Goal: Transaction & Acquisition: Subscribe to service/newsletter

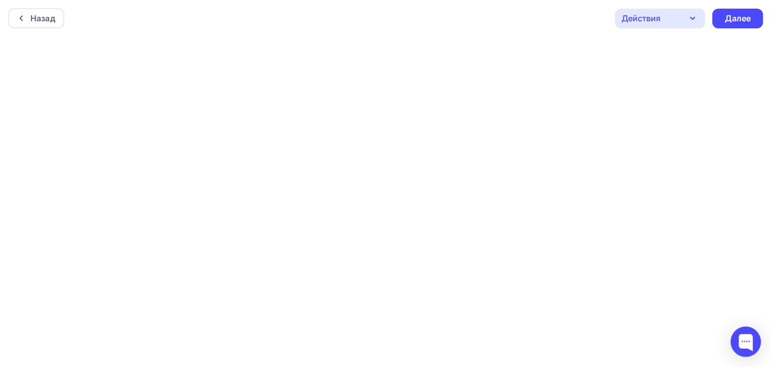
click at [464, 21] on div "Назад Действия Отправить тестовое письмо Предпросмотр Сохранить в Мои шаблоны В…" at bounding box center [385, 18] width 771 height 37
click at [479, 18] on div "Назад Действия Отправить тестовое письмо Предпросмотр Сохранить в Мои шаблоны В…" at bounding box center [385, 18] width 771 height 37
click at [463, 16] on div "Назад Действия Отправить тестовое письмо Предпросмотр Сохранить в Мои шаблоны В…" at bounding box center [385, 18] width 771 height 37
click at [542, 13] on div "Назад Действия Отправить тестовое письмо Предпросмотр Сохранить в Мои шаблоны В…" at bounding box center [385, 16] width 771 height 37
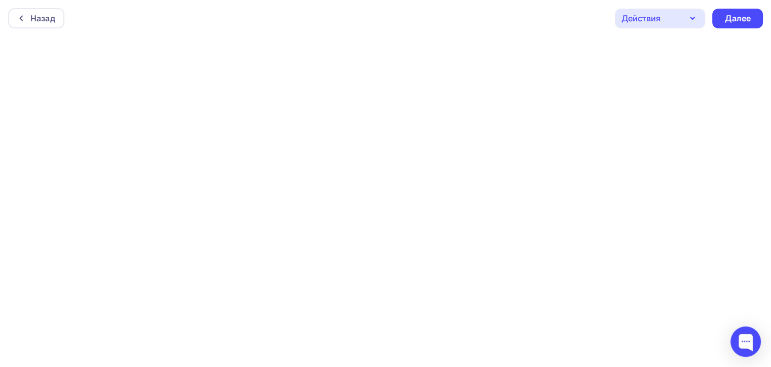
scroll to position [0, 0]
click at [98, 14] on div "Назад Действия Отправить тестовое письмо Предпросмотр Сохранить в Мои шаблоны В…" at bounding box center [385, 18] width 771 height 37
click at [457, 29] on div "Назад Действия Отправить тестовое письмо Предпросмотр Сохранить в Мои шаблоны В…" at bounding box center [385, 18] width 771 height 37
click at [191, 19] on div "Назад Действия Отправить тестовое письмо Предпросмотр Сохранить в Мои шаблоны В…" at bounding box center [385, 18] width 771 height 37
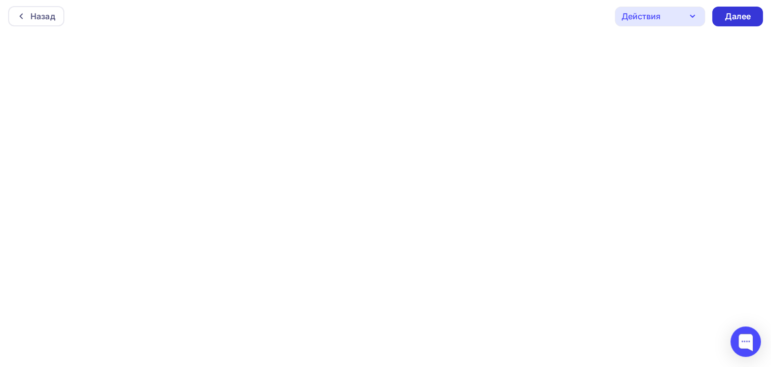
click at [744, 16] on div "Далее" at bounding box center [738, 17] width 26 height 12
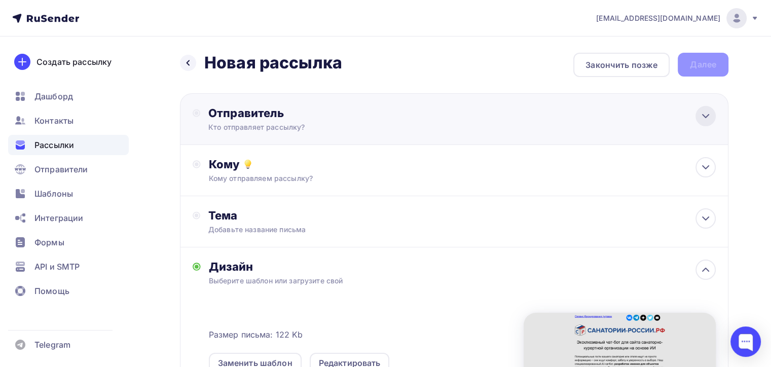
click at [705, 115] on icon at bounding box center [706, 116] width 12 height 12
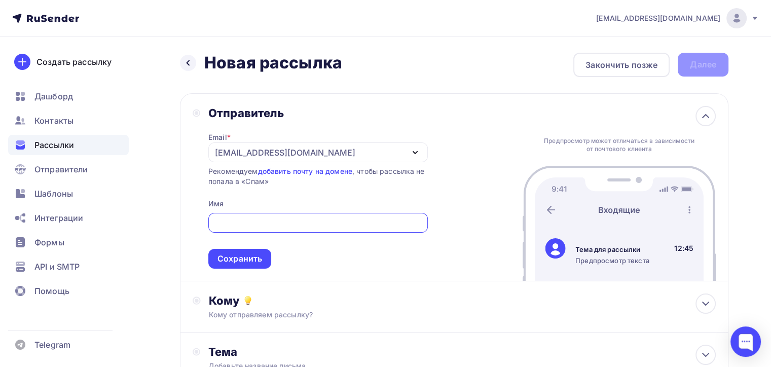
click at [265, 225] on input "text" at bounding box center [318, 223] width 208 height 12
click at [416, 149] on icon "button" at bounding box center [415, 153] width 12 height 12
type input "Санатории России"
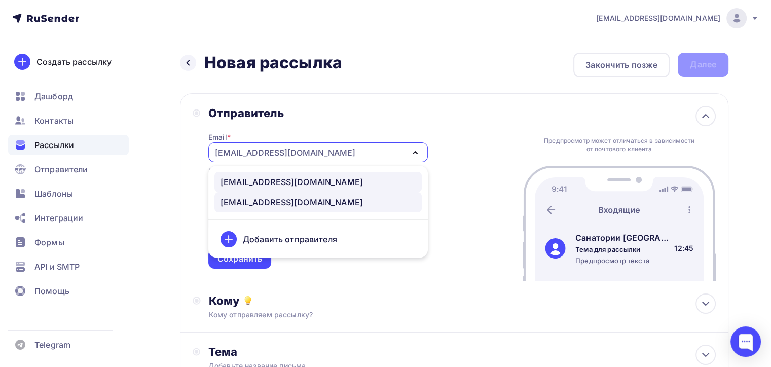
click at [276, 181] on div "info@sanata.online" at bounding box center [292, 182] width 142 height 12
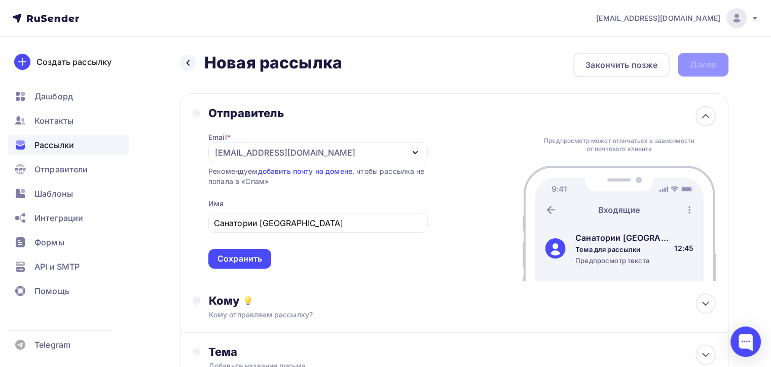
click at [469, 154] on div "Отправитель Email * info@sanata.online info@sanata.online zakaz@sanata-travel.r…" at bounding box center [454, 187] width 549 height 188
click at [413, 152] on icon "button" at bounding box center [415, 153] width 12 height 12
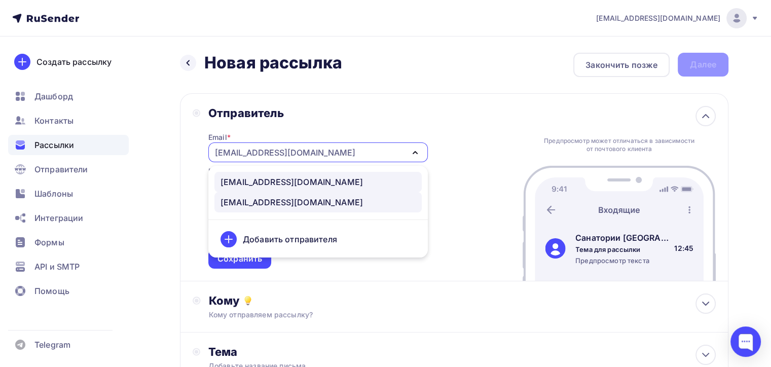
drag, startPoint x: 288, startPoint y: 204, endPoint x: 294, endPoint y: 203, distance: 5.6
click at [289, 203] on div "[EMAIL_ADDRESS][DOMAIN_NAME]" at bounding box center [292, 202] width 142 height 12
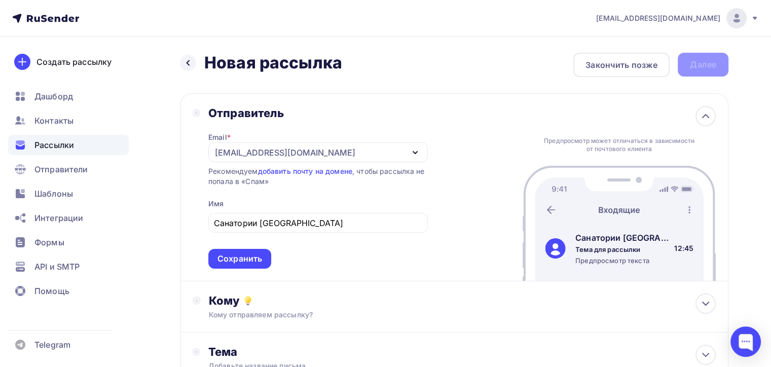
click at [416, 148] on icon "button" at bounding box center [415, 153] width 12 height 12
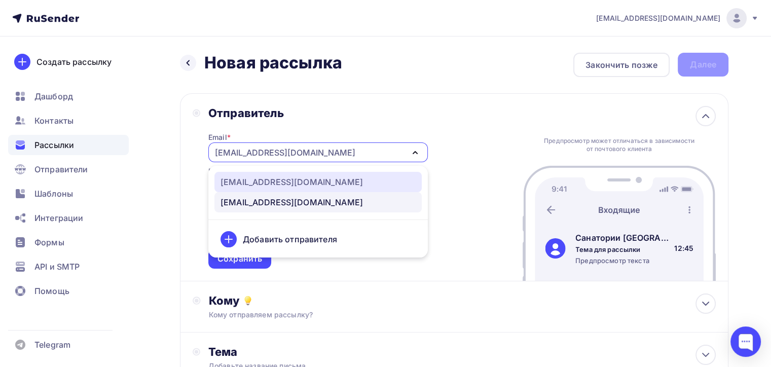
click at [283, 183] on div "info@sanata.online" at bounding box center [292, 182] width 142 height 12
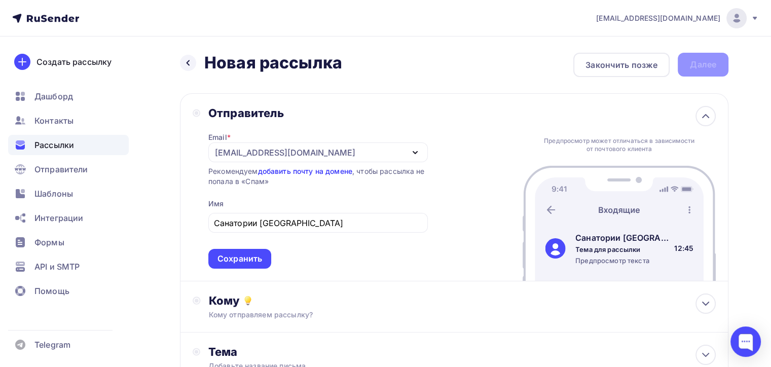
click at [301, 170] on link "добавить почту на домене" at bounding box center [305, 171] width 94 height 9
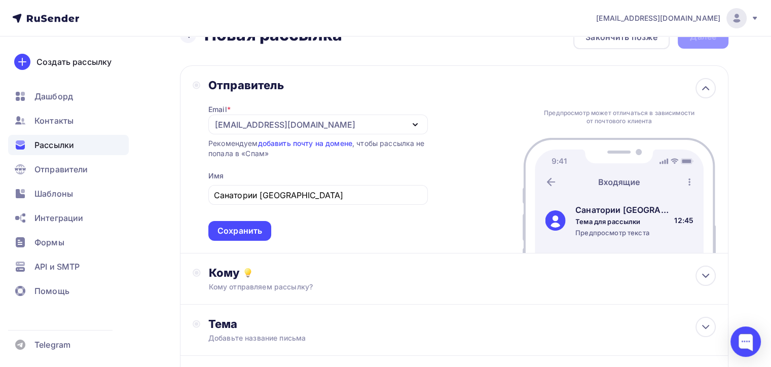
scroll to position [51, 0]
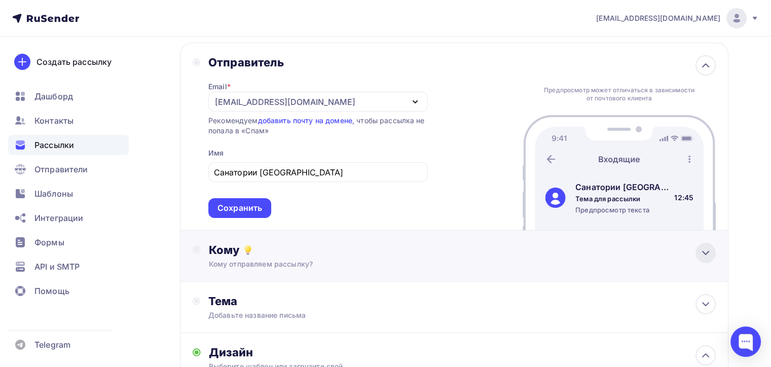
click at [702, 251] on icon at bounding box center [706, 253] width 12 height 12
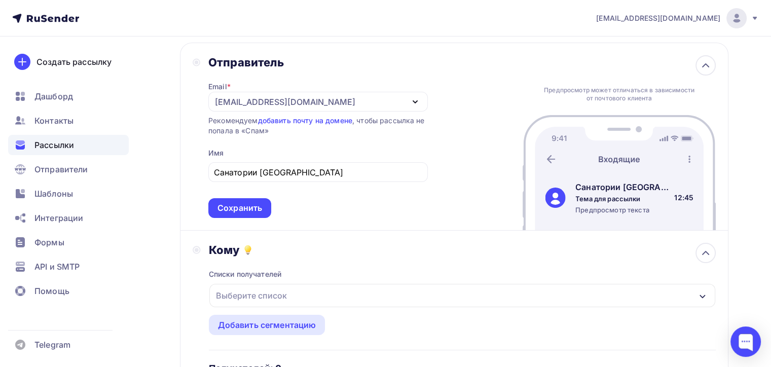
click at [359, 296] on div "Выберите список" at bounding box center [462, 295] width 506 height 23
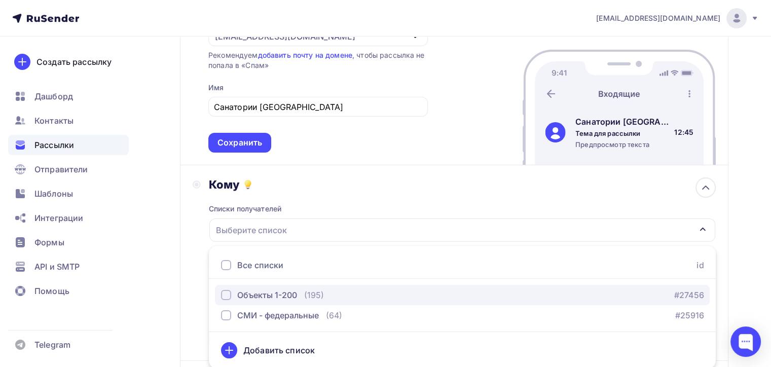
click at [293, 292] on div "Объекты 1-200" at bounding box center [267, 295] width 60 height 12
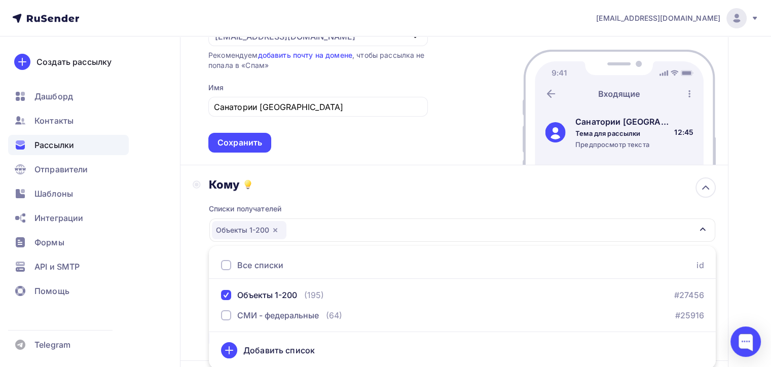
click at [195, 270] on div "Кому Списки получателей Объекты 1-200 Все списки id Объекты 1-200 (195) #27456 …" at bounding box center [454, 262] width 523 height 171
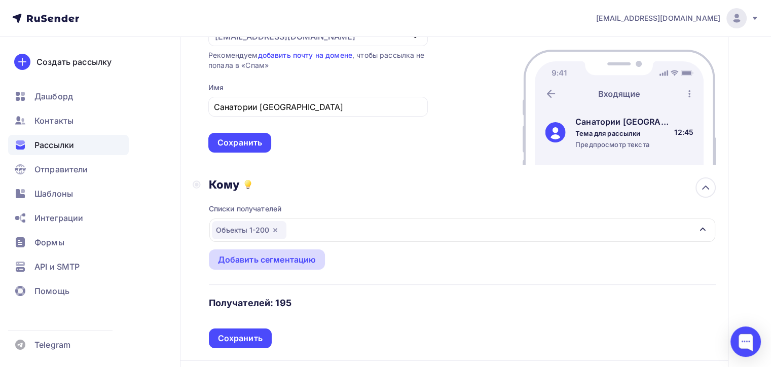
click at [295, 259] on div "Добавить сегментацию" at bounding box center [267, 260] width 98 height 12
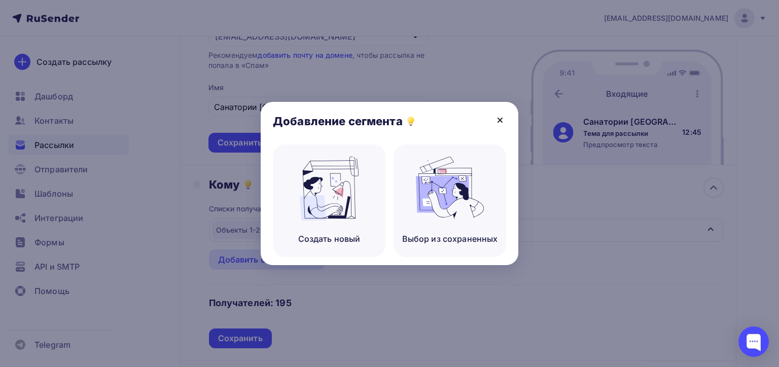
click at [501, 118] on icon at bounding box center [500, 120] width 12 height 12
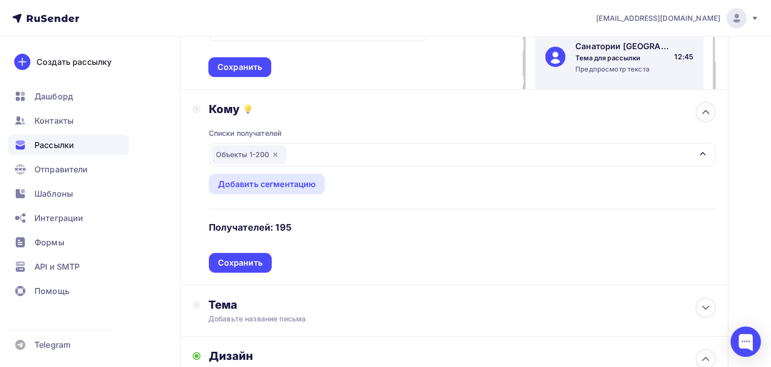
scroll to position [218, 0]
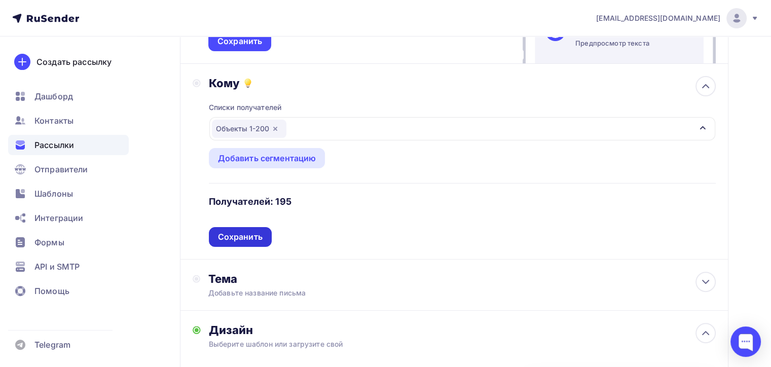
click at [243, 237] on div "Сохранить" at bounding box center [240, 237] width 45 height 12
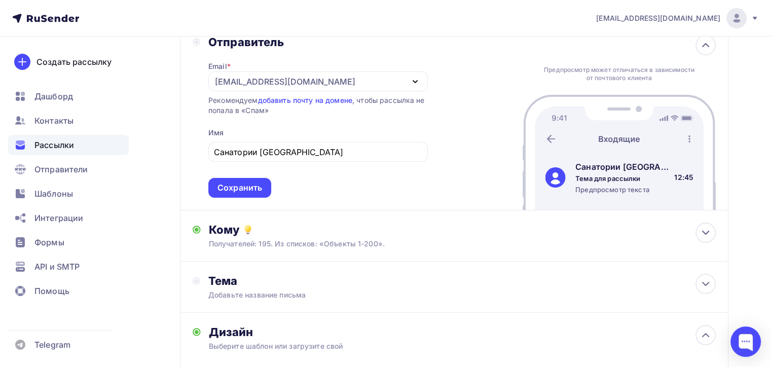
scroll to position [65, 0]
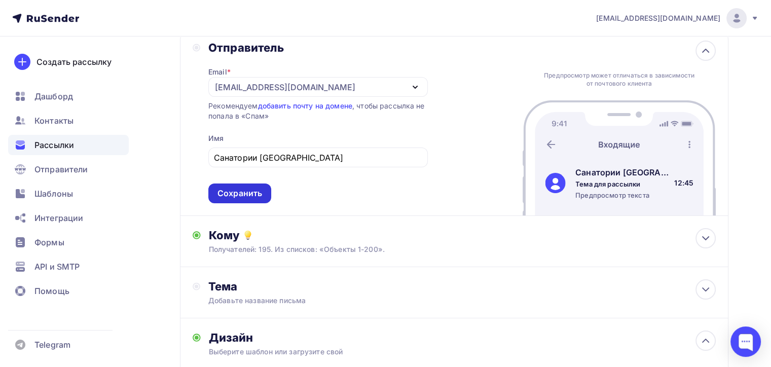
click at [235, 190] on div "Сохранить" at bounding box center [240, 194] width 45 height 12
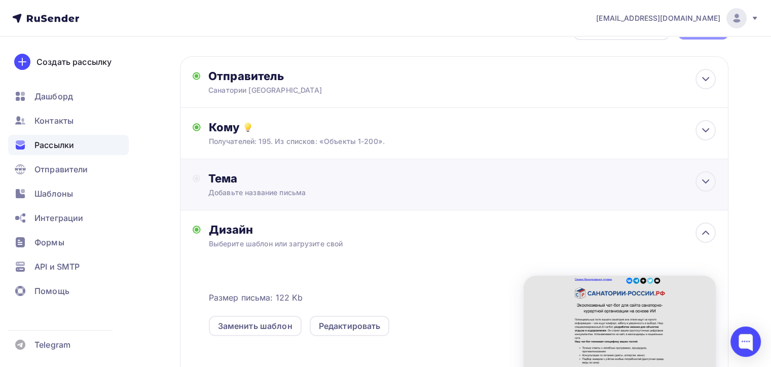
scroll to position [0, 0]
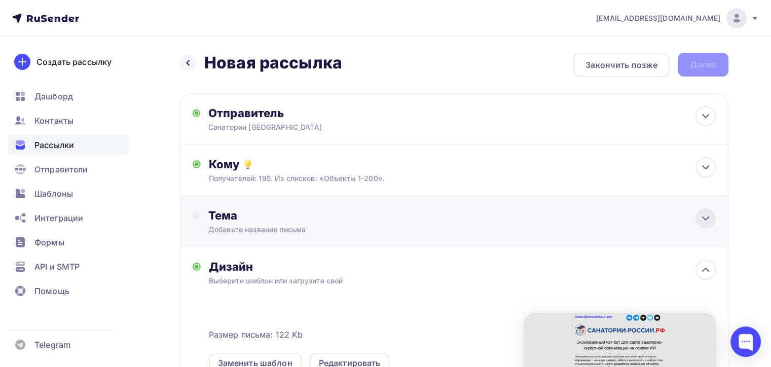
click at [703, 217] on icon at bounding box center [706, 218] width 6 height 3
drag, startPoint x: 237, startPoint y: 219, endPoint x: 262, endPoint y: 220, distance: 25.4
click at [237, 219] on div "Тема" at bounding box center [308, 215] width 200 height 14
click at [704, 215] on icon at bounding box center [706, 218] width 12 height 12
click at [251, 231] on div "Добавьте название письма" at bounding box center [298, 230] width 181 height 10
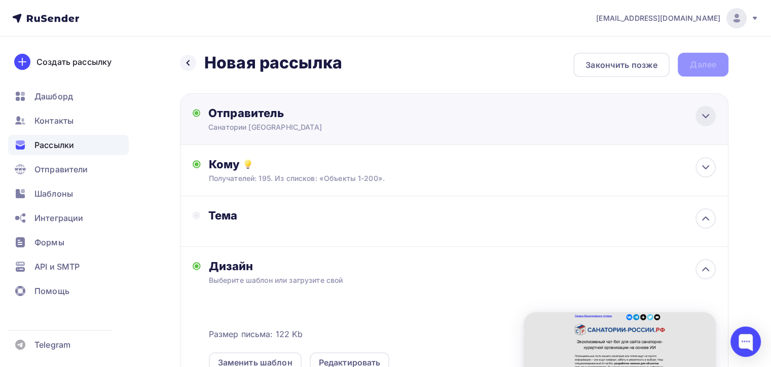
click at [704, 111] on icon at bounding box center [706, 116] width 12 height 12
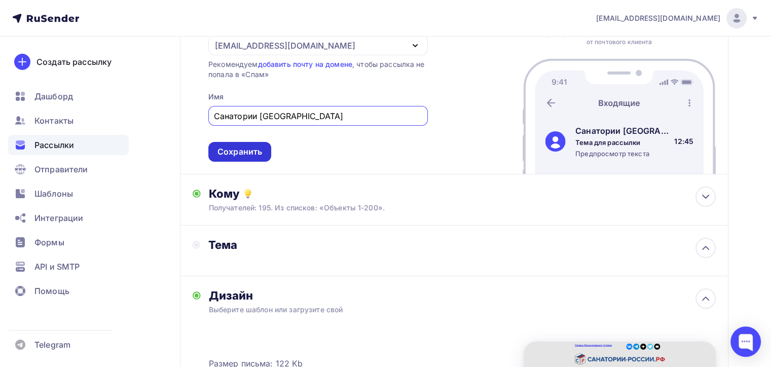
scroll to position [203, 0]
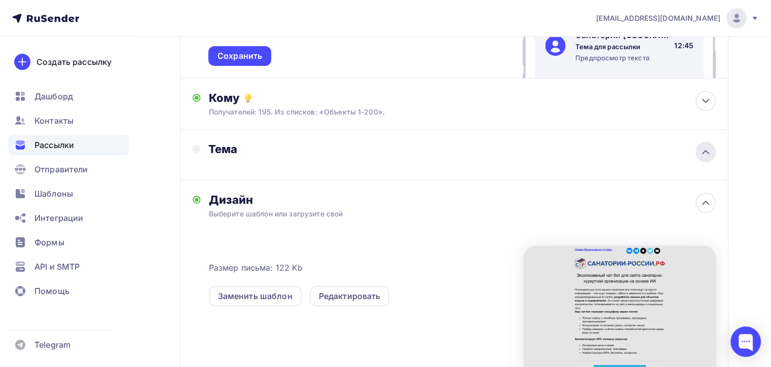
click at [703, 149] on icon at bounding box center [706, 152] width 12 height 12
click at [271, 159] on div "Добавьте название письма" at bounding box center [298, 163] width 181 height 10
click at [190, 142] on div "Тема" at bounding box center [454, 155] width 549 height 51
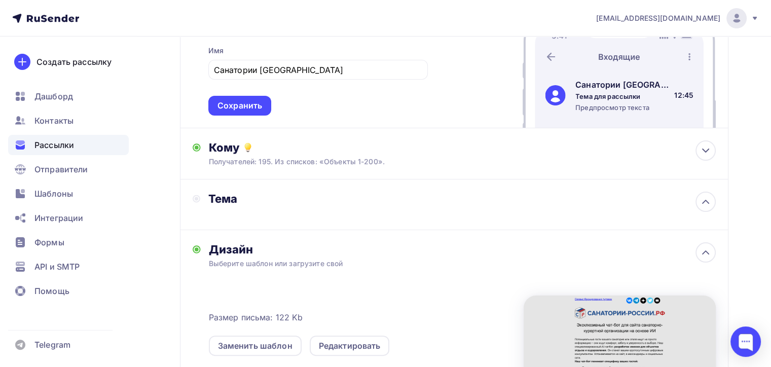
scroll to position [153, 0]
click at [264, 201] on div "Тема" at bounding box center [308, 199] width 200 height 14
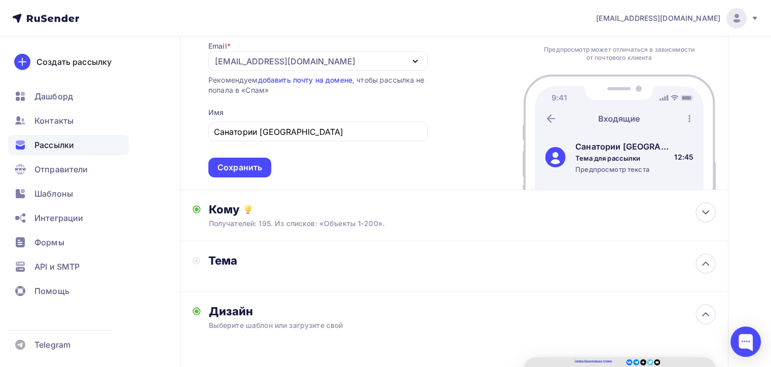
scroll to position [0, 0]
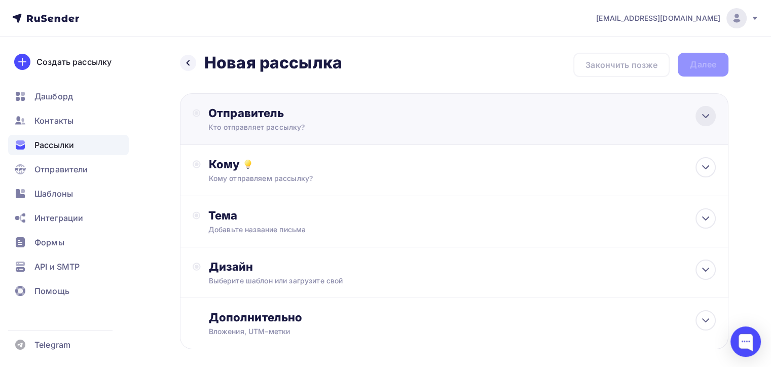
click at [706, 113] on icon at bounding box center [706, 116] width 12 height 12
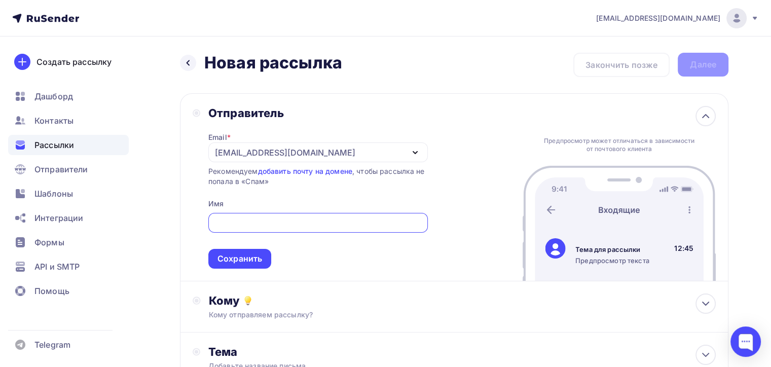
click at [414, 148] on icon "button" at bounding box center [415, 153] width 12 height 12
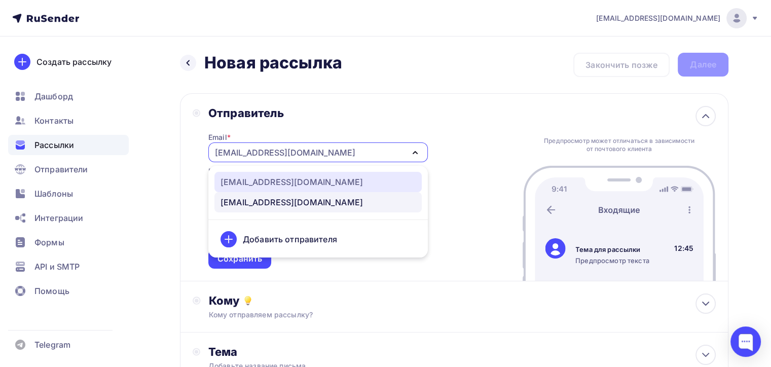
click at [292, 181] on div "info@sanata.online" at bounding box center [292, 182] width 142 height 12
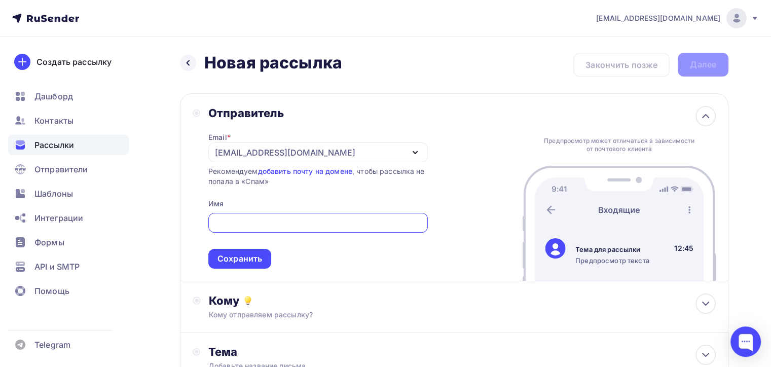
click at [238, 220] on input "text" at bounding box center [318, 223] width 208 height 12
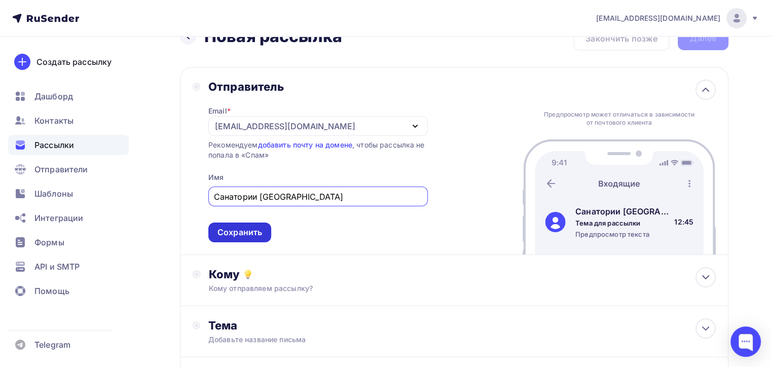
scroll to position [51, 0]
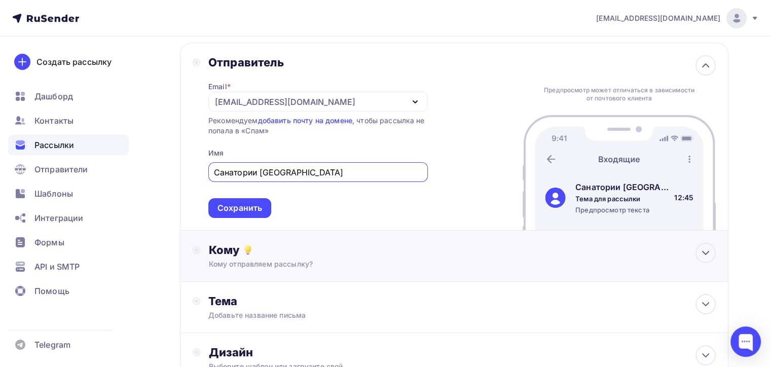
type input "Санатории России"
click at [311, 264] on div "Кому отправляем рассылку?" at bounding box center [437, 264] width 456 height 10
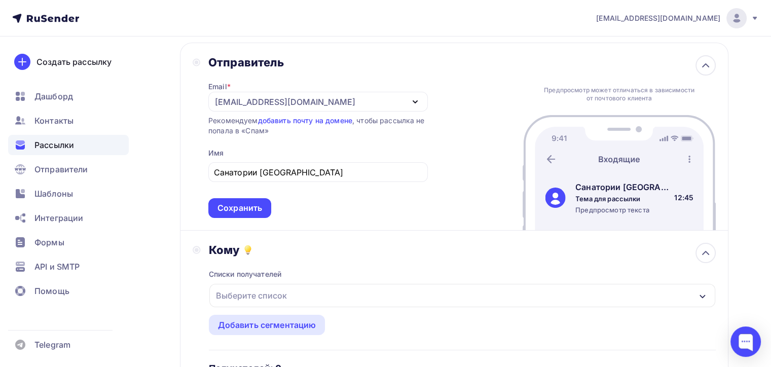
click at [297, 292] on div "Выберите список" at bounding box center [462, 295] width 506 height 23
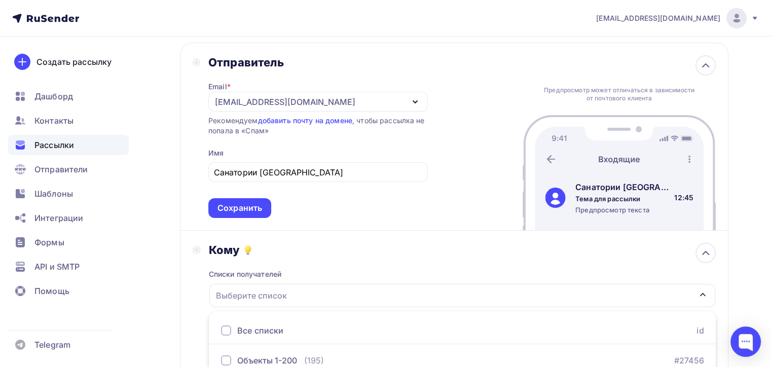
scroll to position [116, 0]
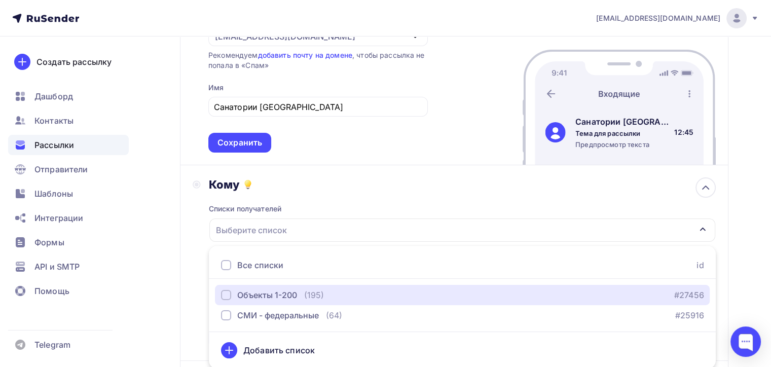
click at [297, 292] on div "Объекты 1-200 (195)" at bounding box center [272, 295] width 103 height 12
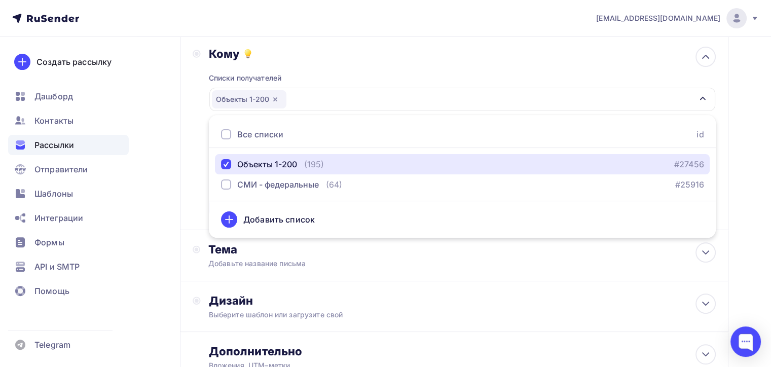
scroll to position [268, 0]
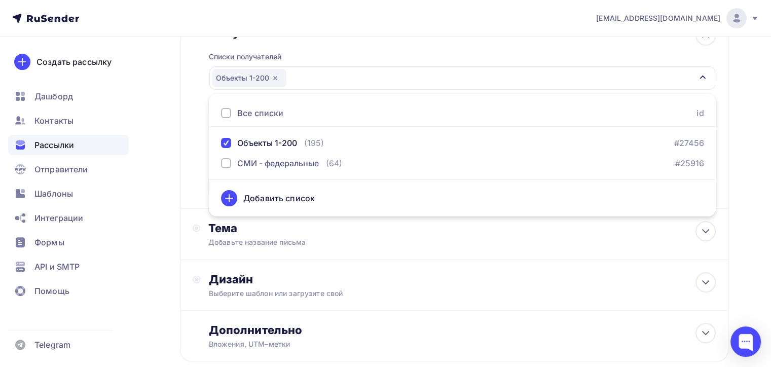
click at [196, 158] on div "Кому Списки получателей Объекты 1-200 Все списки id Объекты 1-200 (195) #27456 …" at bounding box center [454, 110] width 523 height 171
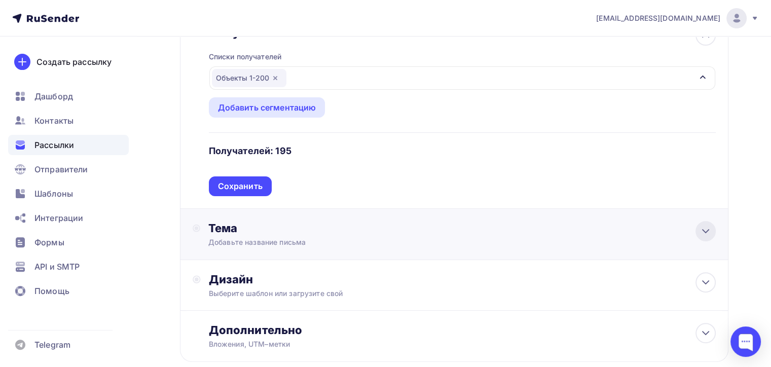
click at [703, 226] on icon at bounding box center [706, 231] width 12 height 12
click at [706, 227] on icon at bounding box center [706, 231] width 12 height 12
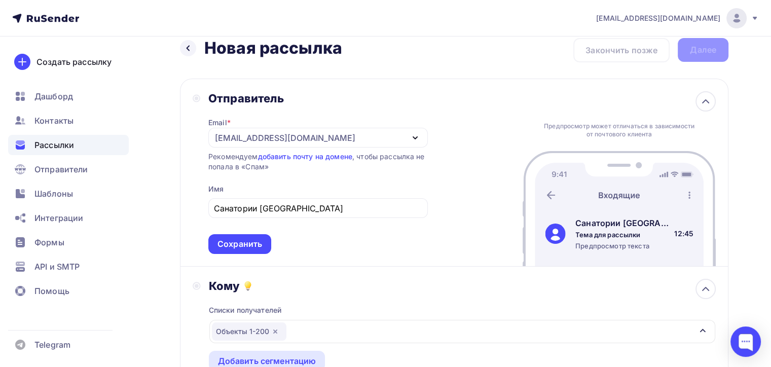
scroll to position [0, 0]
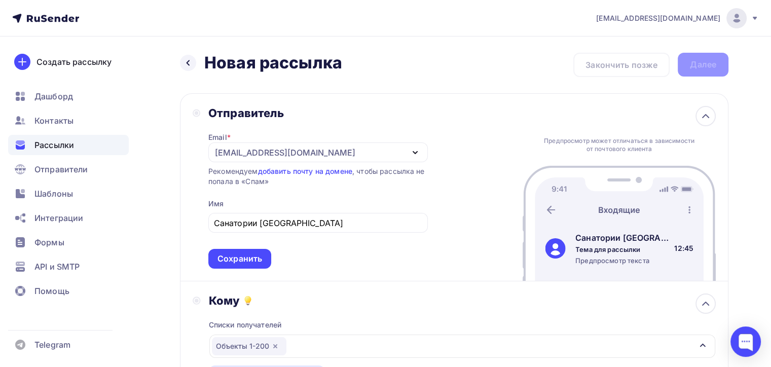
click at [271, 64] on h2 "Новая рассылка" at bounding box center [273, 63] width 138 height 20
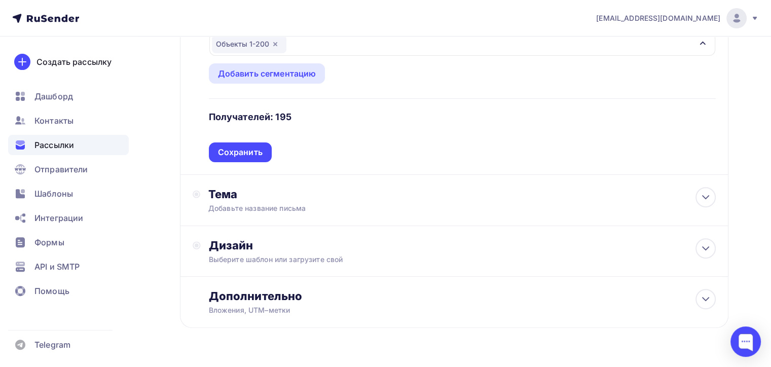
scroll to position [304, 0]
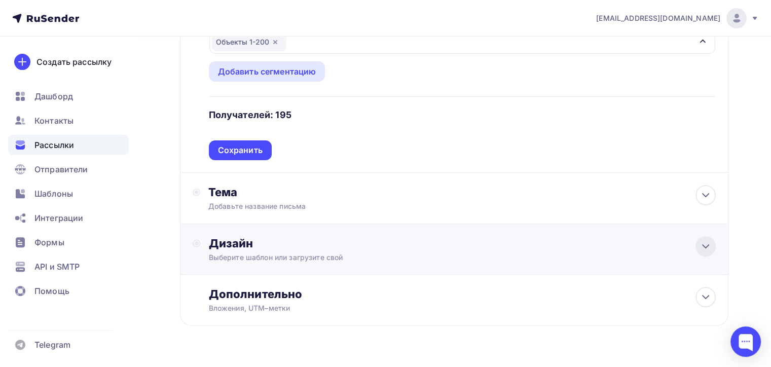
click at [706, 243] on icon at bounding box center [706, 246] width 12 height 12
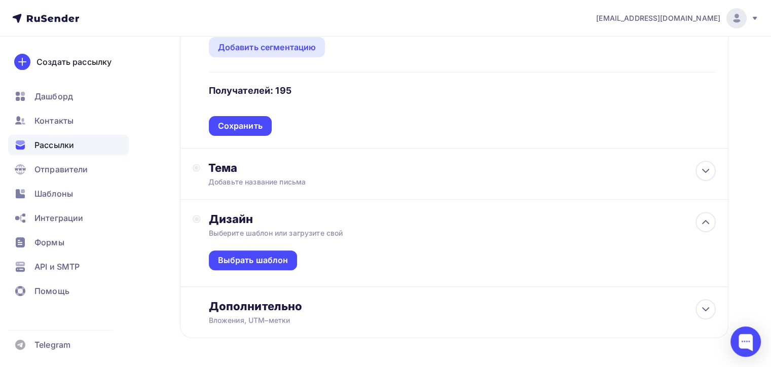
scroll to position [363, 0]
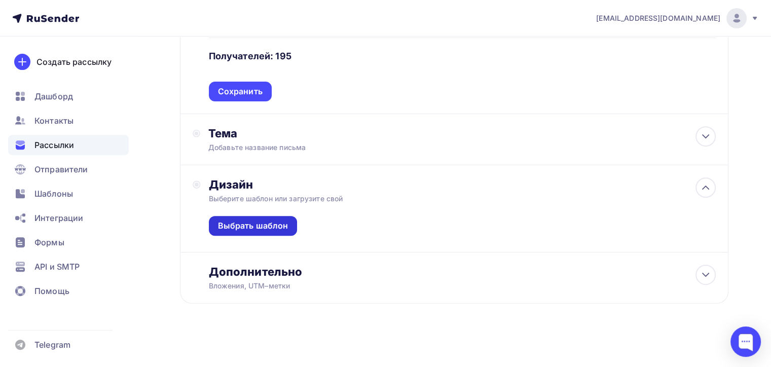
click at [248, 225] on div "Выбрать шаблон" at bounding box center [253, 226] width 70 height 12
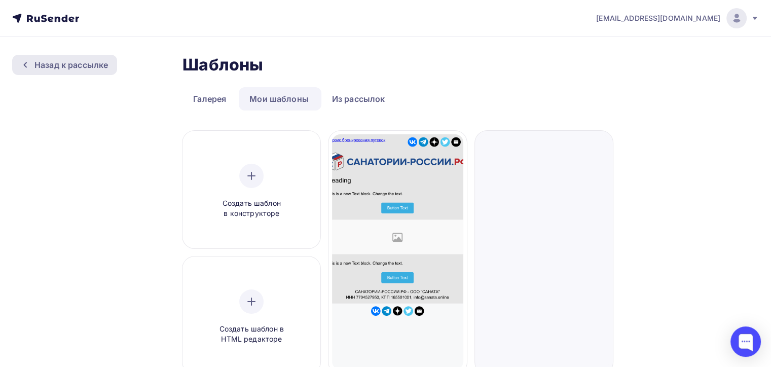
click at [58, 65] on div "Назад к рассылке" at bounding box center [71, 65] width 74 height 12
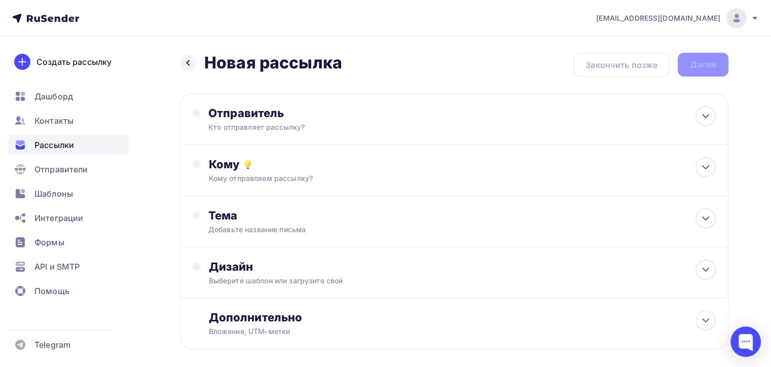
click at [56, 144] on span "Рассылки" at bounding box center [54, 145] width 40 height 12
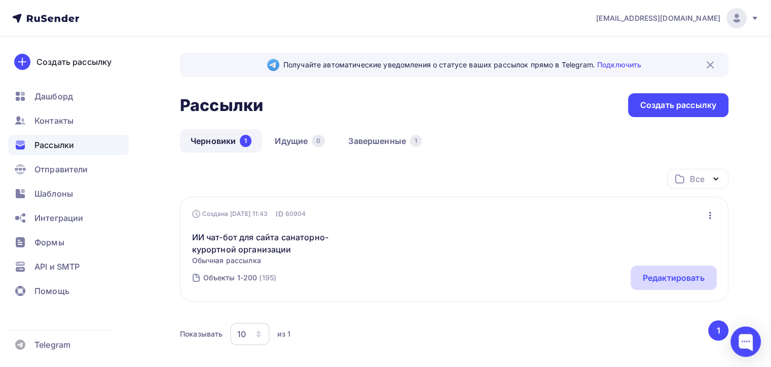
click at [668, 277] on div "Редактировать" at bounding box center [674, 278] width 62 height 12
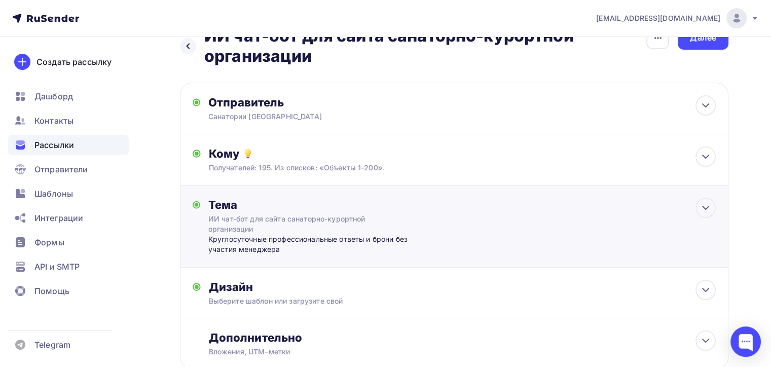
scroll to position [94, 0]
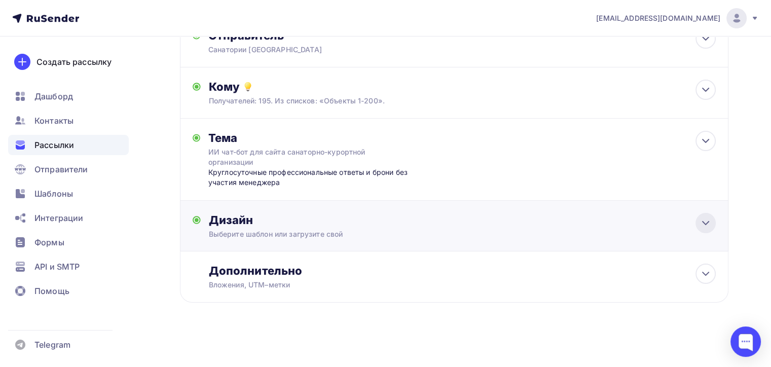
click at [705, 219] on icon at bounding box center [706, 223] width 12 height 12
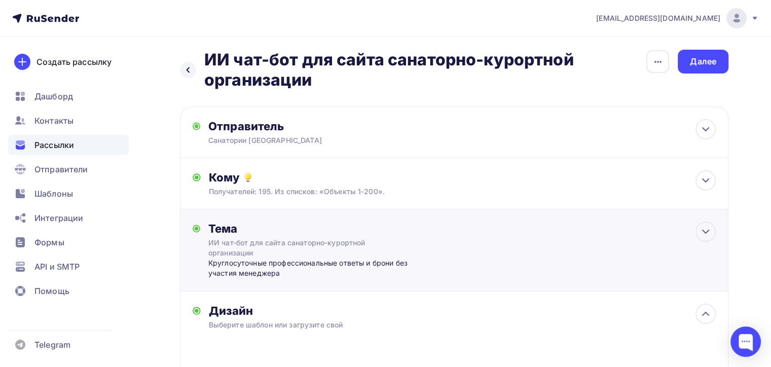
scroll to position [0, 0]
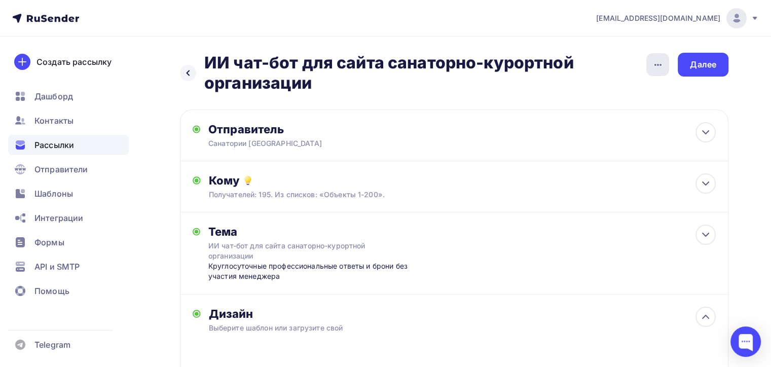
click at [655, 62] on icon "button" at bounding box center [658, 65] width 12 height 12
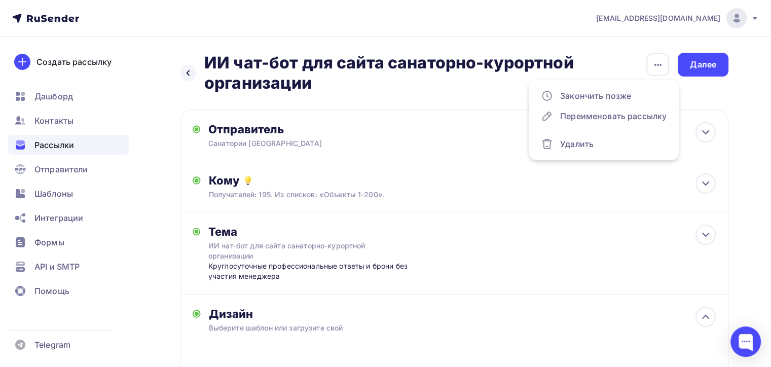
click at [590, 47] on div "Назад ИИ чат-бот для сайта санаторно-курортной организации ИИ чат-бот для сайта…" at bounding box center [385, 336] width 771 height 599
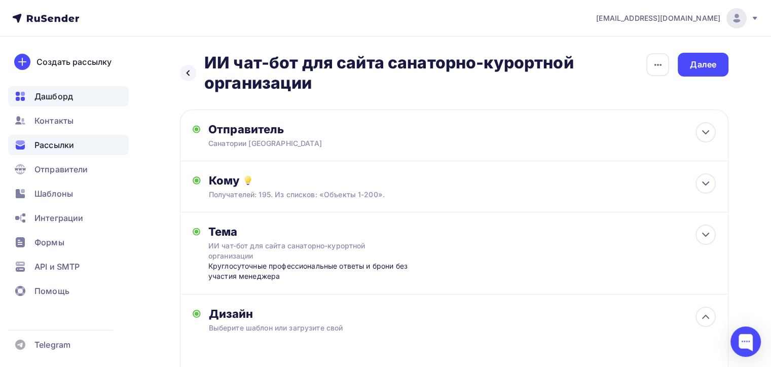
click at [48, 96] on span "Дашборд" at bounding box center [53, 96] width 39 height 12
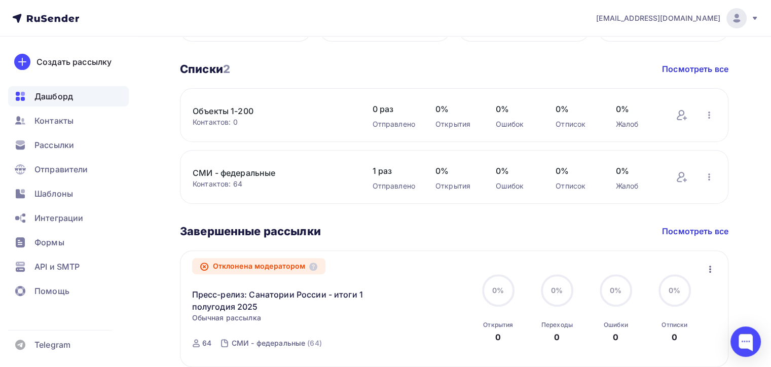
scroll to position [355, 0]
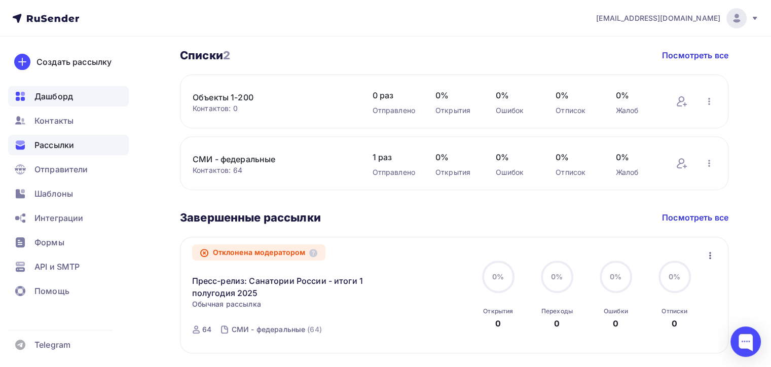
click at [57, 148] on span "Рассылки" at bounding box center [54, 145] width 40 height 12
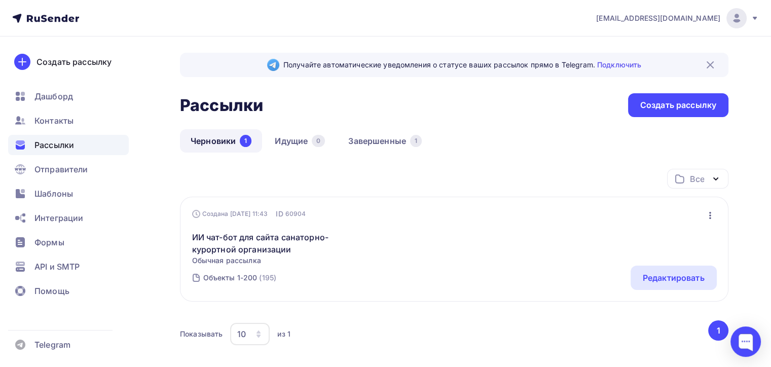
click at [215, 136] on link "Черновики 1" at bounding box center [221, 140] width 82 height 23
click at [667, 276] on div "Редактировать" at bounding box center [674, 278] width 62 height 12
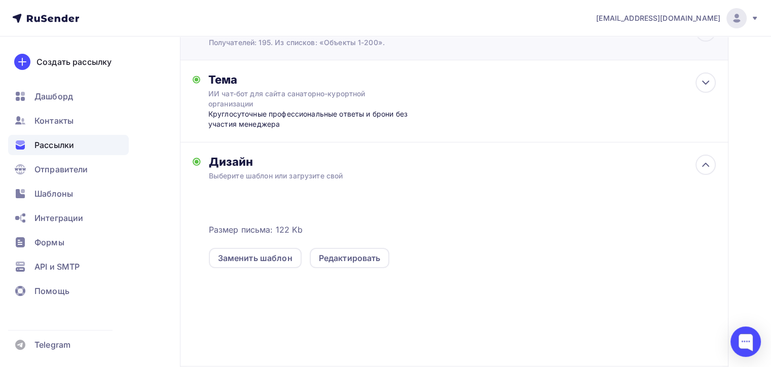
scroll to position [203, 0]
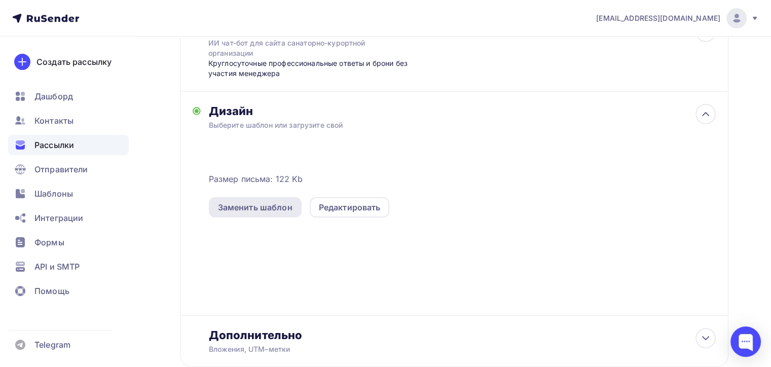
click at [247, 208] on div "Заменить шаблон" at bounding box center [255, 207] width 75 height 12
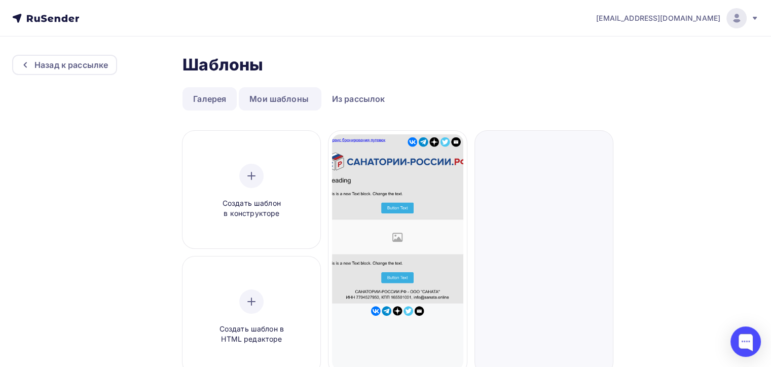
click at [207, 94] on link "Галерея" at bounding box center [210, 98] width 54 height 23
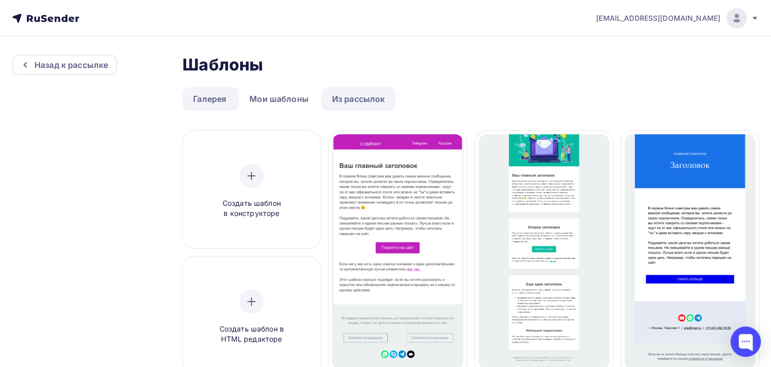
click at [372, 97] on link "Из рассылок" at bounding box center [359, 98] width 75 height 23
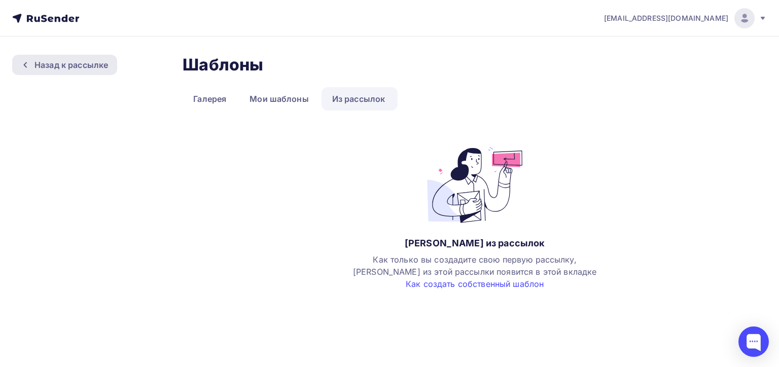
click at [54, 60] on div "Назад к рассылке" at bounding box center [71, 65] width 74 height 12
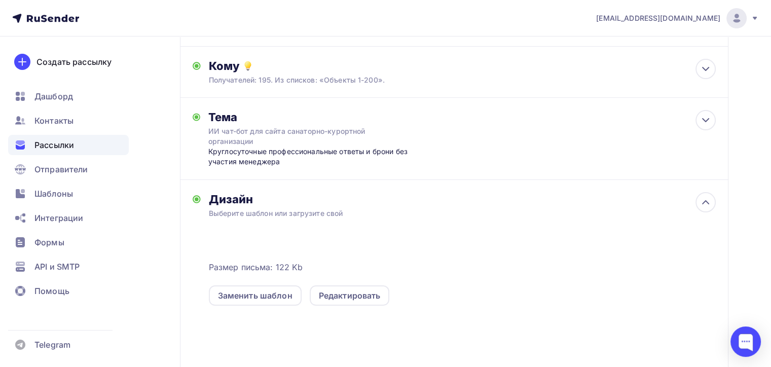
scroll to position [247, 0]
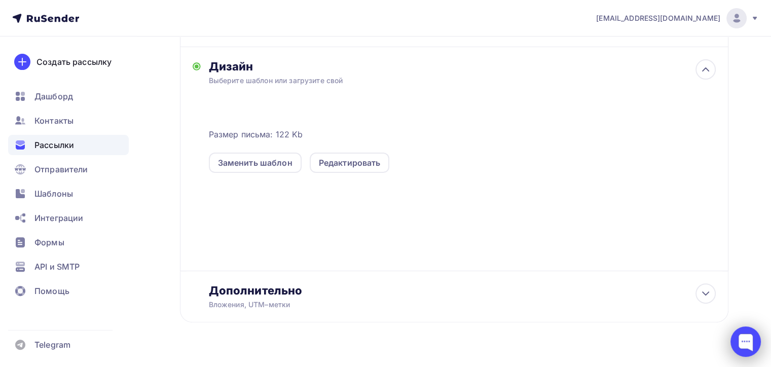
click at [746, 344] on div at bounding box center [746, 342] width 30 height 30
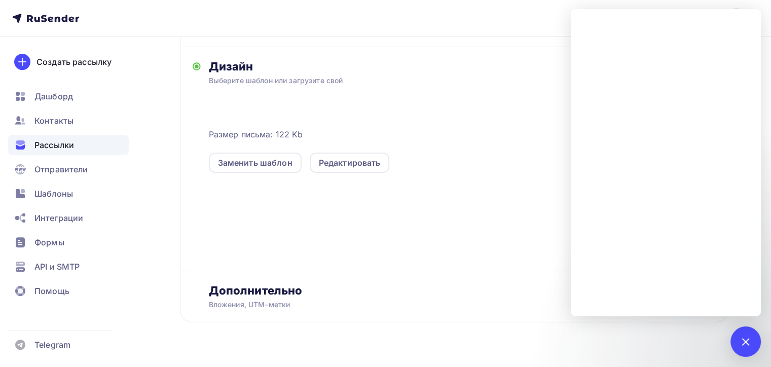
click at [266, 220] on div "Размер письма: 122 Kb Заменить шаблон Редактировать" at bounding box center [462, 186] width 507 height 169
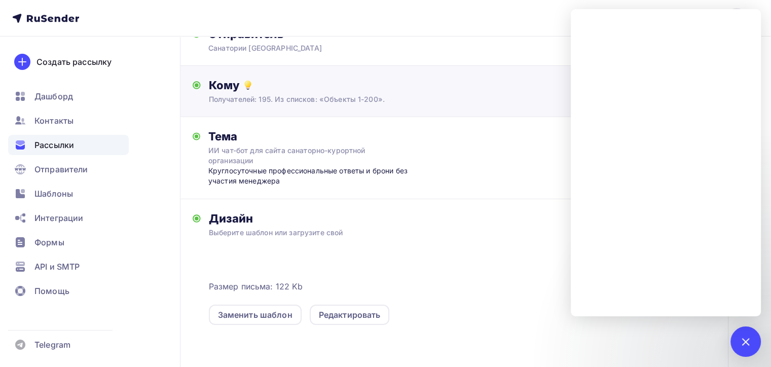
scroll to position [0, 0]
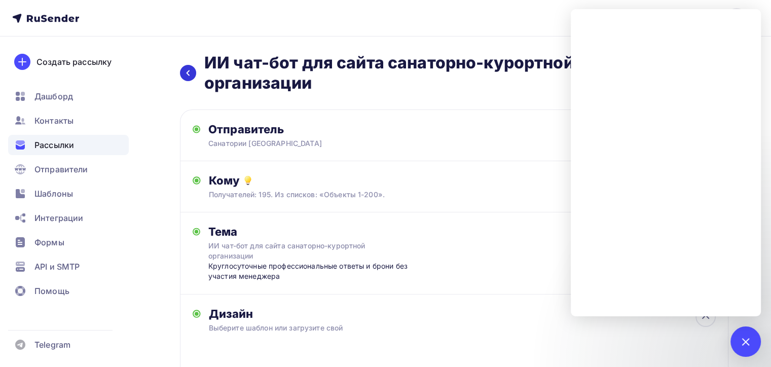
click at [188, 72] on icon at bounding box center [188, 73] width 3 height 6
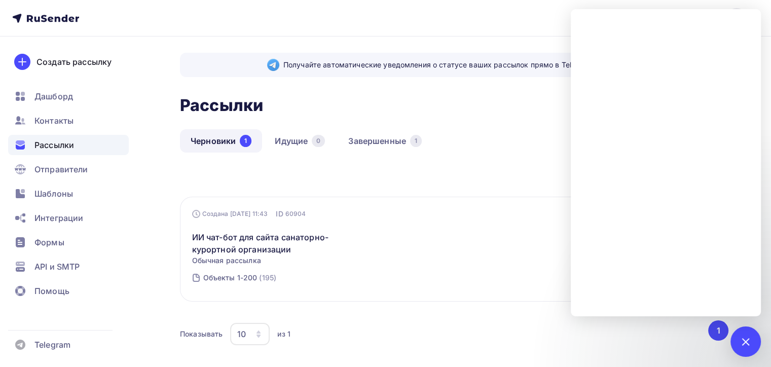
click at [469, 94] on div "Рассылки Рассылки Создать рассылку" at bounding box center [454, 105] width 549 height 24
click at [214, 137] on link "Черновики 1" at bounding box center [221, 140] width 82 height 23
click at [379, 140] on link "Завершенные 1" at bounding box center [385, 140] width 95 height 23
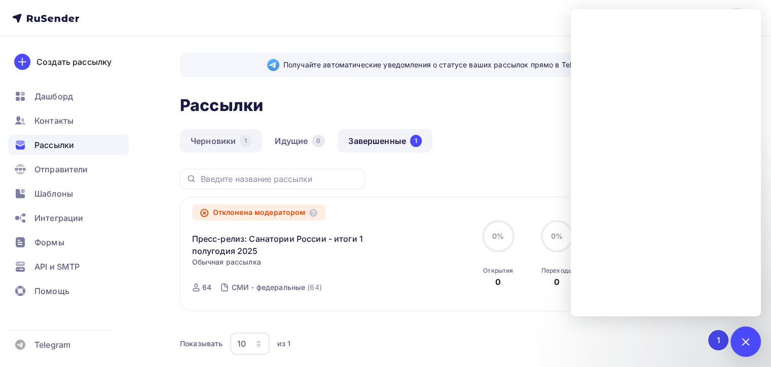
click at [219, 140] on link "Черновики 1" at bounding box center [221, 140] width 82 height 23
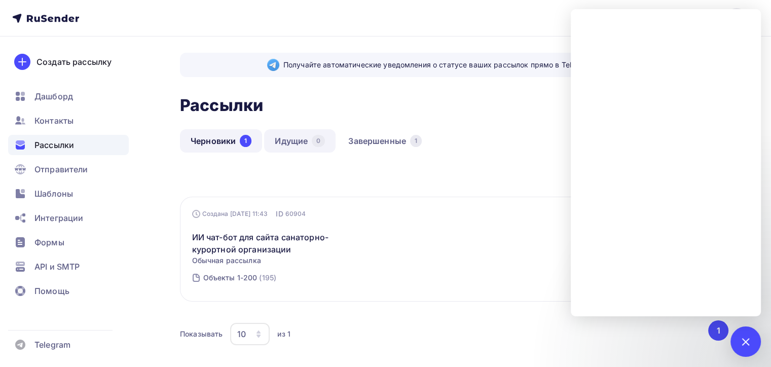
click at [290, 139] on link "Идущие 0" at bounding box center [300, 140] width 72 height 23
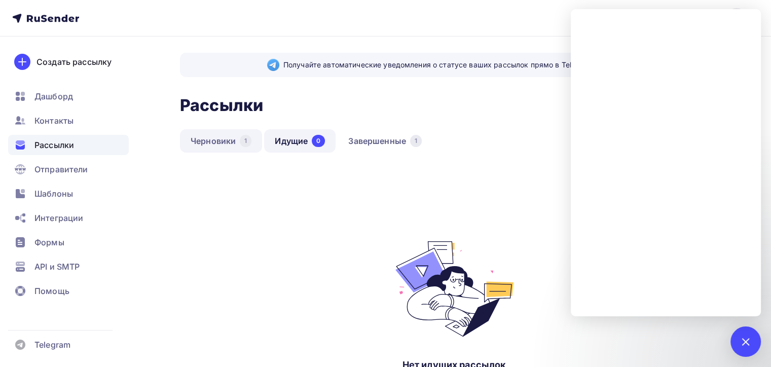
click at [217, 141] on link "Черновики 1" at bounding box center [221, 140] width 82 height 23
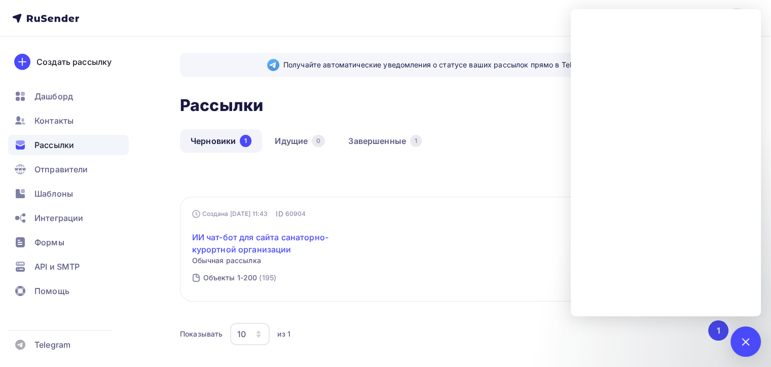
click at [238, 234] on link "ИИ чат-бот для сайта санаторно-курортной организации" at bounding box center [279, 243] width 174 height 24
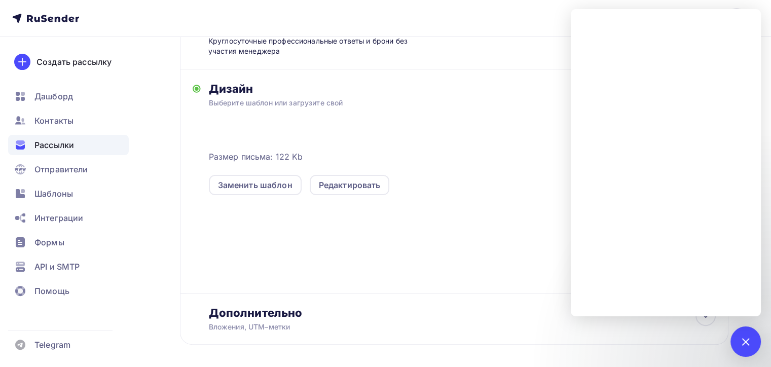
scroll to position [203, 0]
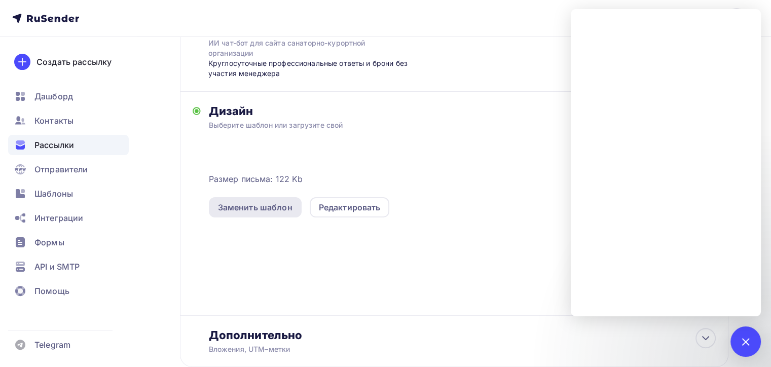
click at [254, 206] on div "Заменить шаблон" at bounding box center [255, 207] width 75 height 12
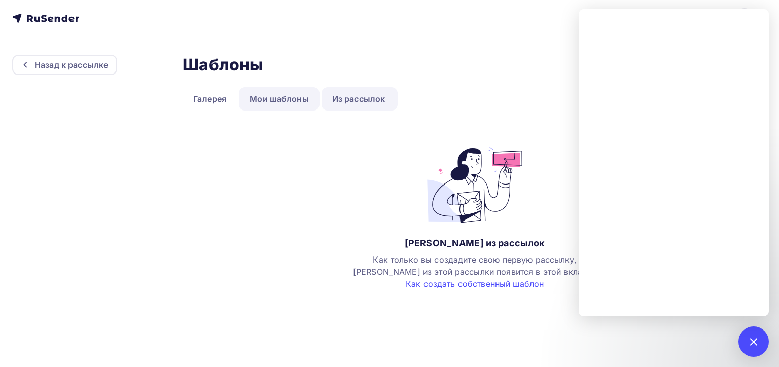
click at [257, 95] on link "Мои шаблоны" at bounding box center [279, 98] width 81 height 23
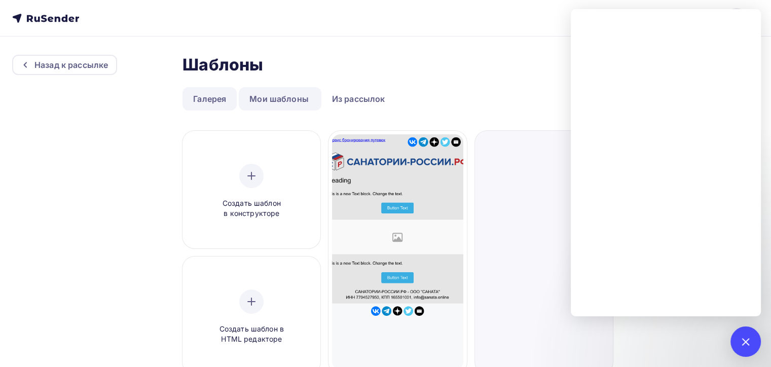
click at [206, 99] on link "Галерея" at bounding box center [210, 98] width 54 height 23
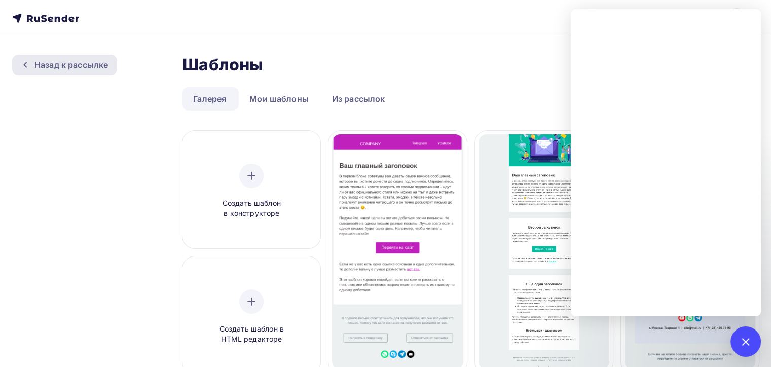
click at [62, 60] on div "Назад к рассылке" at bounding box center [71, 65] width 74 height 12
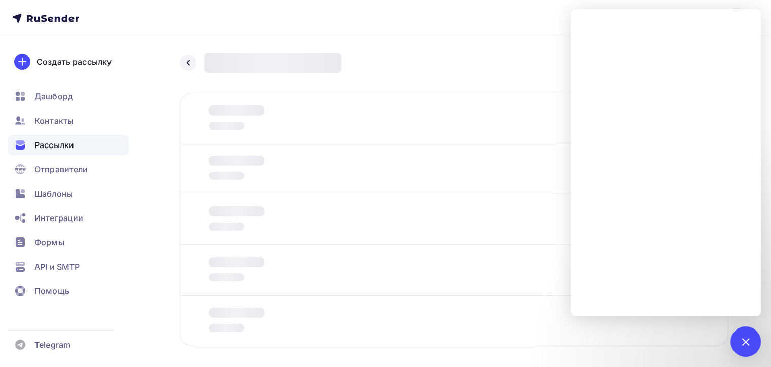
scroll to position [45, 0]
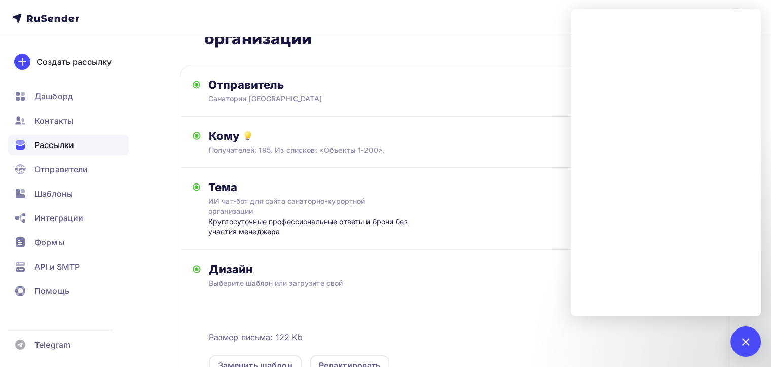
click at [49, 141] on span "Рассылки" at bounding box center [54, 145] width 40 height 12
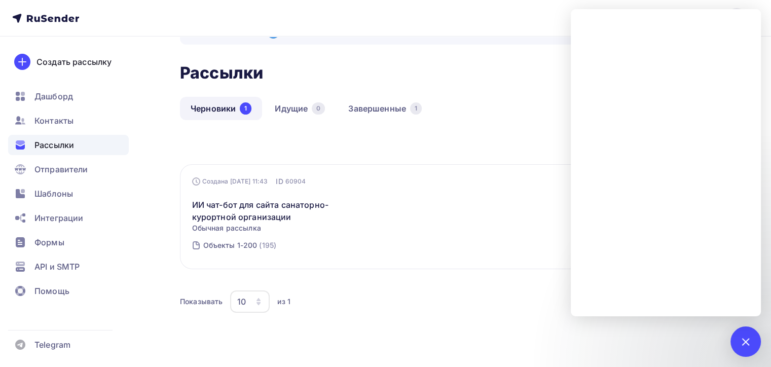
scroll to position [56, 0]
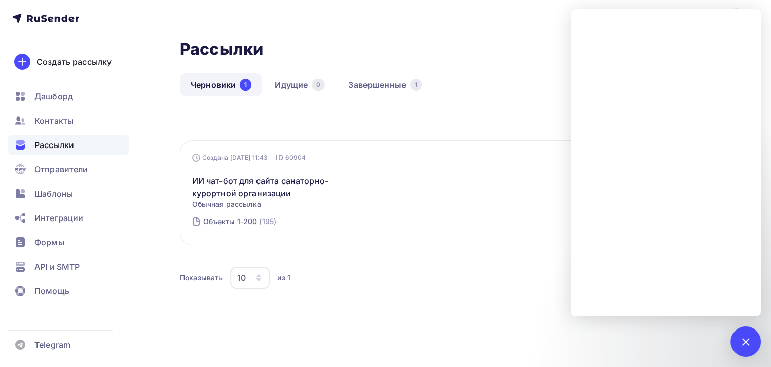
click at [416, 192] on div "ИИ чат-бот для сайта санаторно-курортной организации Обычная рассылка Редактиро…" at bounding box center [454, 186] width 525 height 47
click at [219, 188] on link "ИИ чат-бот для сайта санаторно-курортной организации" at bounding box center [279, 187] width 174 height 24
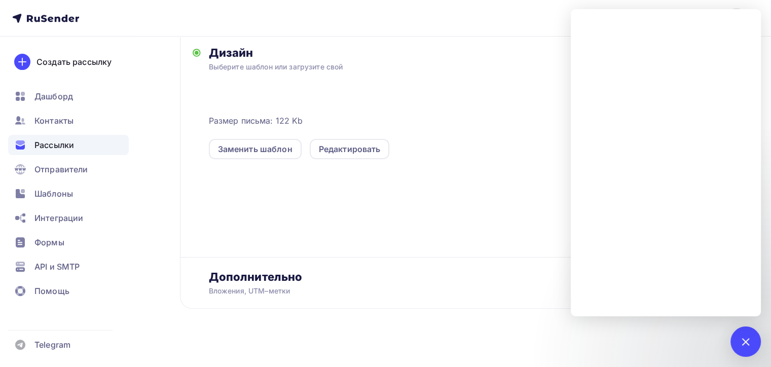
scroll to position [267, 0]
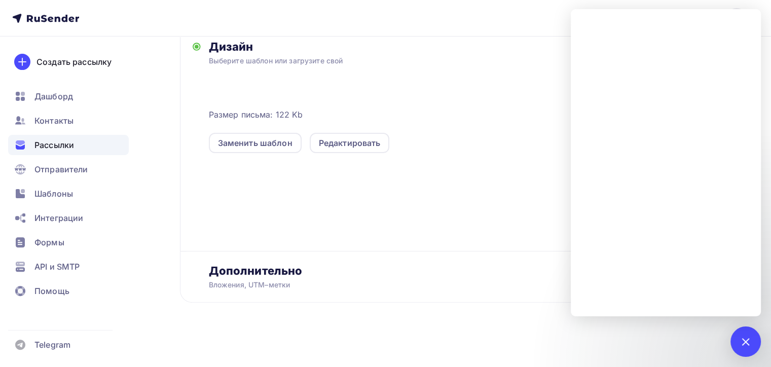
click at [558, 191] on div at bounding box center [620, 172] width 192 height 158
click at [548, 181] on div at bounding box center [620, 172] width 192 height 158
click at [749, 341] on div at bounding box center [746, 342] width 14 height 14
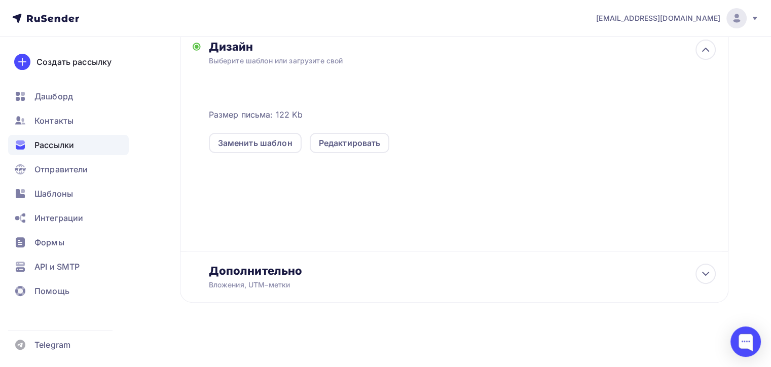
click at [649, 175] on div at bounding box center [620, 172] width 192 height 158
click at [351, 139] on div "Редактировать" at bounding box center [350, 143] width 62 height 12
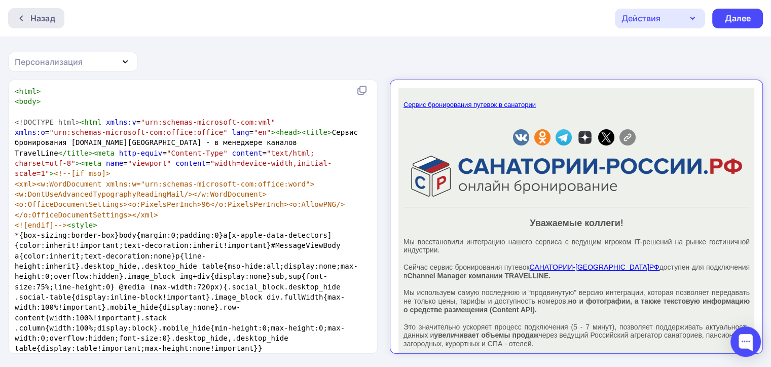
click at [37, 16] on div "Назад" at bounding box center [42, 18] width 25 height 12
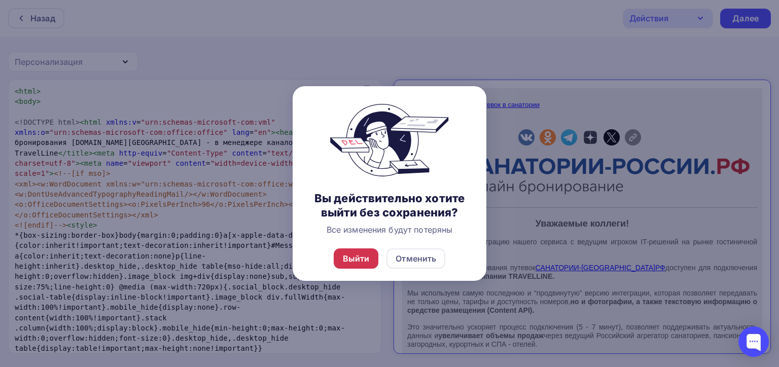
click at [359, 259] on div "Выйти" at bounding box center [356, 259] width 27 height 12
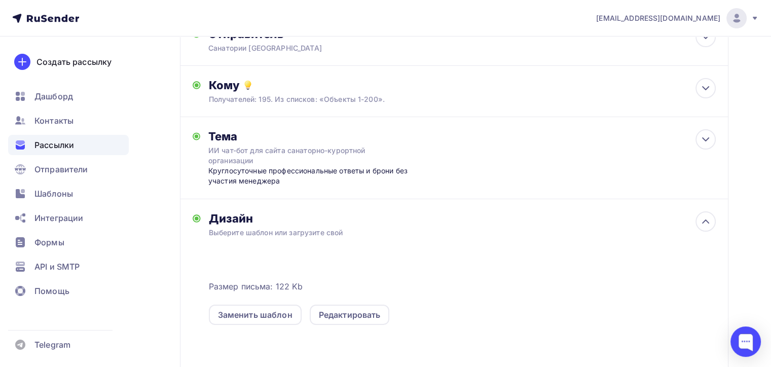
scroll to position [267, 0]
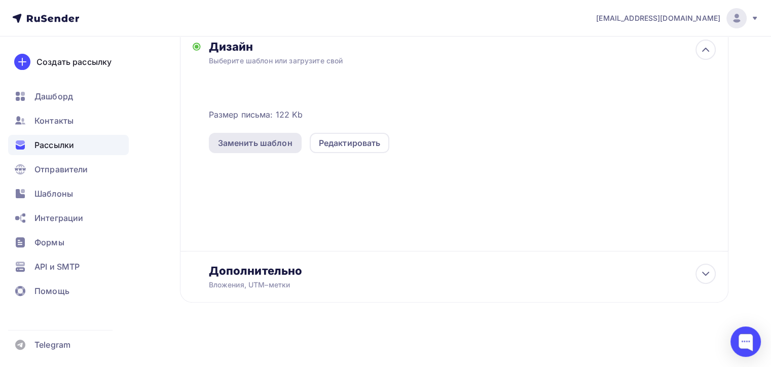
click at [246, 140] on div "Заменить шаблон" at bounding box center [255, 143] width 75 height 12
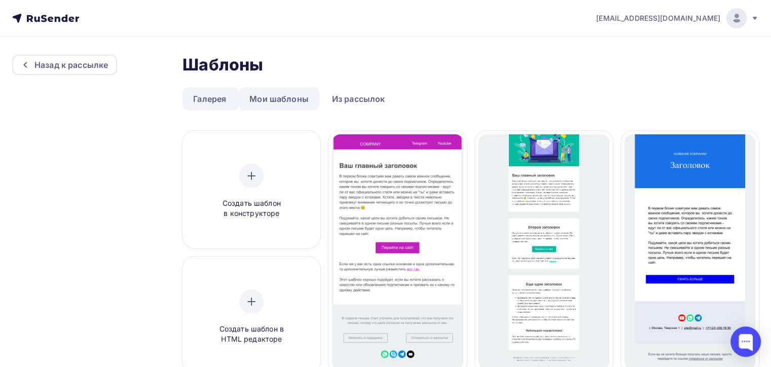
click at [280, 97] on link "Мои шаблоны" at bounding box center [279, 98] width 81 height 23
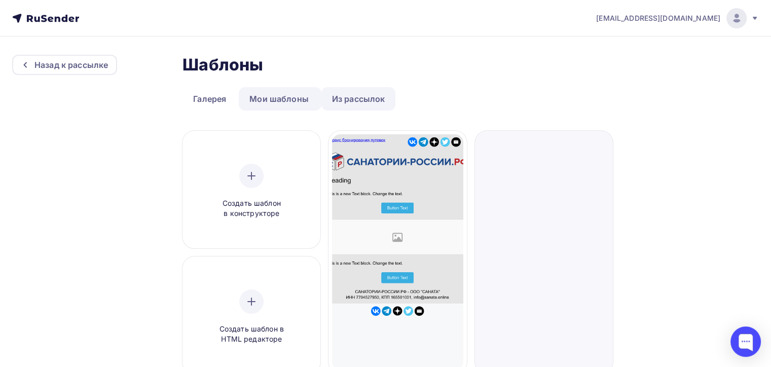
click at [364, 103] on link "Из рассылок" at bounding box center [359, 98] width 75 height 23
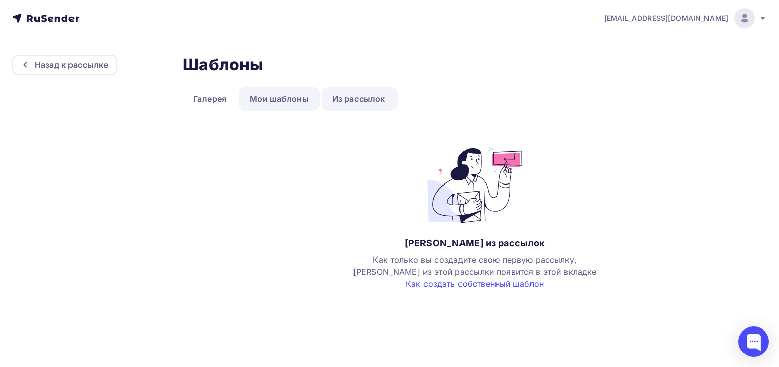
drag, startPoint x: 254, startPoint y: 93, endPoint x: 259, endPoint y: 94, distance: 5.1
click at [255, 93] on link "Мои шаблоны" at bounding box center [279, 98] width 81 height 23
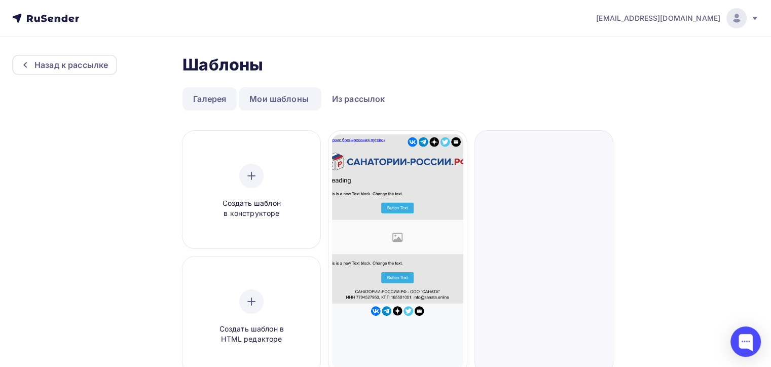
click at [216, 98] on link "Галерея" at bounding box center [210, 98] width 54 height 23
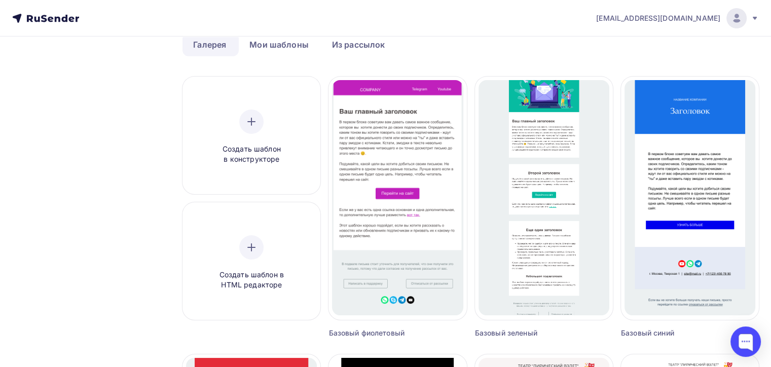
scroll to position [51, 0]
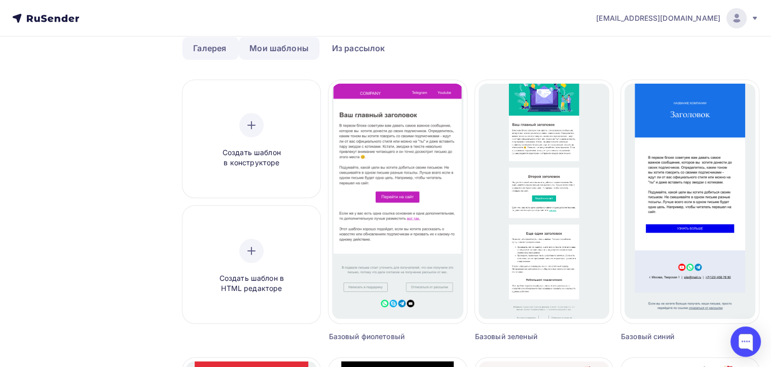
drag, startPoint x: 272, startPoint y: 46, endPoint x: 265, endPoint y: 94, distance: 48.7
click at [273, 45] on link "Мои шаблоны" at bounding box center [279, 48] width 81 height 23
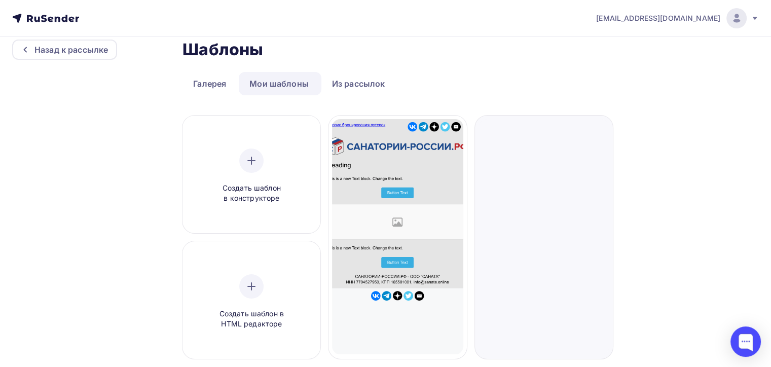
scroll to position [0, 0]
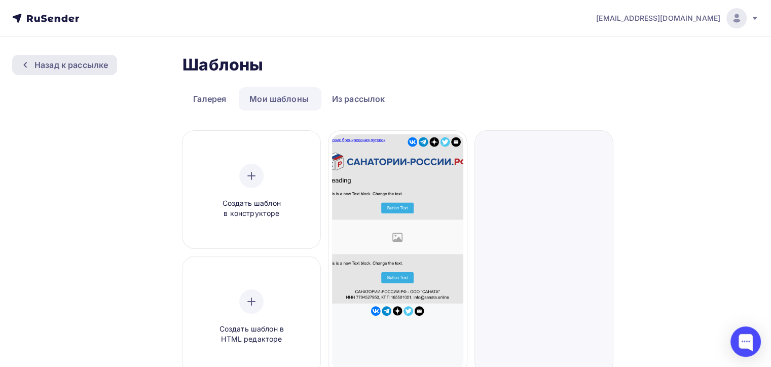
click at [57, 57] on div "Назад к рассылке" at bounding box center [64, 65] width 105 height 20
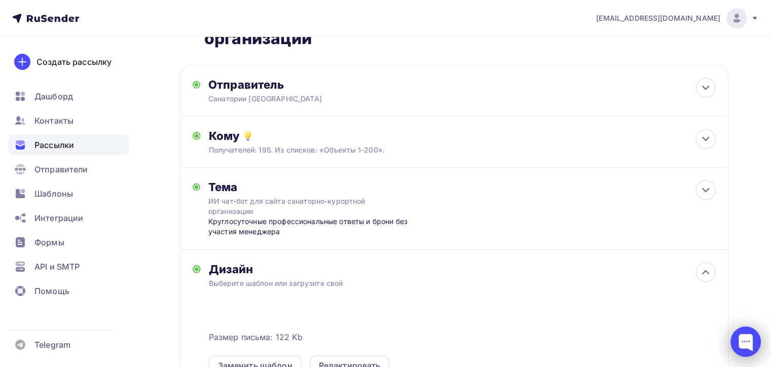
click at [744, 340] on div at bounding box center [746, 342] width 30 height 30
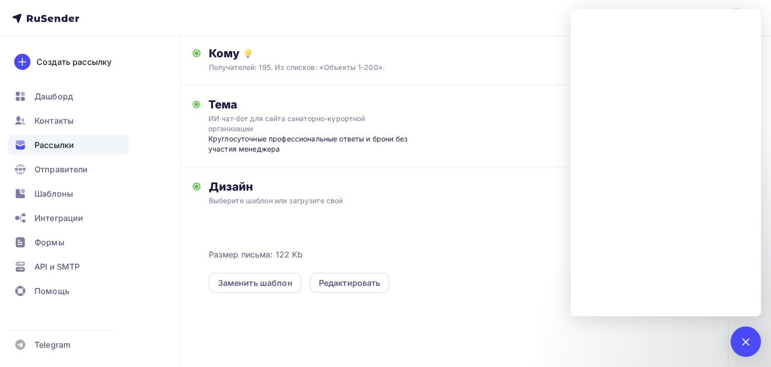
scroll to position [152, 0]
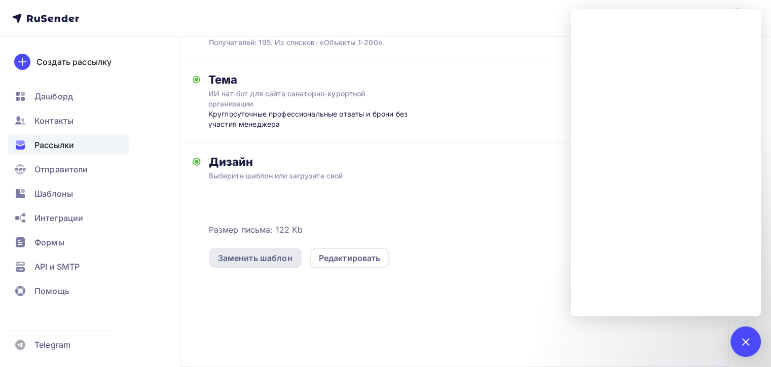
click at [257, 255] on div "Заменить шаблон" at bounding box center [255, 258] width 75 height 12
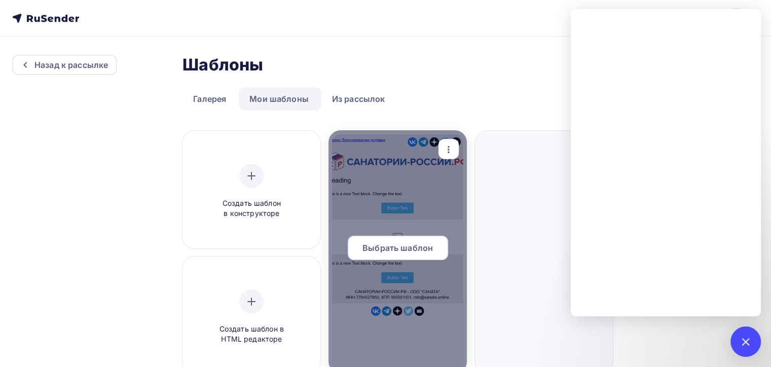
click at [401, 247] on span "Выбрать шаблон" at bounding box center [398, 248] width 70 height 12
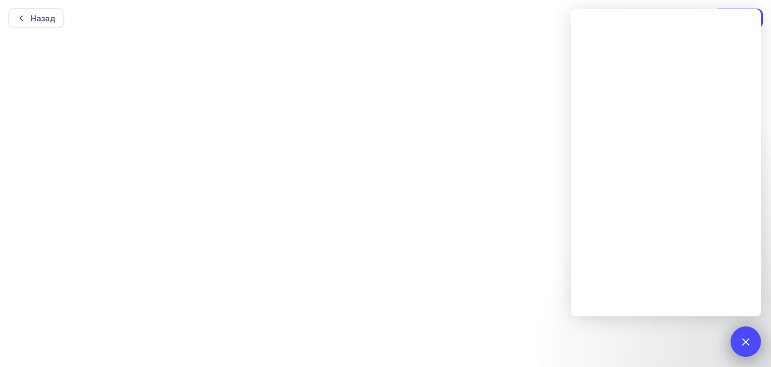
click at [746, 337] on div at bounding box center [746, 342] width 14 height 14
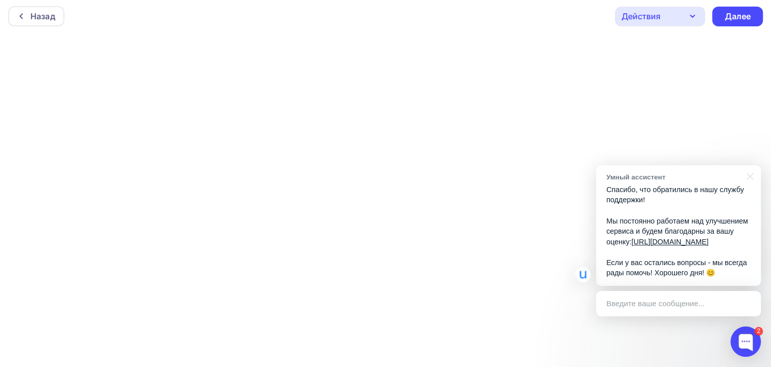
scroll to position [2, 0]
click at [743, 340] on div at bounding box center [746, 342] width 30 height 30
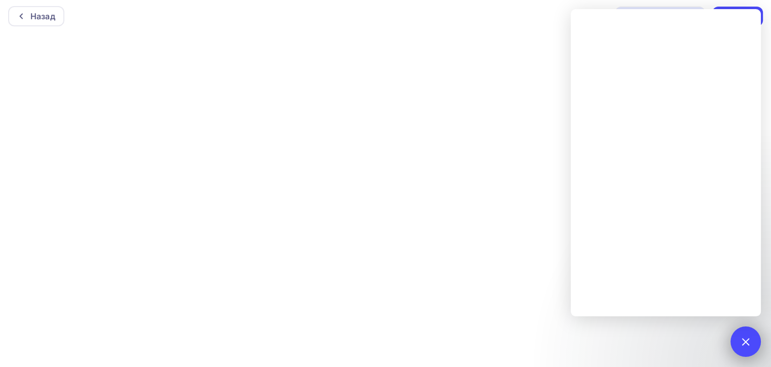
click at [745, 339] on div at bounding box center [746, 342] width 14 height 14
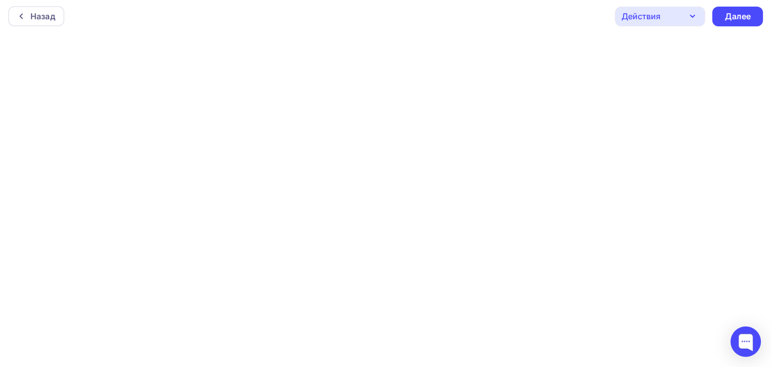
click at [692, 15] on icon "button" at bounding box center [693, 16] width 4 height 2
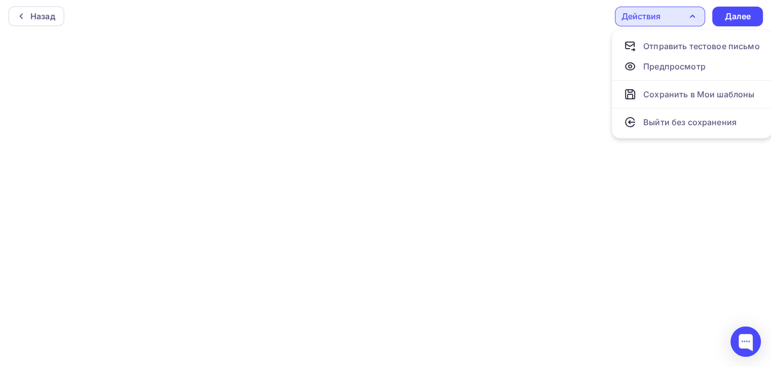
drag, startPoint x: 486, startPoint y: 7, endPoint x: 491, endPoint y: 9, distance: 5.5
click at [487, 5] on div "Назад Действия Отправить тестовое письмо Предпросмотр Сохранить в Мои шаблоны В…" at bounding box center [385, 16] width 771 height 37
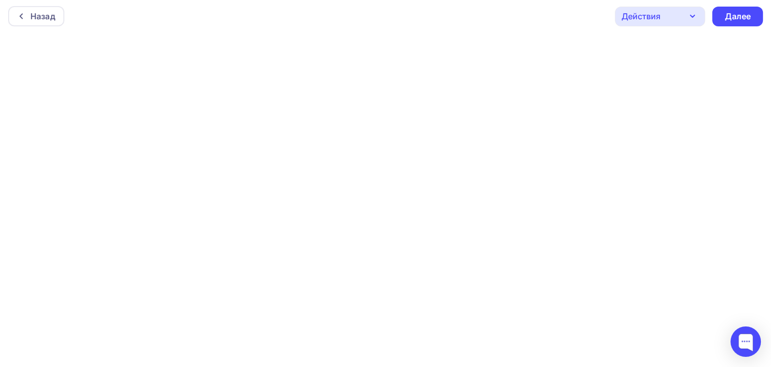
click at [692, 15] on icon "button" at bounding box center [693, 16] width 4 height 2
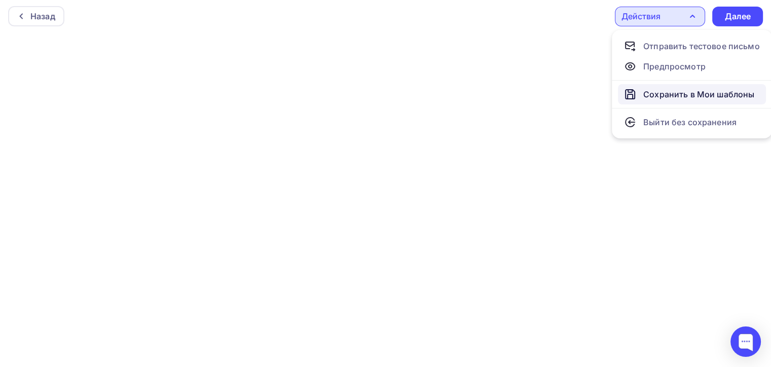
click at [669, 95] on div "Сохранить в Мои шаблоны" at bounding box center [699, 94] width 111 height 12
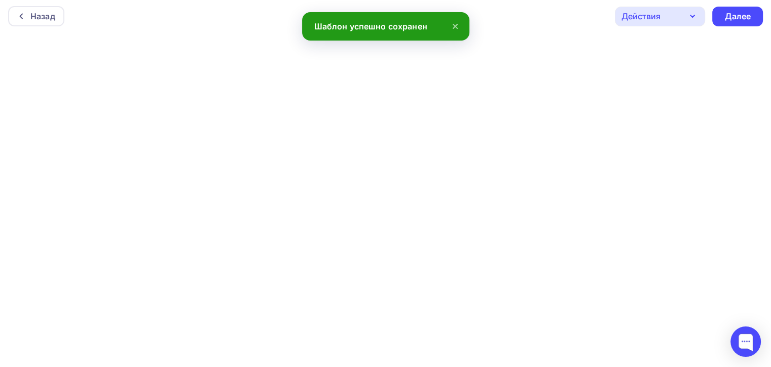
click at [689, 12] on icon "button" at bounding box center [693, 16] width 12 height 12
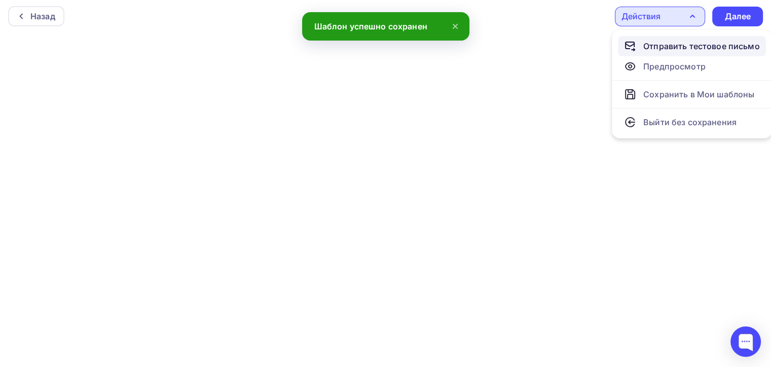
click at [676, 45] on div "Отправить тестовое письмо" at bounding box center [702, 46] width 117 height 12
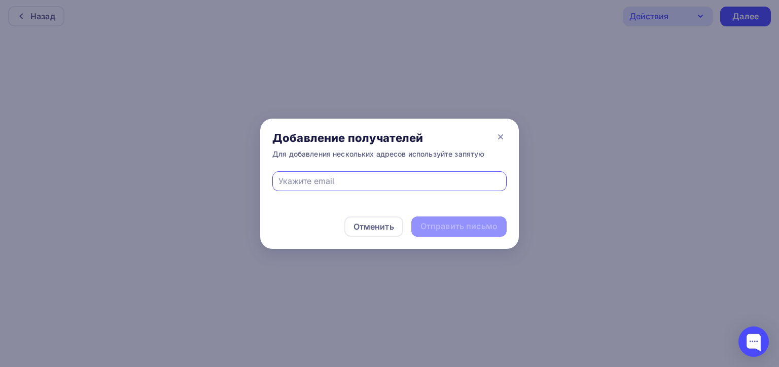
click at [325, 180] on input "text" at bounding box center [389, 181] width 223 height 12
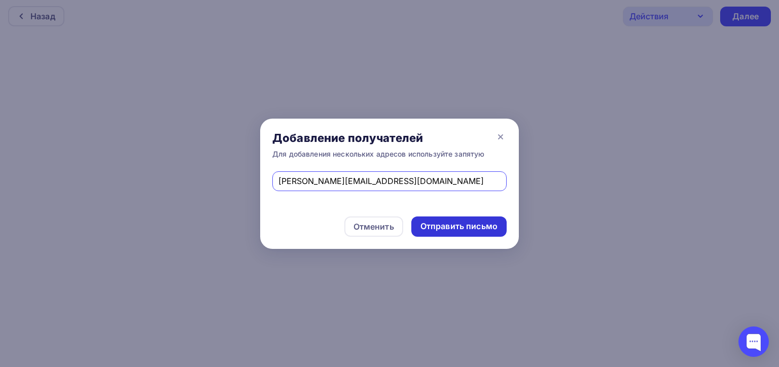
type input "terentiev@mail.ru"
click at [460, 225] on div "Отправить письмо" at bounding box center [458, 227] width 77 height 12
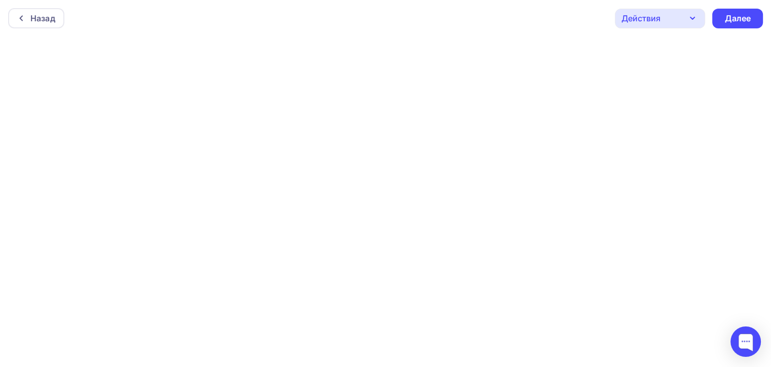
scroll to position [0, 0]
click at [738, 19] on div "Далее" at bounding box center [738, 19] width 26 height 12
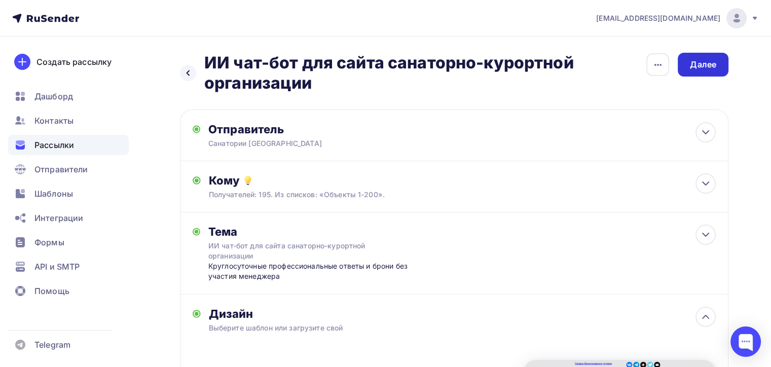
click at [702, 61] on div "Далее" at bounding box center [703, 65] width 26 height 12
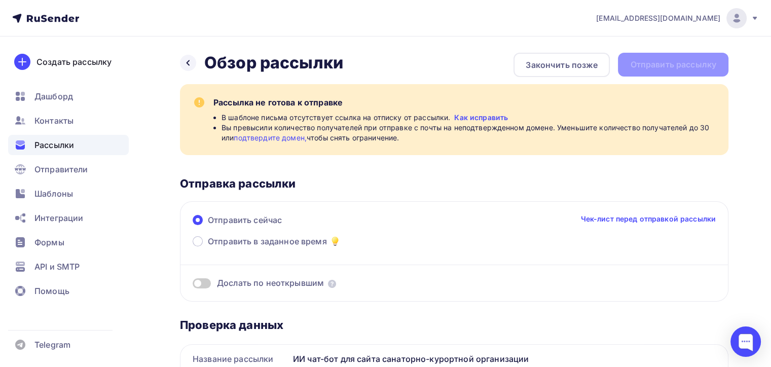
click at [478, 118] on link "Как исправить" at bounding box center [481, 118] width 54 height 10
click at [570, 63] on div "Закончить позже" at bounding box center [562, 65] width 72 height 12
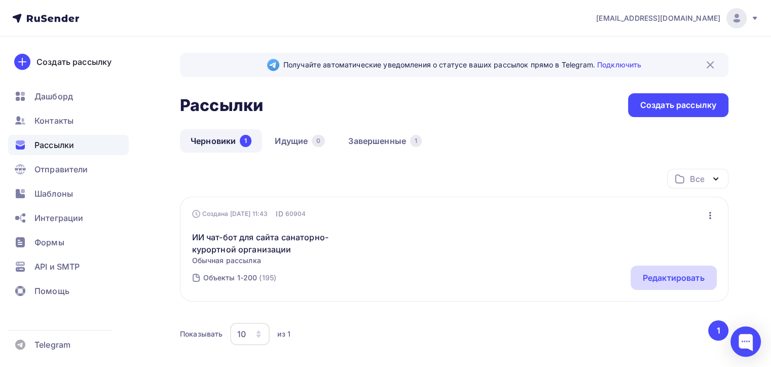
click at [677, 279] on div "Редактировать" at bounding box center [674, 278] width 62 height 12
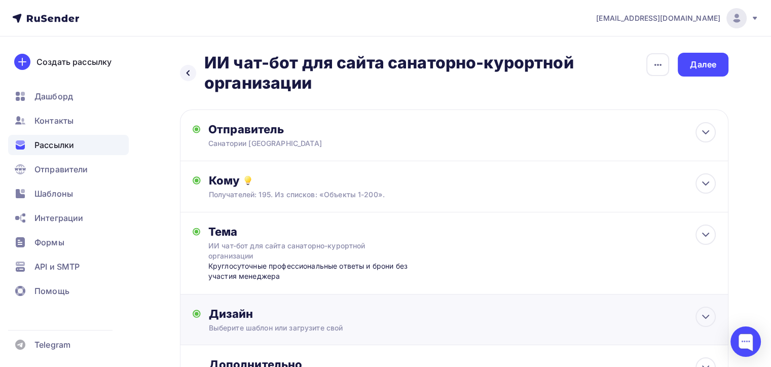
click at [247, 263] on div "Круглосуточные профессиональные ответы и брони без участия менеджера" at bounding box center [308, 271] width 200 height 21
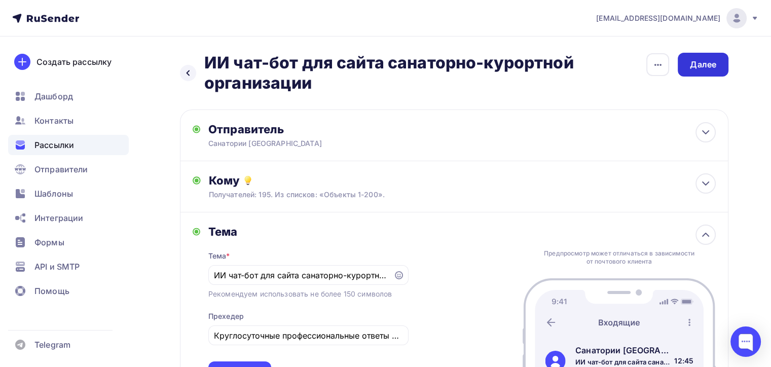
click at [705, 62] on div "Далее" at bounding box center [703, 65] width 26 height 12
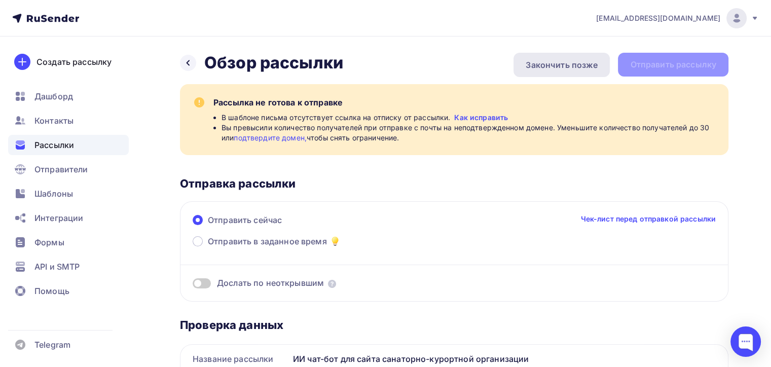
click at [547, 65] on div "Закончить позже" at bounding box center [562, 65] width 72 height 12
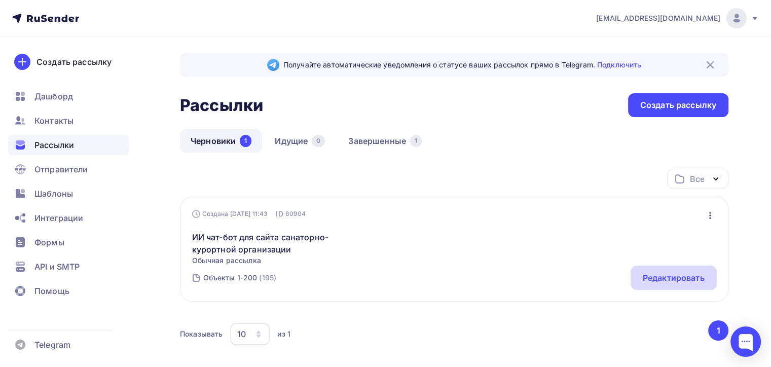
click at [666, 278] on div "Редактировать" at bounding box center [674, 278] width 62 height 12
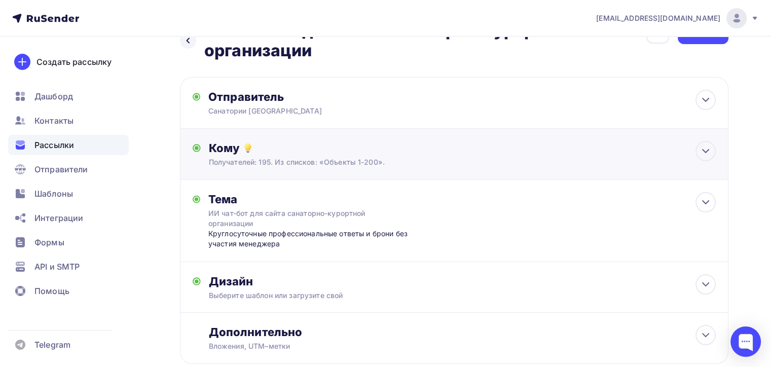
scroll to position [94, 0]
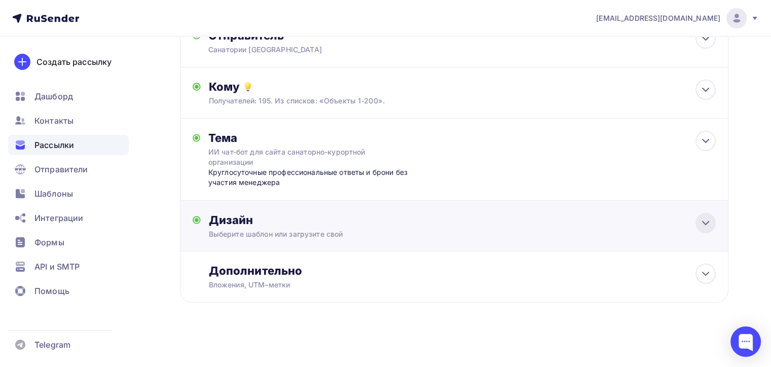
click at [704, 217] on icon at bounding box center [706, 223] width 12 height 12
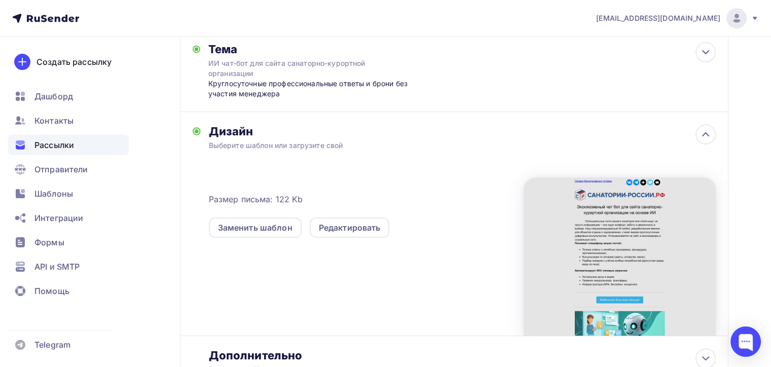
scroll to position [195, 0]
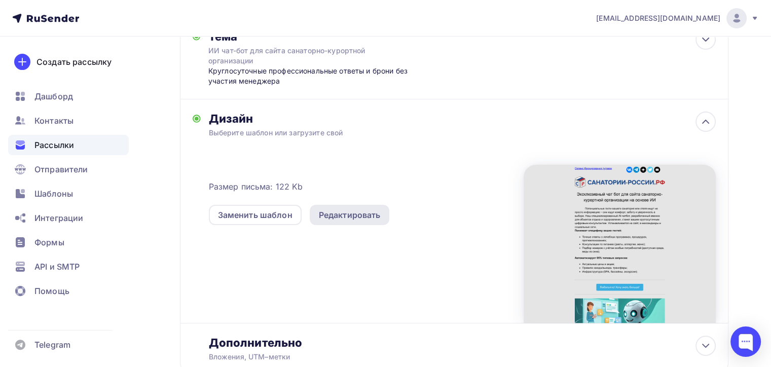
click at [355, 218] on div "Редактировать" at bounding box center [350, 215] width 62 height 12
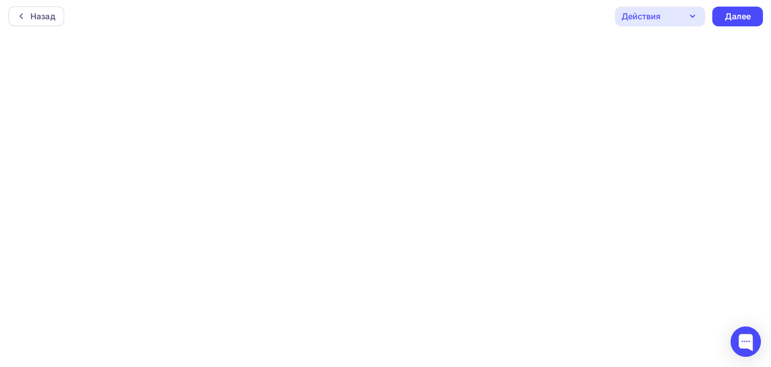
scroll to position [2, 0]
click at [692, 14] on icon "button" at bounding box center [693, 16] width 12 height 12
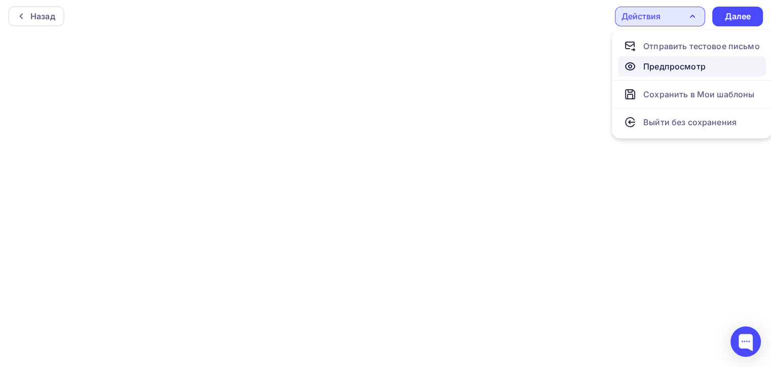
click at [670, 64] on div "Предпросмотр" at bounding box center [675, 66] width 62 height 12
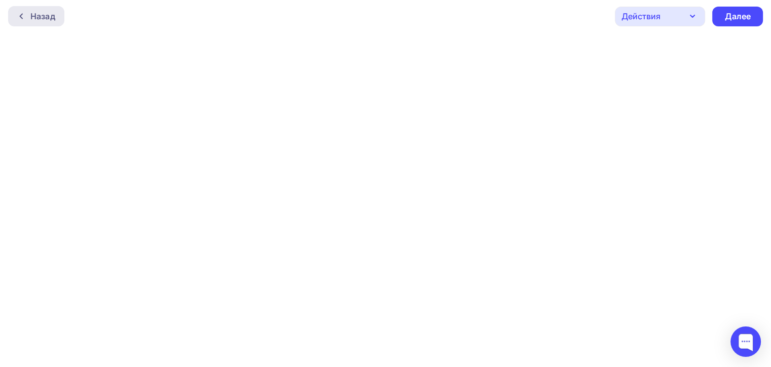
click at [40, 16] on div "Назад" at bounding box center [42, 16] width 25 height 12
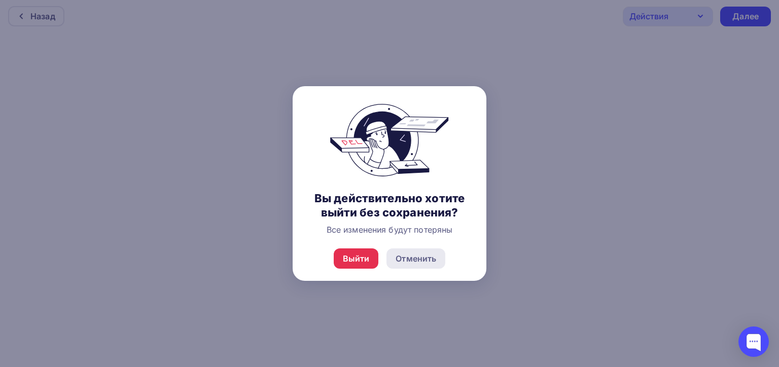
click at [426, 261] on div "Отменить" at bounding box center [416, 259] width 41 height 12
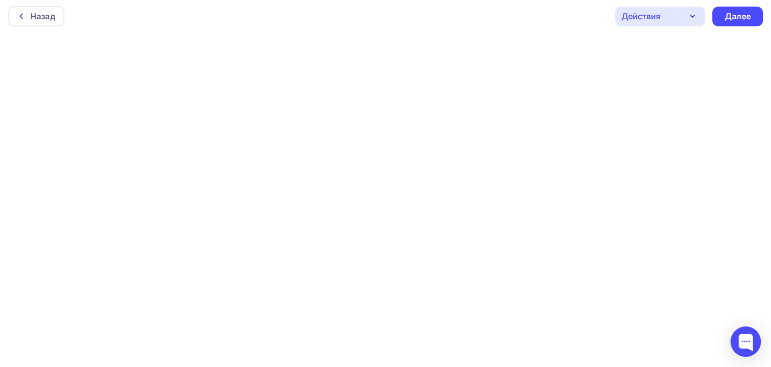
click at [693, 16] on icon "button" at bounding box center [693, 16] width 4 height 2
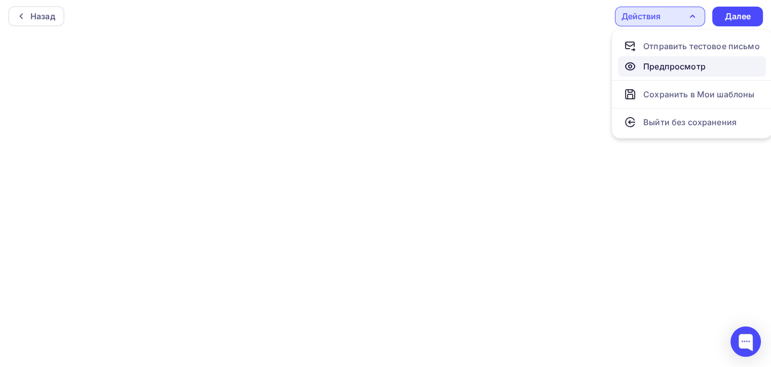
click at [660, 65] on div "Предпросмотр" at bounding box center [675, 66] width 62 height 12
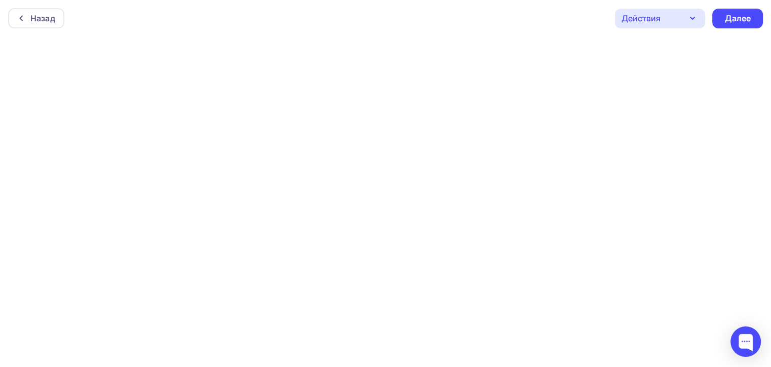
scroll to position [0, 0]
click at [737, 16] on div "Далее" at bounding box center [738, 19] width 26 height 12
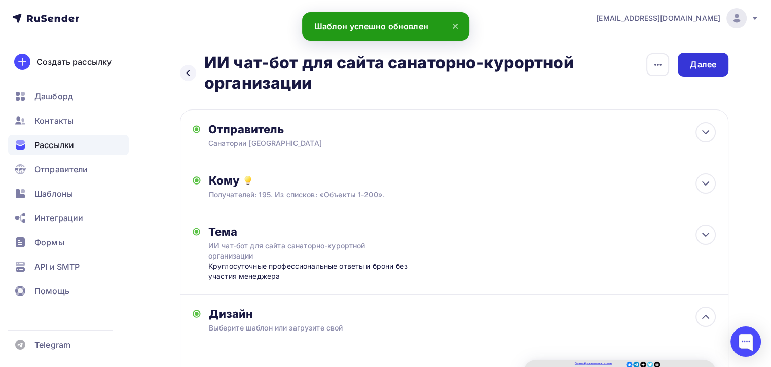
click at [704, 66] on div "Далее" at bounding box center [703, 65] width 26 height 12
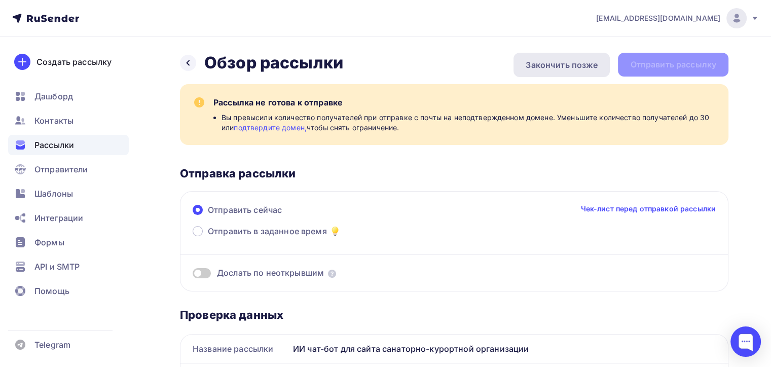
click at [553, 63] on div "Закончить позже" at bounding box center [562, 65] width 72 height 12
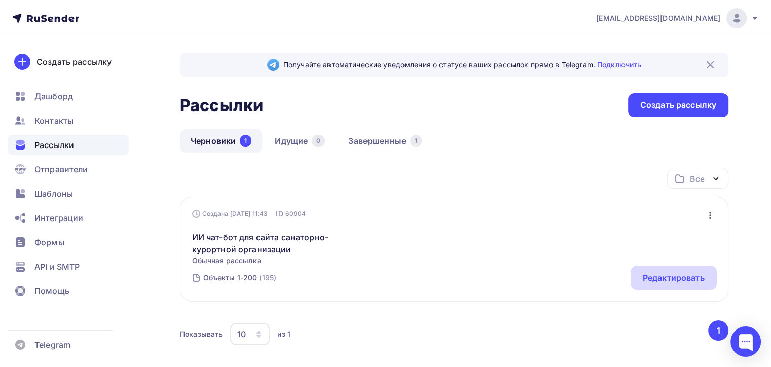
click at [673, 278] on div "Редактировать" at bounding box center [674, 278] width 62 height 12
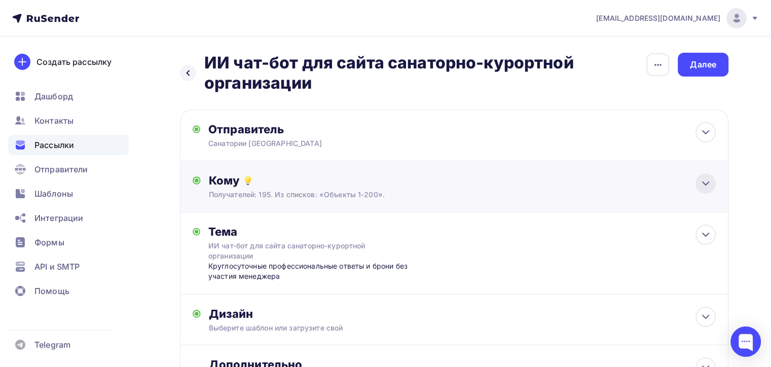
click at [696, 179] on div at bounding box center [706, 183] width 20 height 20
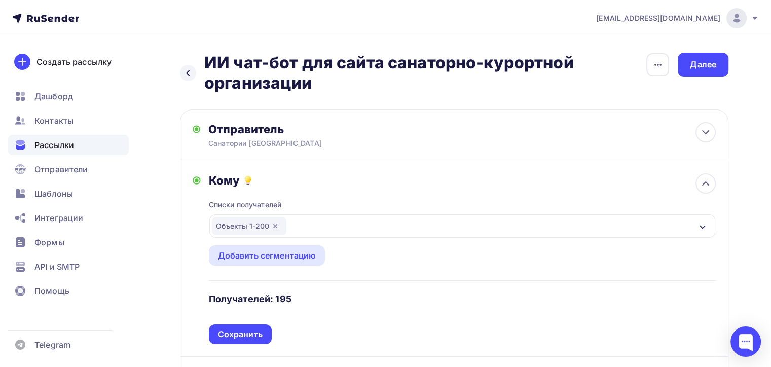
click at [698, 223] on div "Объекты 1-200" at bounding box center [462, 226] width 506 height 23
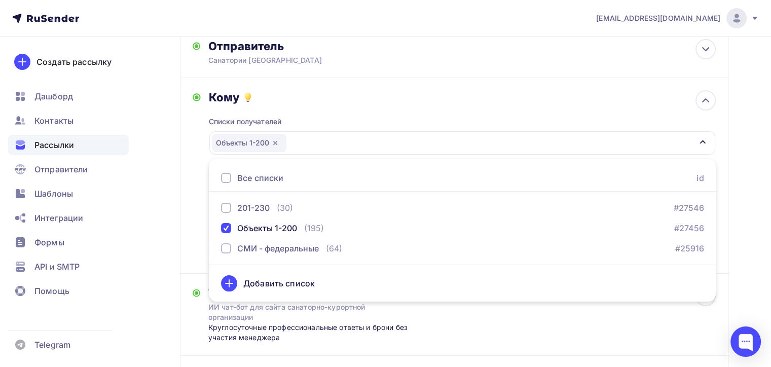
scroll to position [119, 0]
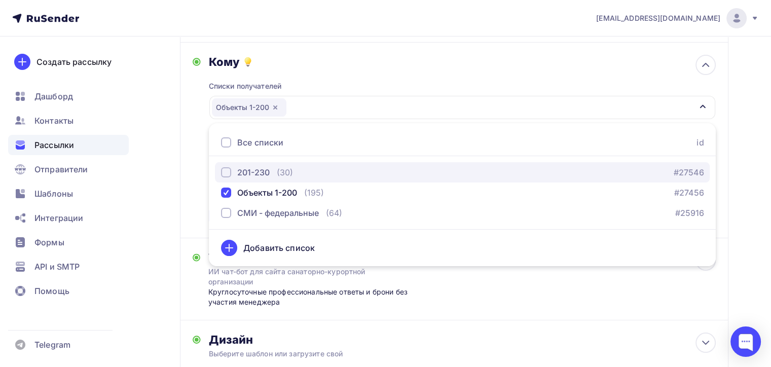
click at [226, 170] on div "button" at bounding box center [226, 172] width 10 height 10
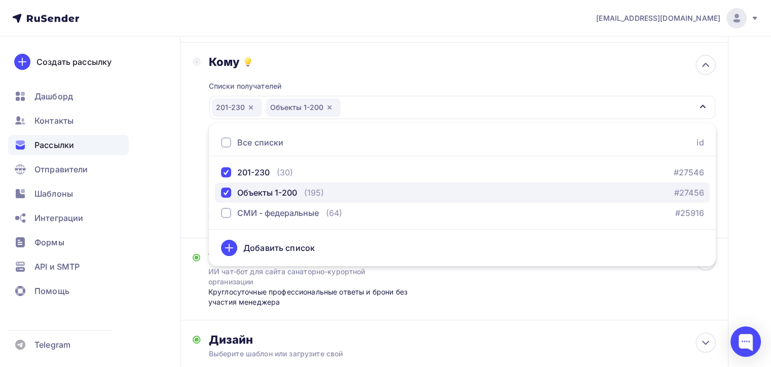
click at [225, 191] on div "button" at bounding box center [226, 193] width 10 height 10
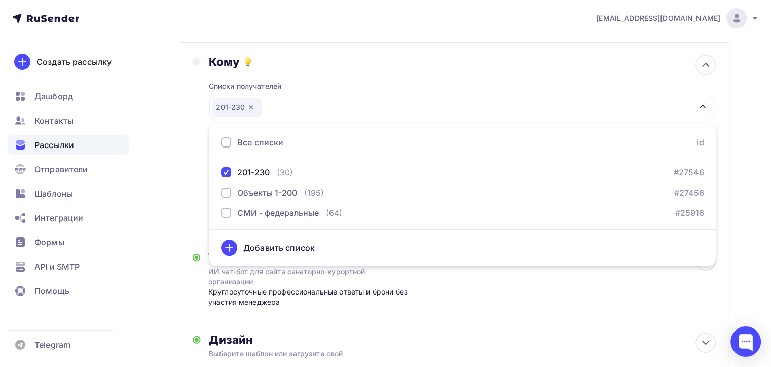
click at [190, 167] on div "Кому Списки получателей 201-230 Все списки id 201-230 (30) #27546 Объекты 1-200…" at bounding box center [454, 141] width 549 height 196
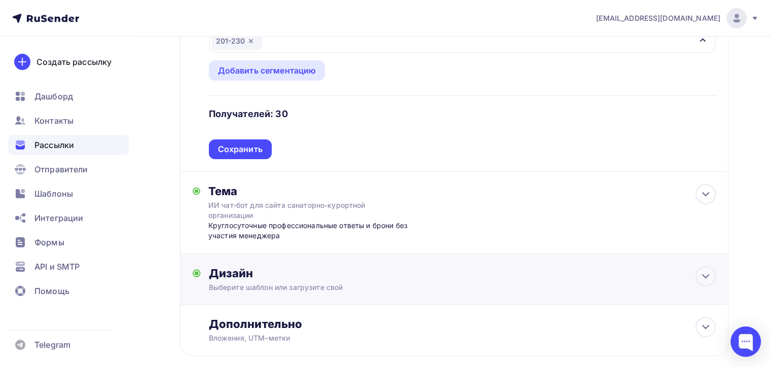
scroll to position [0, 0]
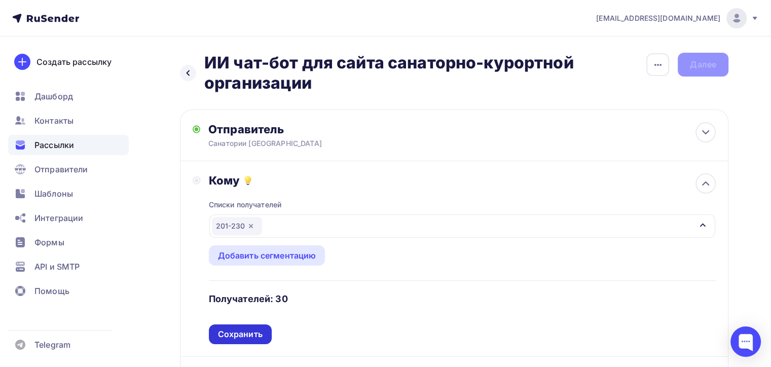
click at [241, 329] on div "Сохранить" at bounding box center [240, 335] width 45 height 12
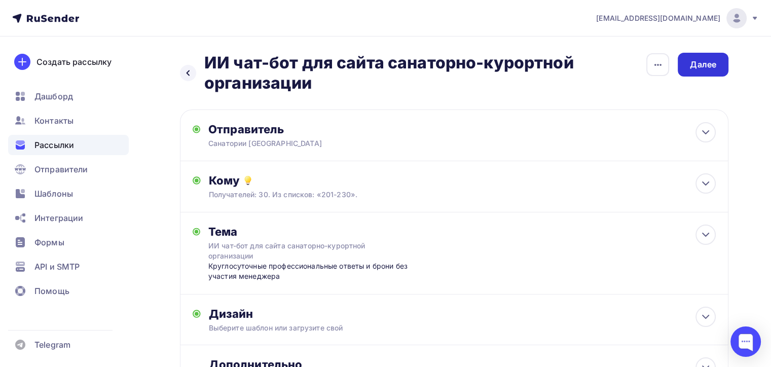
click at [694, 61] on div "Далее" at bounding box center [703, 65] width 26 height 12
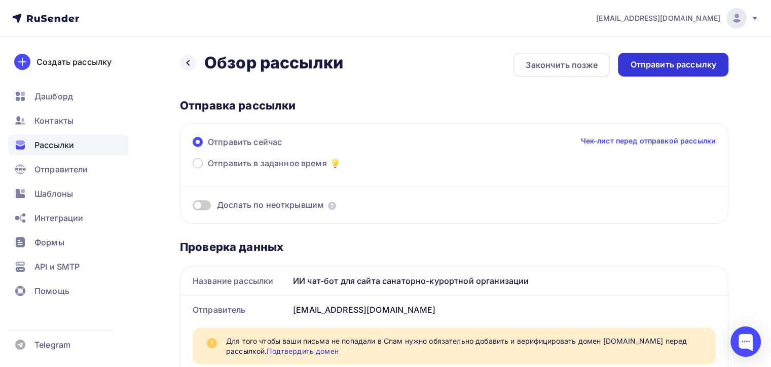
click at [675, 63] on div "Отправить рассылку" at bounding box center [673, 65] width 86 height 12
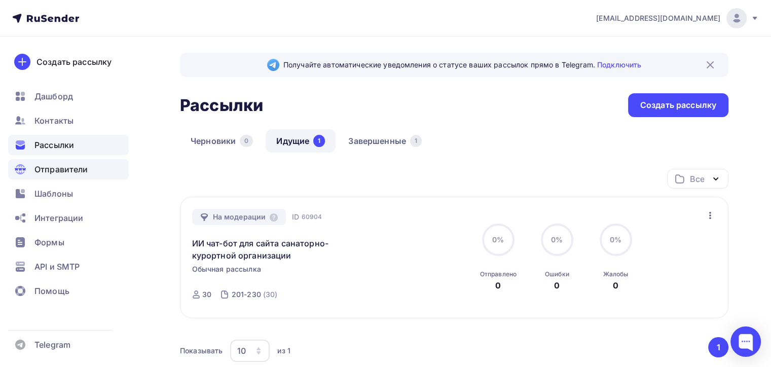
click at [55, 168] on span "Отправители" at bounding box center [61, 169] width 54 height 12
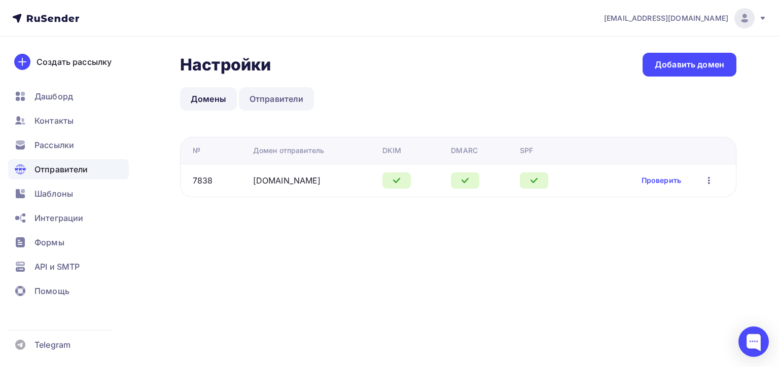
click at [271, 95] on link "Отправители" at bounding box center [277, 98] width 76 height 23
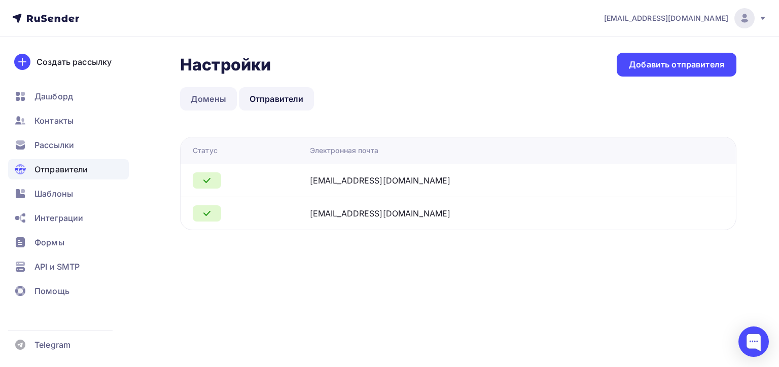
click at [201, 99] on link "Домены" at bounding box center [208, 98] width 57 height 23
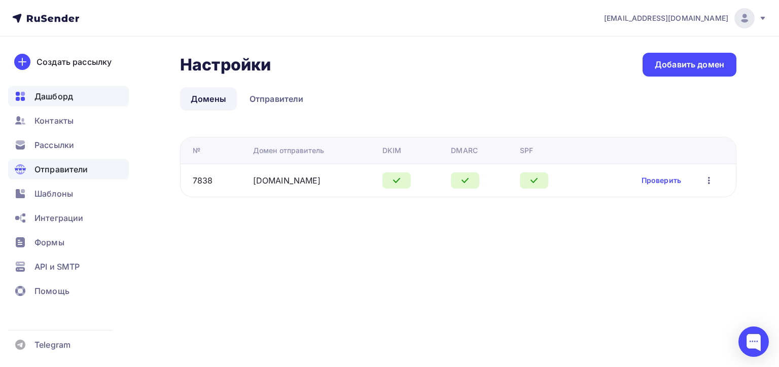
click at [53, 97] on span "Дашборд" at bounding box center [53, 96] width 39 height 12
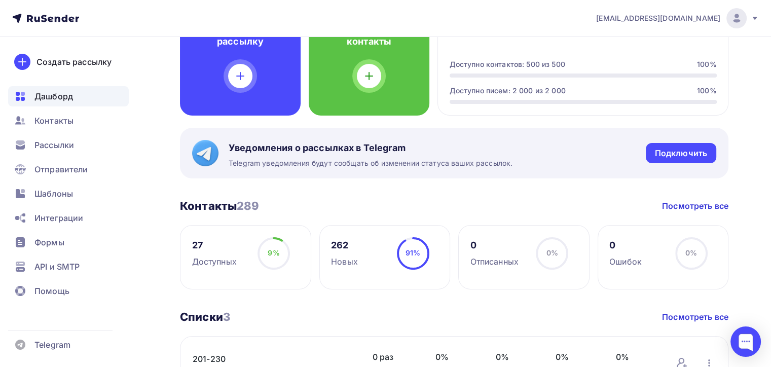
scroll to position [101, 0]
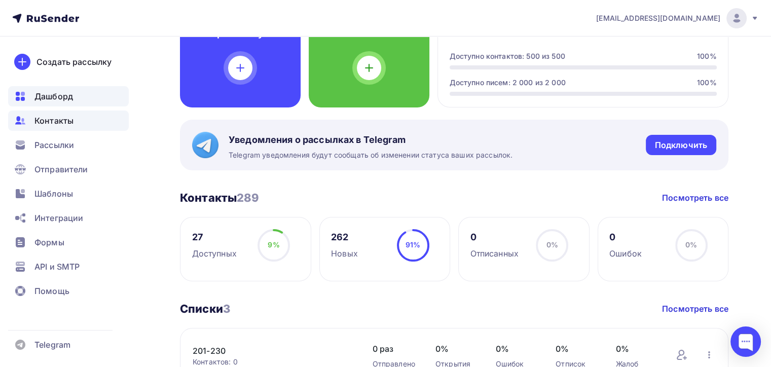
click at [49, 118] on span "Контакты" at bounding box center [53, 121] width 39 height 12
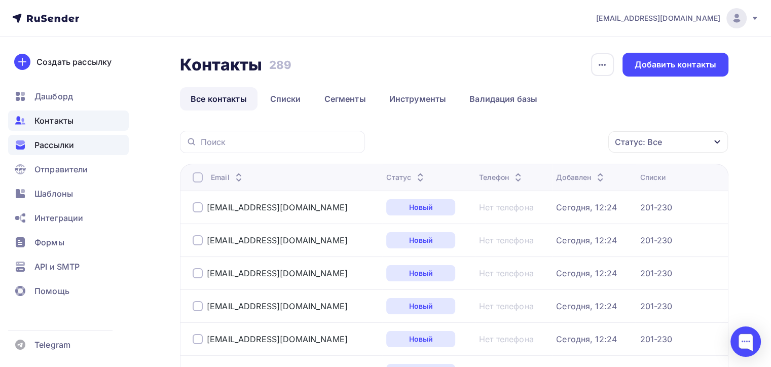
click at [48, 146] on span "Рассылки" at bounding box center [54, 145] width 40 height 12
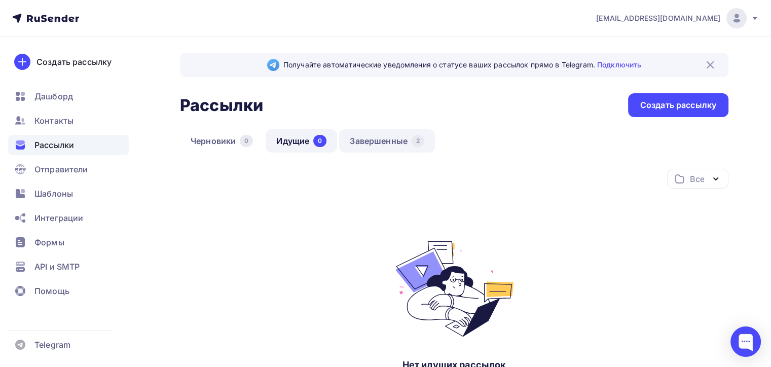
click at [390, 141] on link "Завершенные 2" at bounding box center [387, 140] width 96 height 23
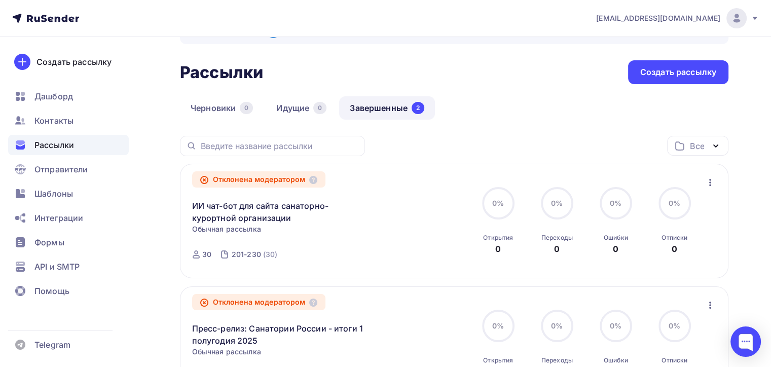
scroll to position [51, 0]
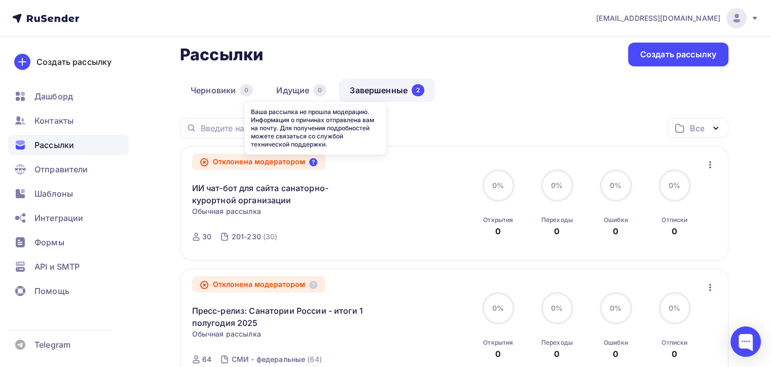
click at [316, 162] on icon at bounding box center [313, 162] width 8 height 8
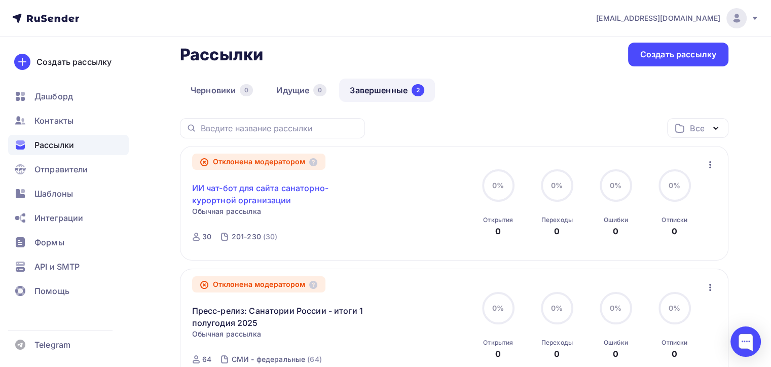
click at [254, 195] on link "ИИ чат-бот для сайта санаторно-курортной организации" at bounding box center [279, 194] width 174 height 24
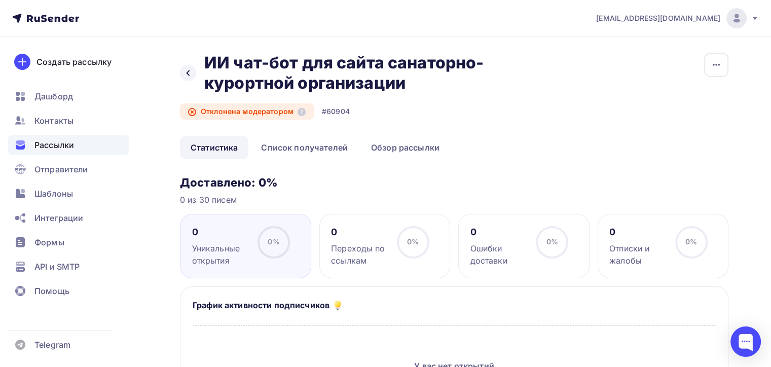
click at [48, 144] on span "Рассылки" at bounding box center [54, 145] width 40 height 12
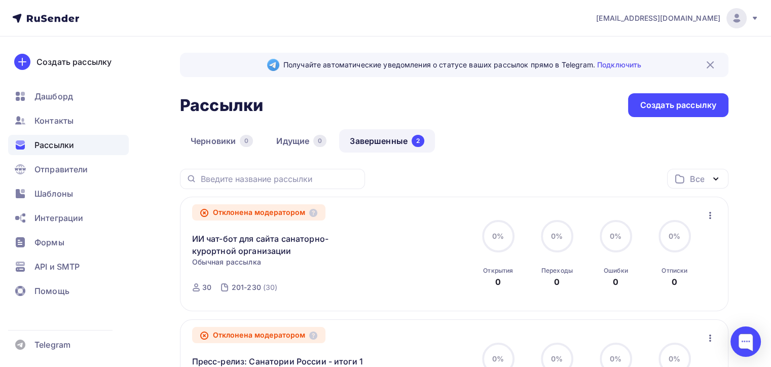
click at [710, 213] on icon "button" at bounding box center [710, 215] width 12 height 12
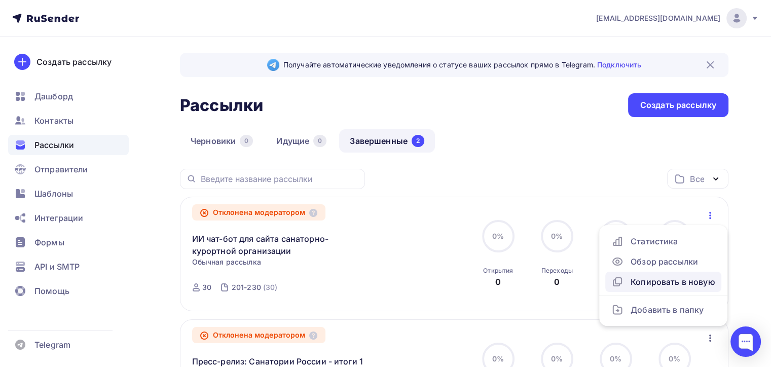
click at [651, 278] on div "Копировать в новую" at bounding box center [664, 282] width 104 height 12
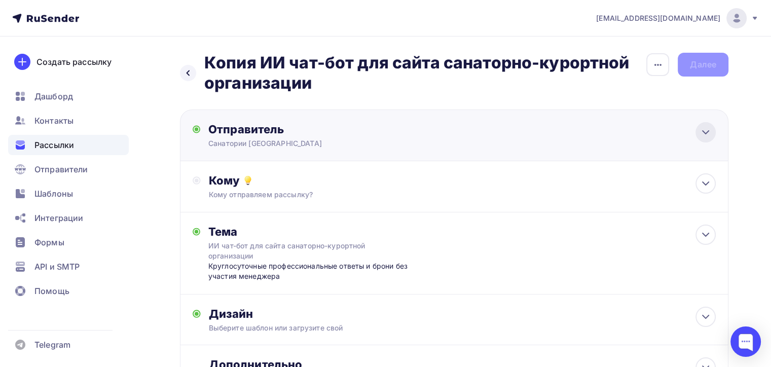
click at [708, 134] on icon at bounding box center [706, 132] width 12 height 12
type input "Санатории России"
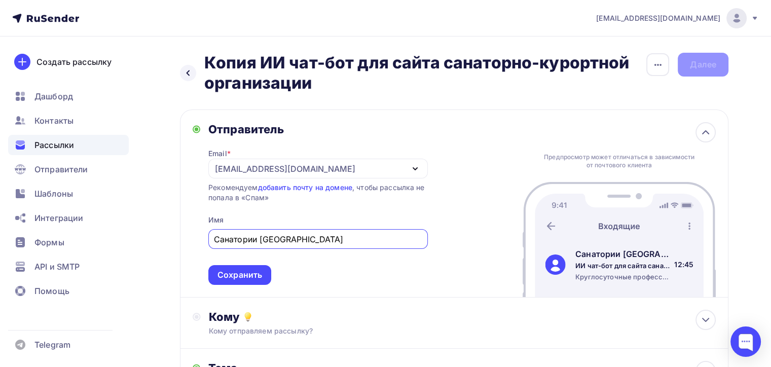
click at [418, 168] on icon "button" at bounding box center [415, 169] width 12 height 12
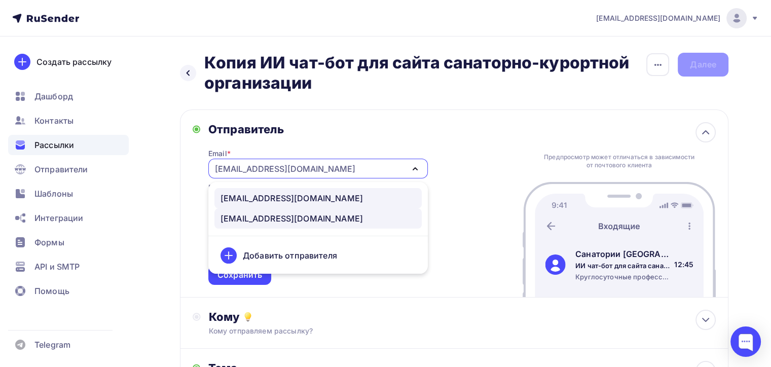
drag, startPoint x: 311, startPoint y: 195, endPoint x: 316, endPoint y: 192, distance: 5.7
click at [311, 195] on div "info@sanata.online" at bounding box center [318, 198] width 195 height 12
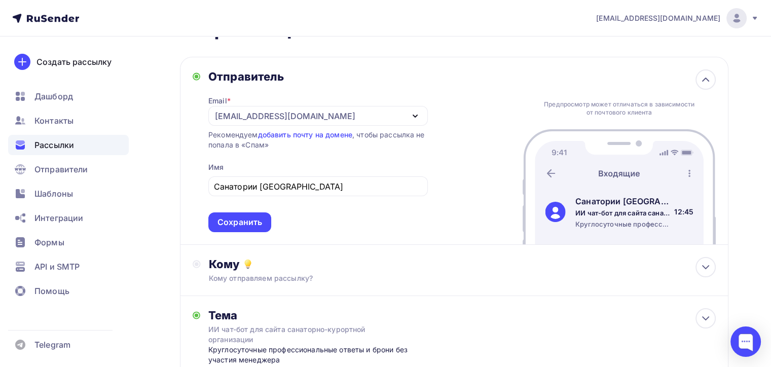
scroll to position [101, 0]
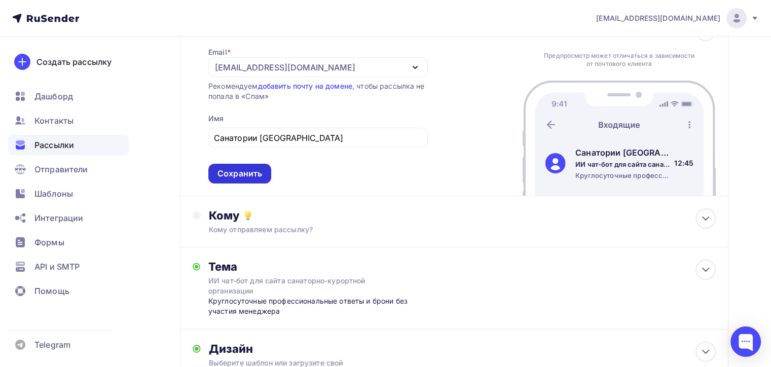
click at [229, 173] on div "Сохранить" at bounding box center [240, 174] width 45 height 12
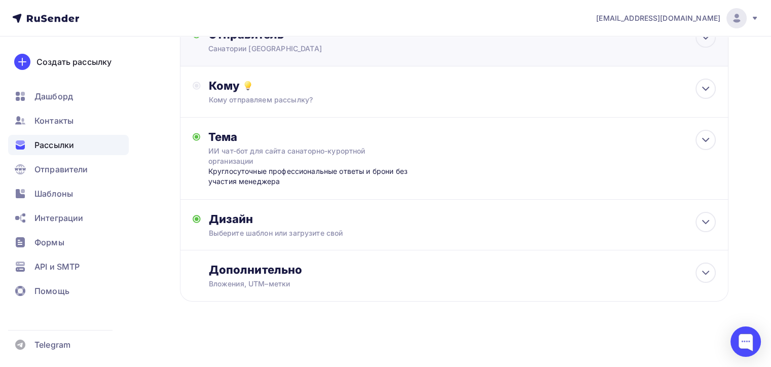
scroll to position [94, 0]
click at [704, 91] on icon at bounding box center [706, 90] width 12 height 12
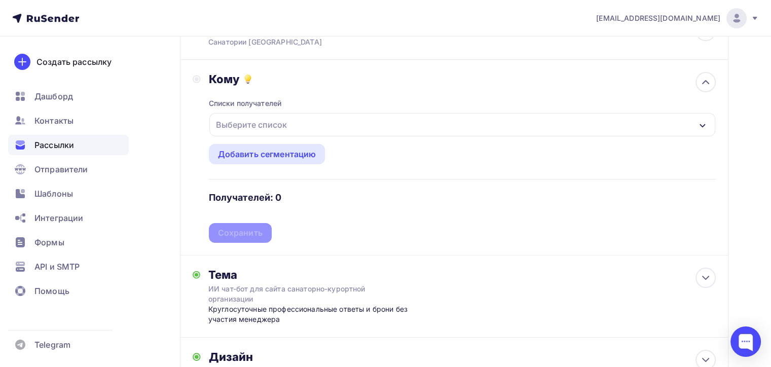
click at [699, 122] on icon "button" at bounding box center [703, 126] width 8 height 8
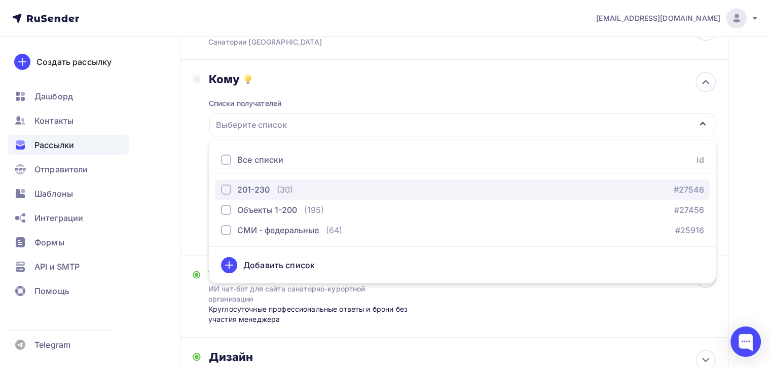
click at [228, 189] on div "button" at bounding box center [226, 190] width 10 height 10
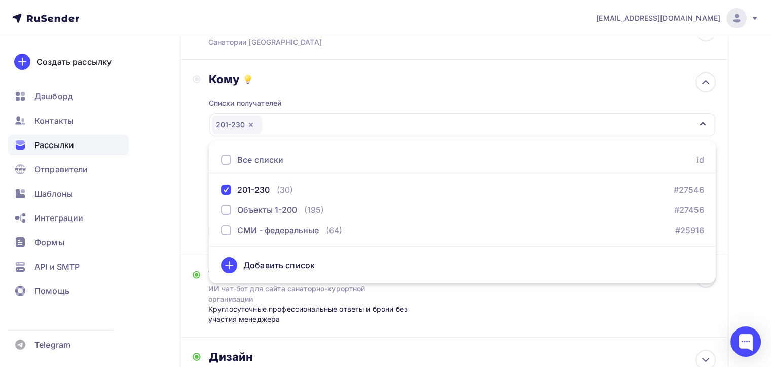
click at [200, 184] on div "Кому Списки получателей 201-230 Все списки id 201-230 (30) #27546 Объекты 1-200…" at bounding box center [454, 157] width 523 height 171
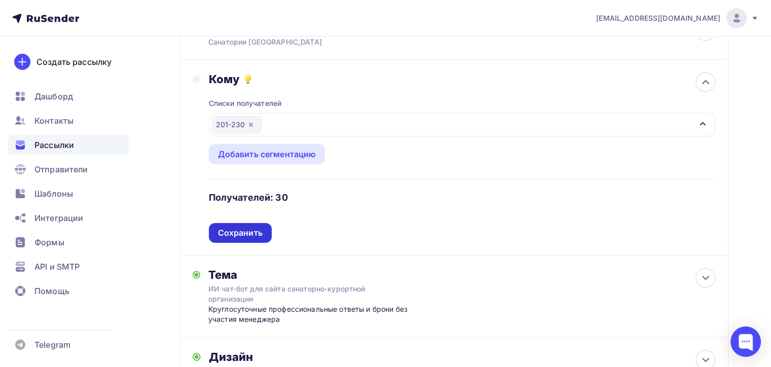
click at [237, 233] on div "Сохранить" at bounding box center [240, 233] width 45 height 12
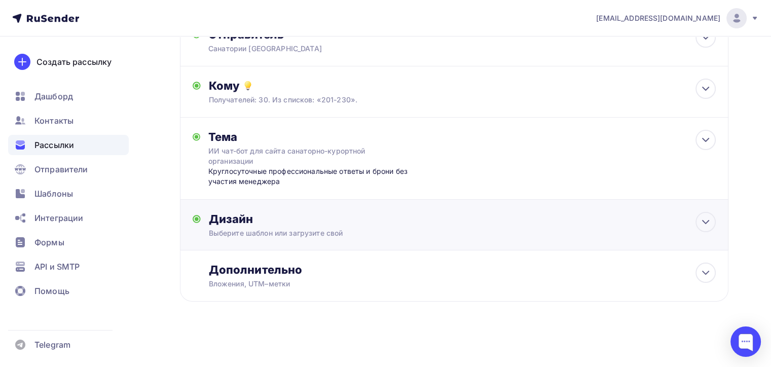
scroll to position [94, 0]
click at [700, 219] on icon at bounding box center [706, 223] width 12 height 12
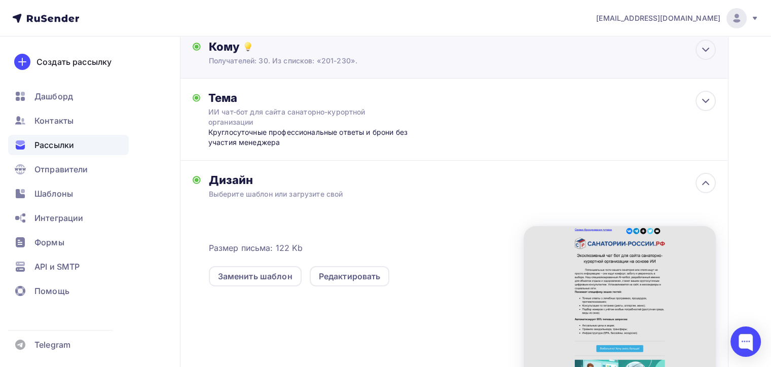
scroll to position [0, 0]
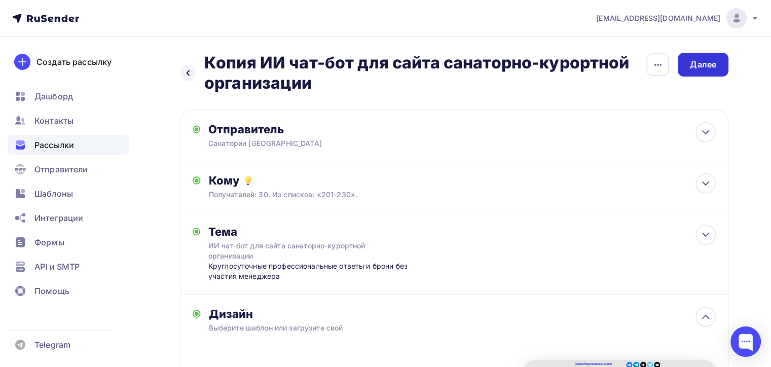
click at [702, 62] on div "Далее" at bounding box center [703, 65] width 26 height 12
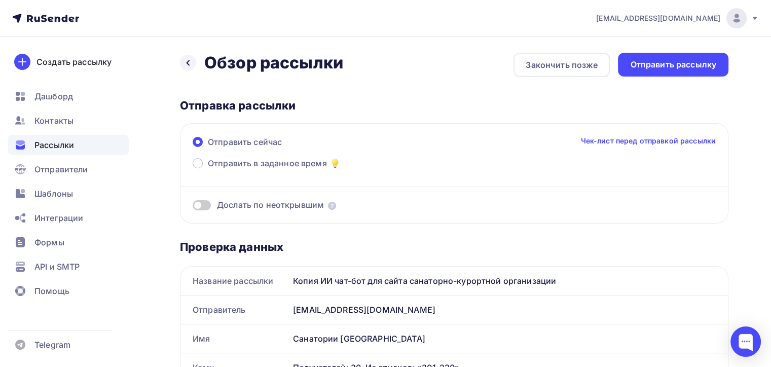
click at [325, 280] on div "Копия ИИ чат-бот для сайта санаторно-курортной организации" at bounding box center [508, 281] width 439 height 28
click at [320, 280] on div "Копия ИИ чат-бот для сайта санаторно-курортной организации" at bounding box center [508, 281] width 439 height 28
click at [189, 61] on icon at bounding box center [188, 63] width 3 height 6
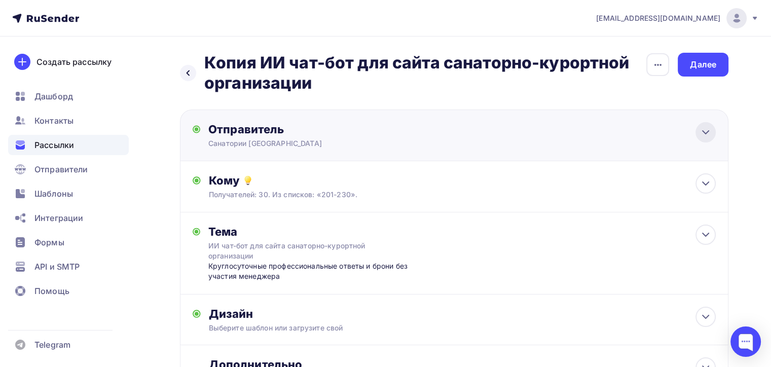
click at [706, 129] on icon at bounding box center [706, 132] width 12 height 12
type input "Санатории России"
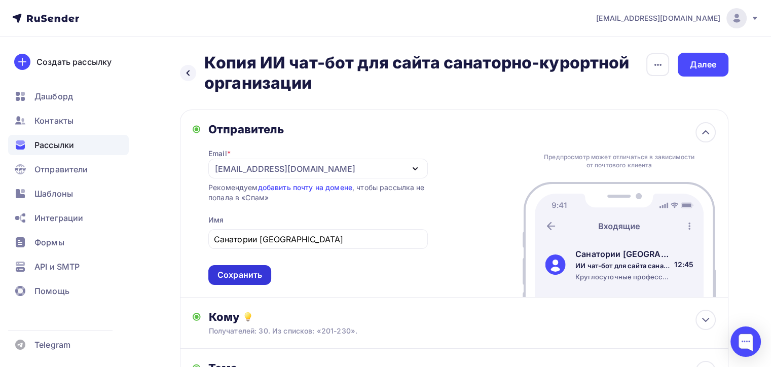
click at [235, 270] on div "Сохранить" at bounding box center [240, 275] width 45 height 12
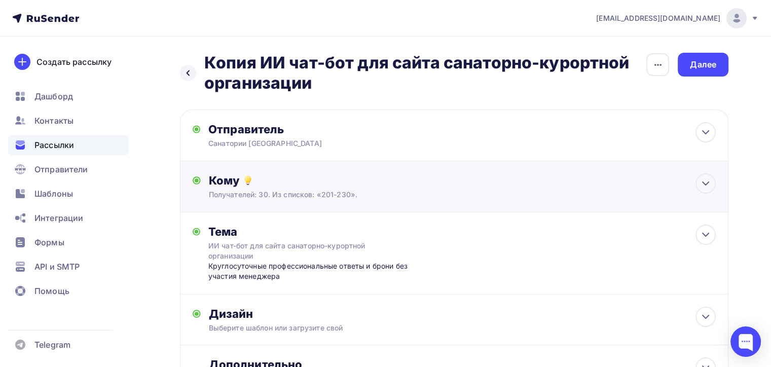
click at [416, 187] on div "Кому Получателей: 30. Из списков: «201-230». Списки получателей 201-230 Все спи…" at bounding box center [462, 186] width 507 height 26
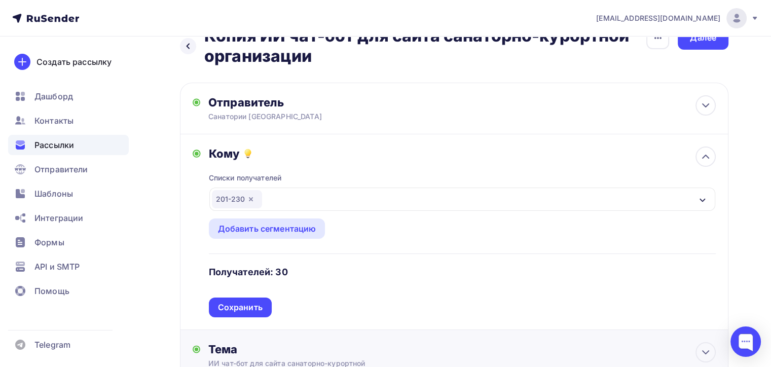
scroll to position [51, 0]
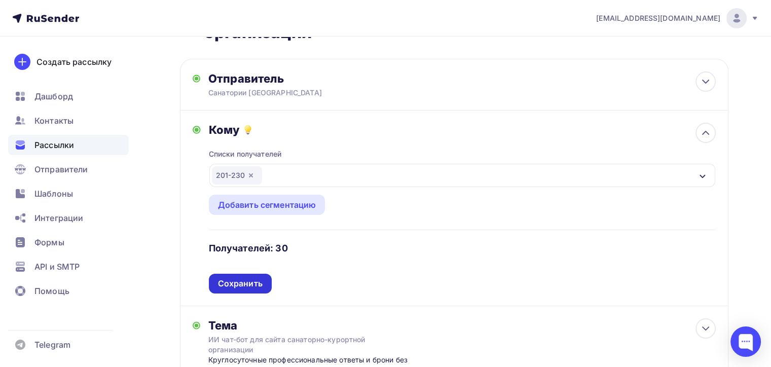
click at [241, 284] on div "Сохранить" at bounding box center [240, 284] width 45 height 12
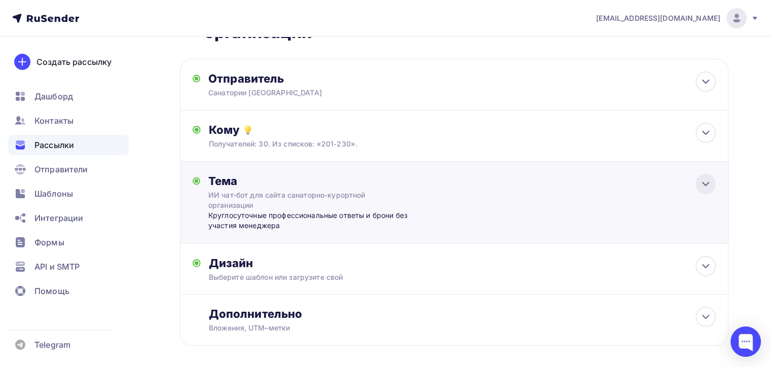
click at [701, 181] on icon at bounding box center [706, 184] width 12 height 12
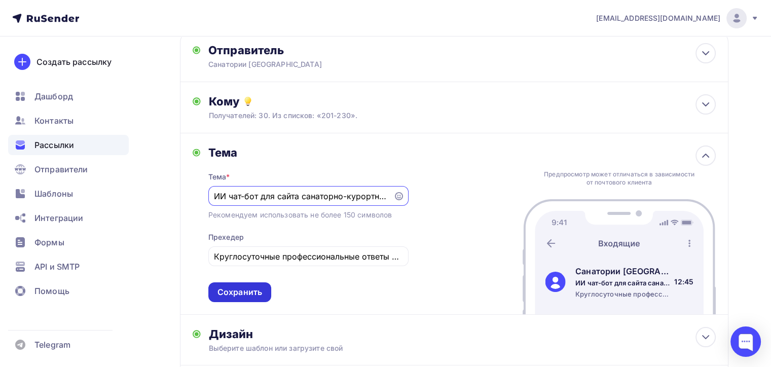
scroll to position [101, 0]
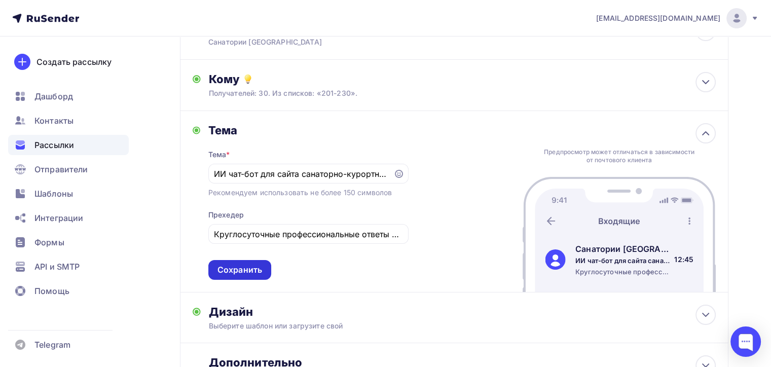
click at [242, 271] on div "Сохранить" at bounding box center [240, 270] width 45 height 12
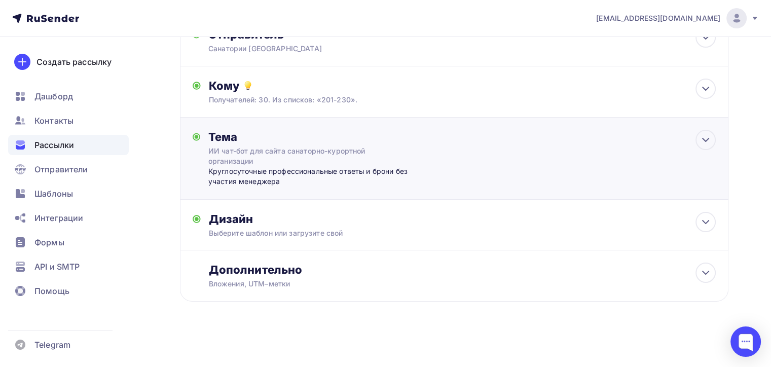
scroll to position [94, 0]
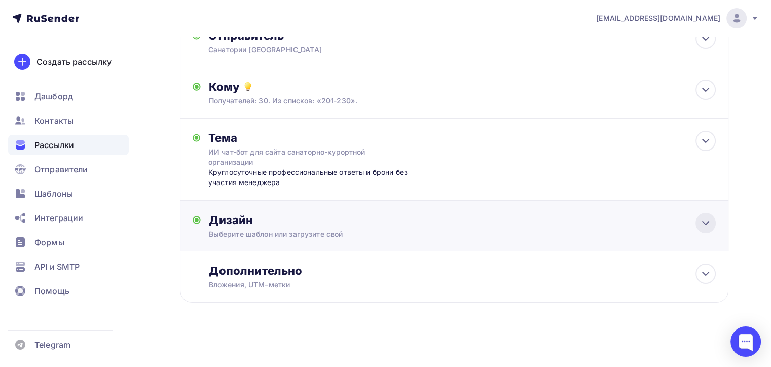
click at [705, 219] on icon at bounding box center [706, 223] width 12 height 12
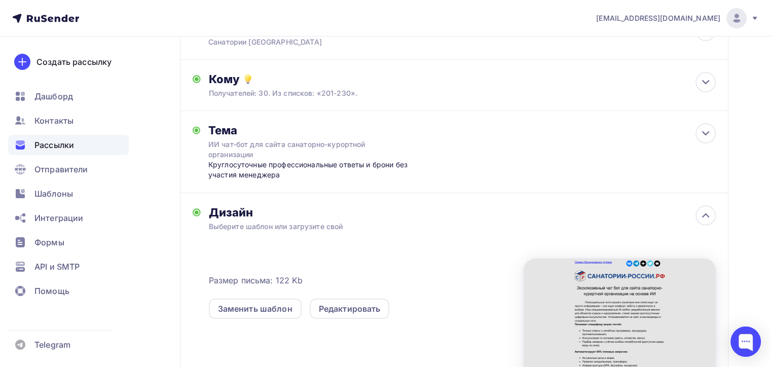
scroll to position [0, 0]
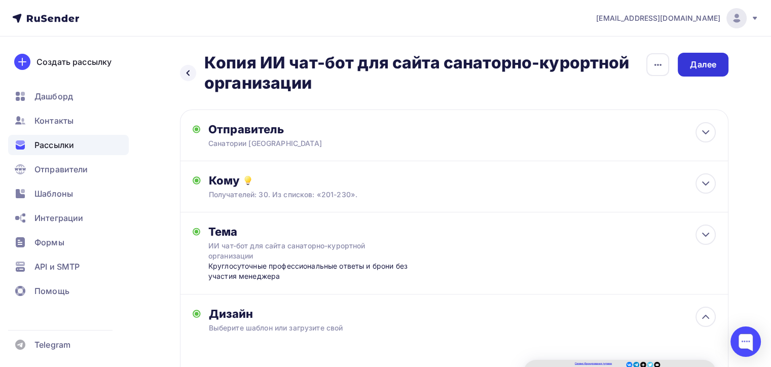
click at [701, 63] on div "Далее" at bounding box center [703, 65] width 26 height 12
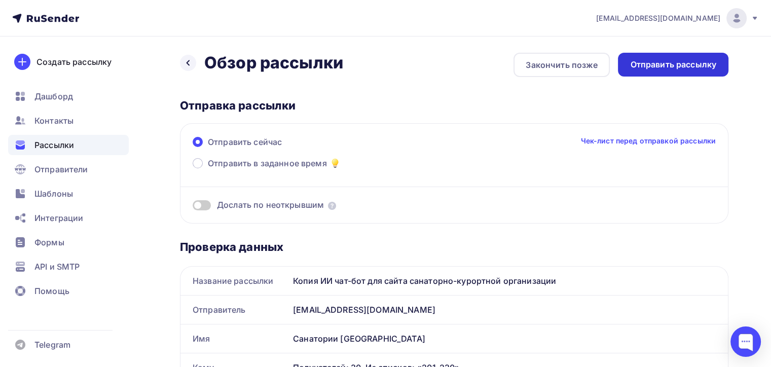
click at [670, 69] on div "Отправить рассылку" at bounding box center [673, 65] width 86 height 12
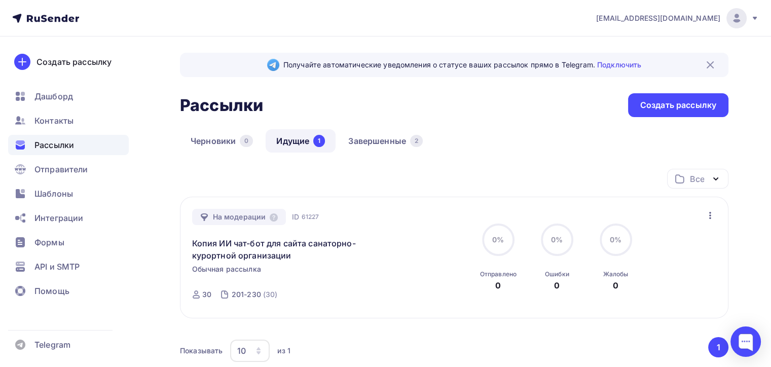
click at [717, 348] on button "1" at bounding box center [718, 347] width 20 height 20
click at [717, 346] on button "1" at bounding box center [718, 347] width 20 height 20
click at [749, 341] on div at bounding box center [746, 342] width 30 height 30
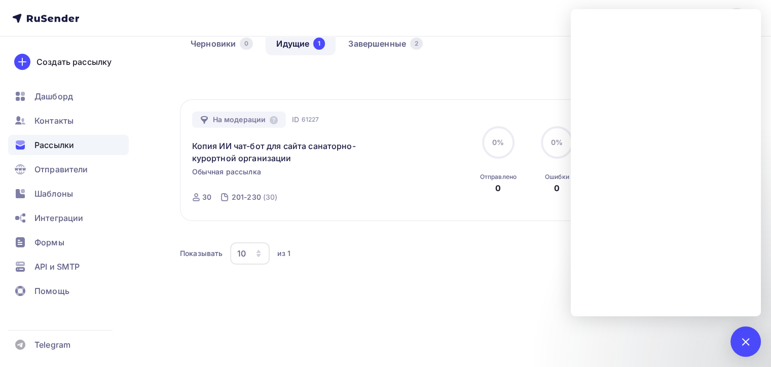
scroll to position [98, 0]
drag, startPoint x: 747, startPoint y: 342, endPoint x: 737, endPoint y: 346, distance: 11.4
click at [747, 341] on div at bounding box center [746, 342] width 14 height 14
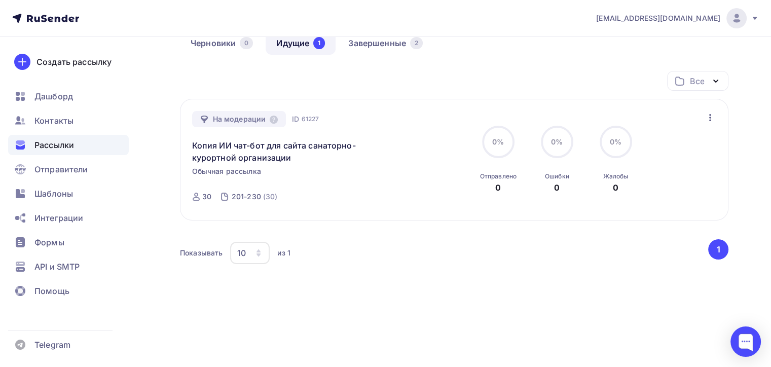
scroll to position [0, 0]
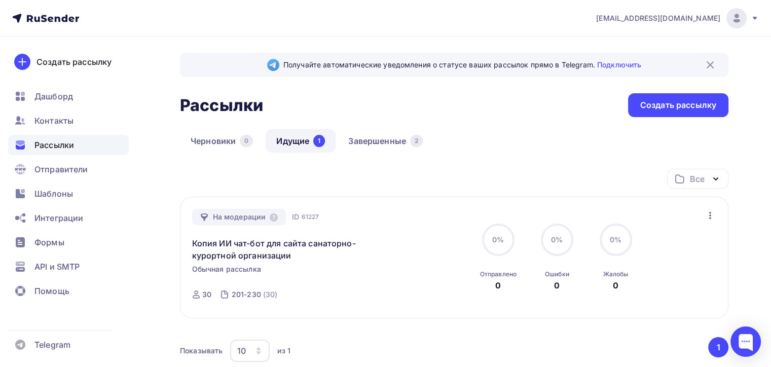
click at [296, 137] on link "Идущие 1" at bounding box center [301, 140] width 70 height 23
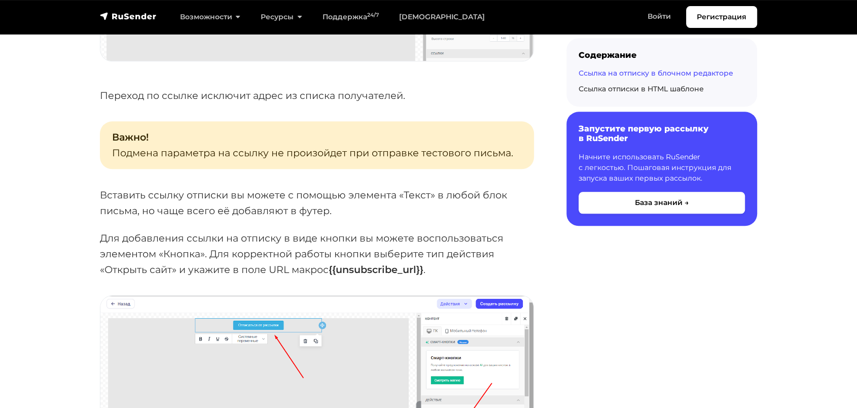
scroll to position [1127, 0]
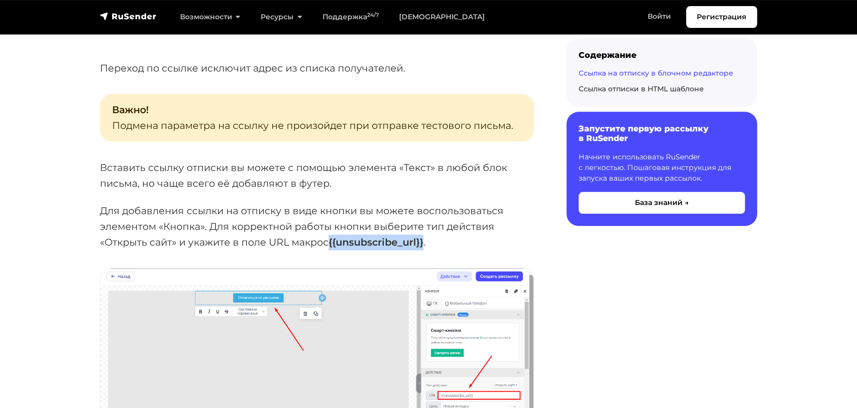
drag, startPoint x: 331, startPoint y: 240, endPoint x: 425, endPoint y: 246, distance: 95.0
click at [425, 246] on p "Для добавления ссылки на отписку в виде кнопки вы можете воспользоваться элемен…" at bounding box center [317, 226] width 434 height 47
copy strong "{{unsubscribe_url}}"
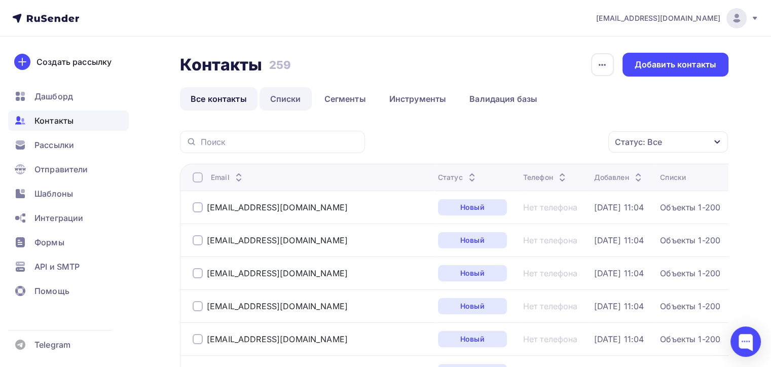
click at [281, 95] on link "Списки" at bounding box center [286, 98] width 52 height 23
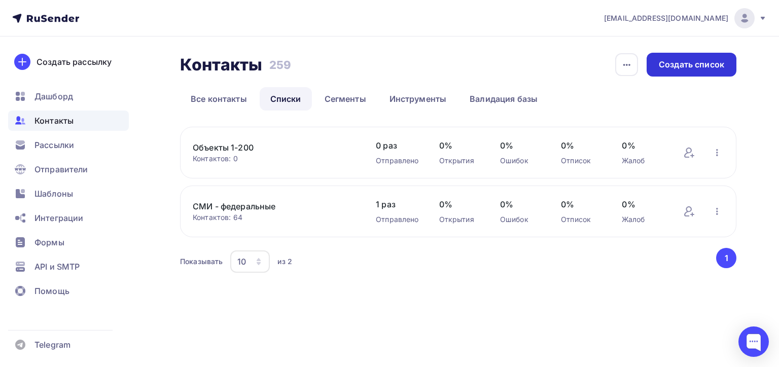
click at [710, 62] on div "Создать список" at bounding box center [691, 65] width 65 height 12
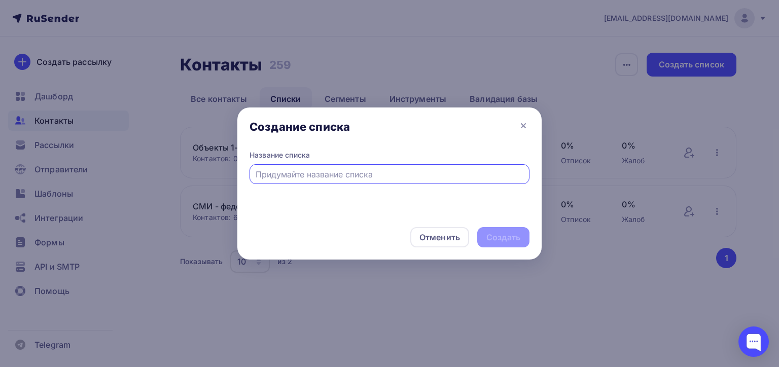
click at [280, 172] on input "text" at bounding box center [390, 174] width 268 height 12
type input "201-230"
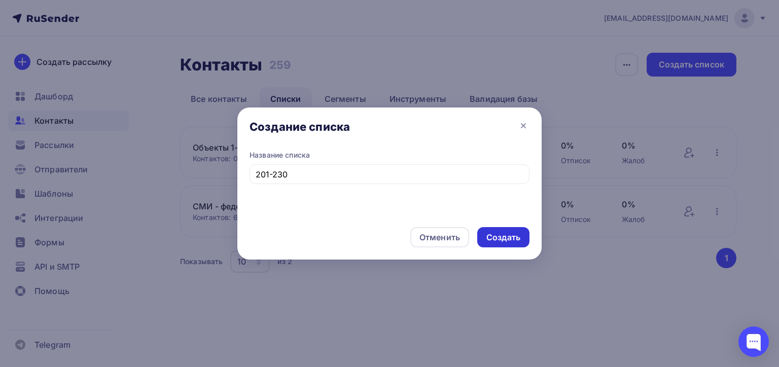
click at [493, 237] on div "Создать" at bounding box center [503, 238] width 34 height 12
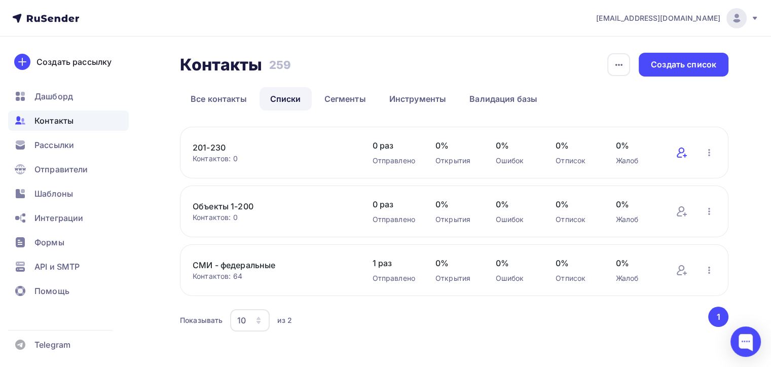
click at [682, 152] on icon at bounding box center [682, 153] width 12 height 12
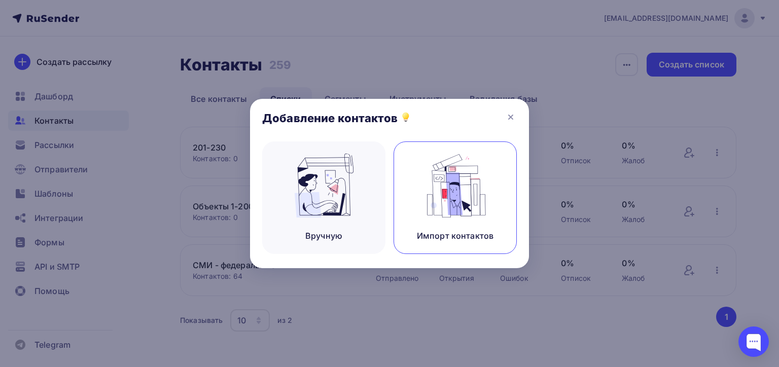
click at [450, 197] on img at bounding box center [455, 186] width 68 height 64
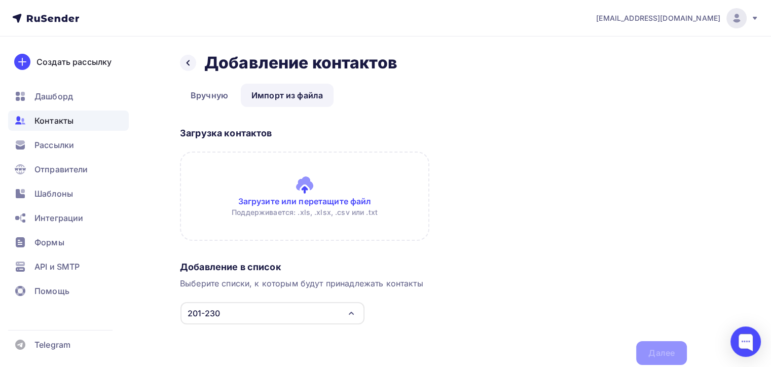
click at [275, 201] on input "file" at bounding box center [305, 196] width 250 height 89
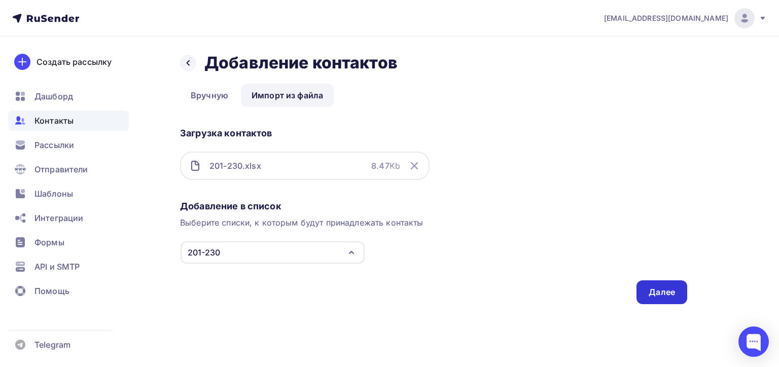
click at [665, 290] on div "Далее" at bounding box center [662, 293] width 26 height 12
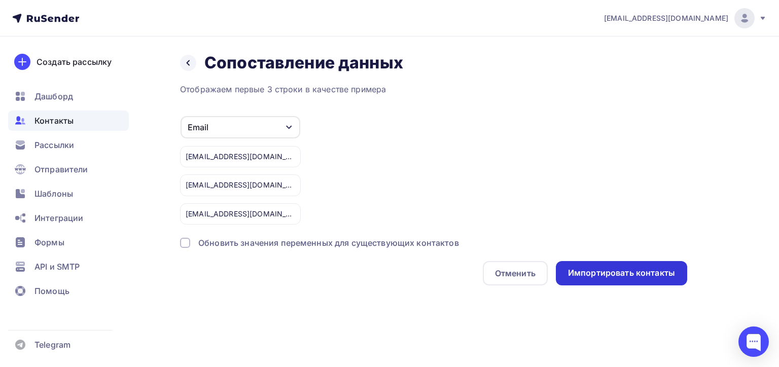
click at [607, 268] on div "Импортировать контакты" at bounding box center [621, 273] width 107 height 12
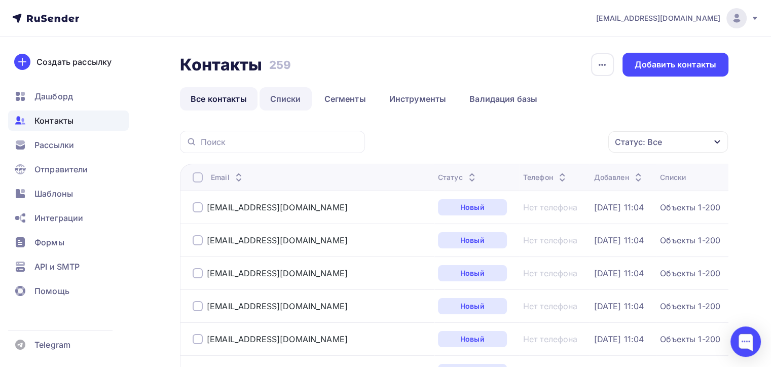
click at [290, 101] on link "Списки" at bounding box center [286, 98] width 52 height 23
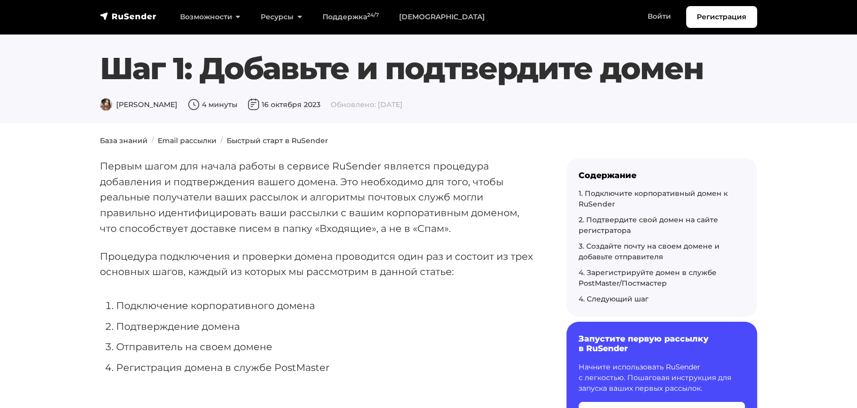
drag, startPoint x: 19, startPoint y: 306, endPoint x: 207, endPoint y: 37, distance: 328.2
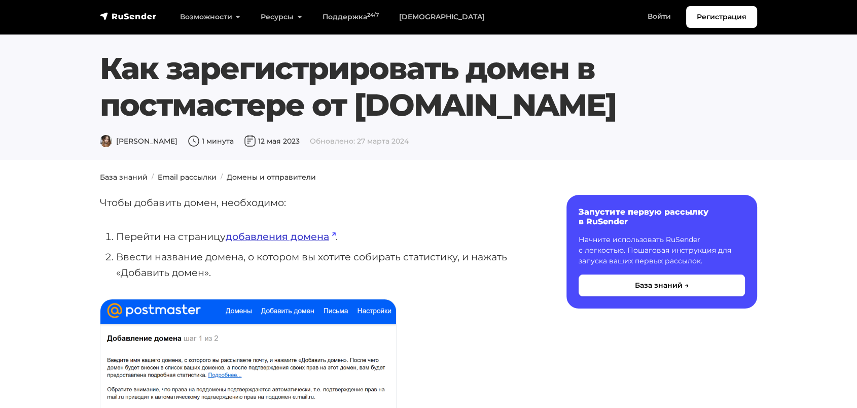
click at [280, 236] on link "добавления домена" at bounding box center [281, 236] width 110 height 12
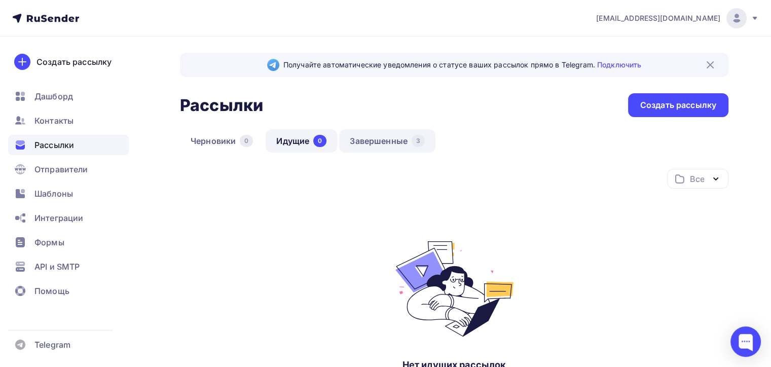
click at [386, 132] on link "Завершенные 3" at bounding box center [387, 140] width 96 height 23
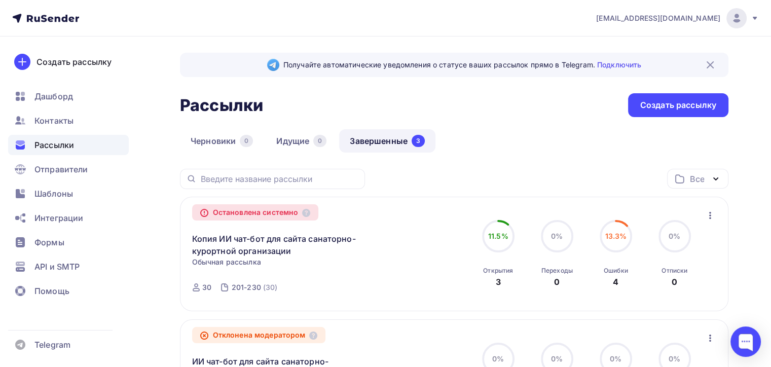
click at [710, 215] on icon "button" at bounding box center [710, 215] width 2 height 7
click at [673, 240] on div "Копировать в новую" at bounding box center [664, 241] width 104 height 12
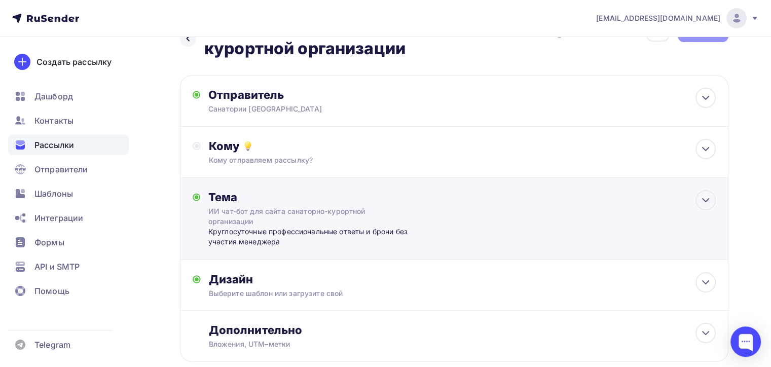
scroll to position [51, 0]
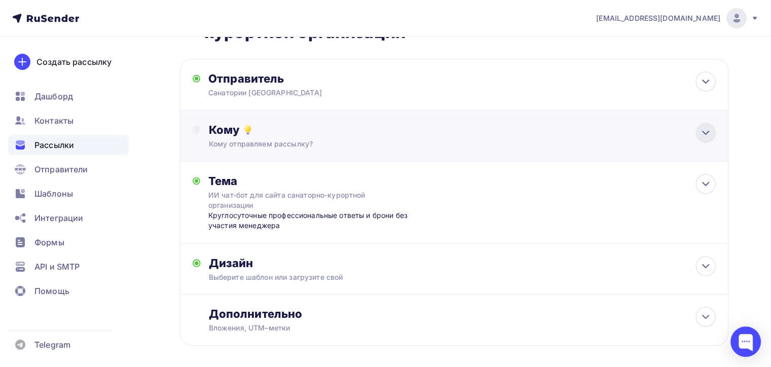
click at [707, 130] on icon at bounding box center [706, 133] width 12 height 12
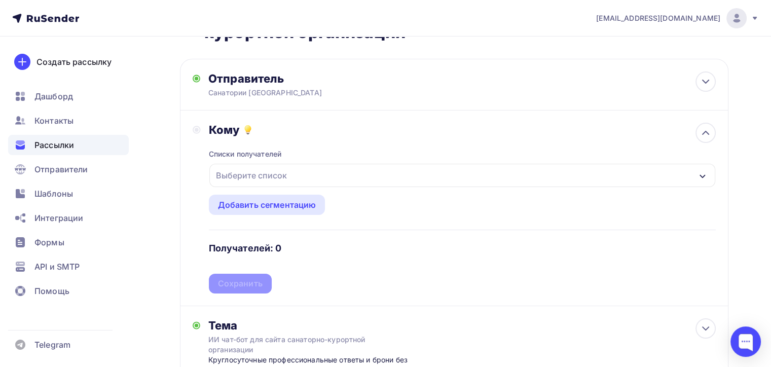
click at [349, 175] on div "Выберите список" at bounding box center [462, 175] width 506 height 23
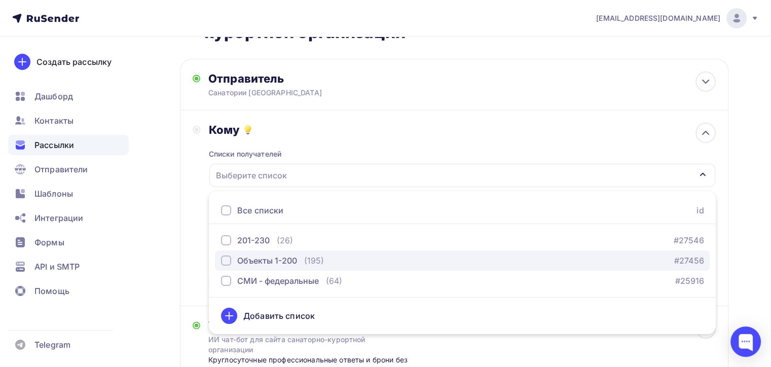
click at [242, 261] on div "Объекты 1-200" at bounding box center [267, 261] width 60 height 12
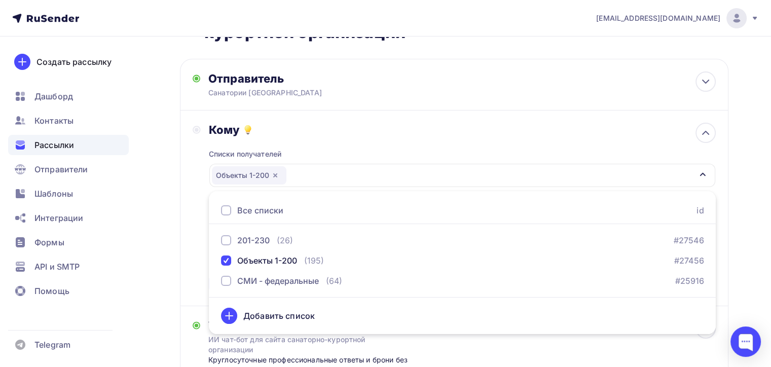
click at [196, 264] on div "Кому Списки получателей Объекты 1-200 Все списки id 201-230 (26) #27546 Объекты…" at bounding box center [454, 208] width 523 height 171
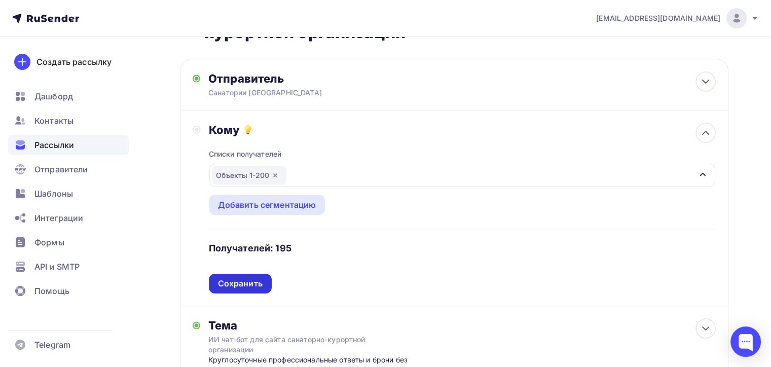
click at [231, 279] on div "Сохранить" at bounding box center [240, 284] width 45 height 12
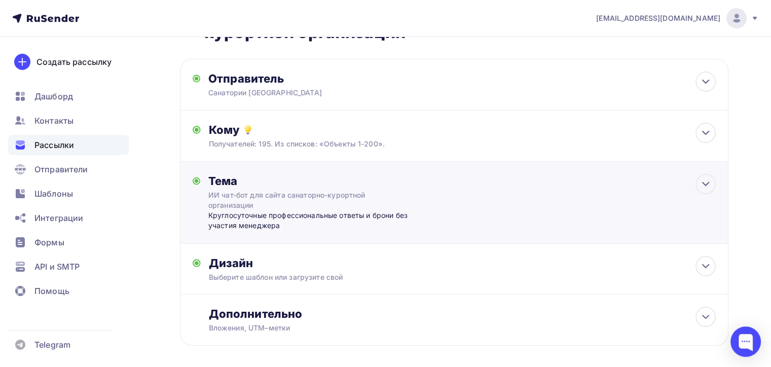
scroll to position [94, 0]
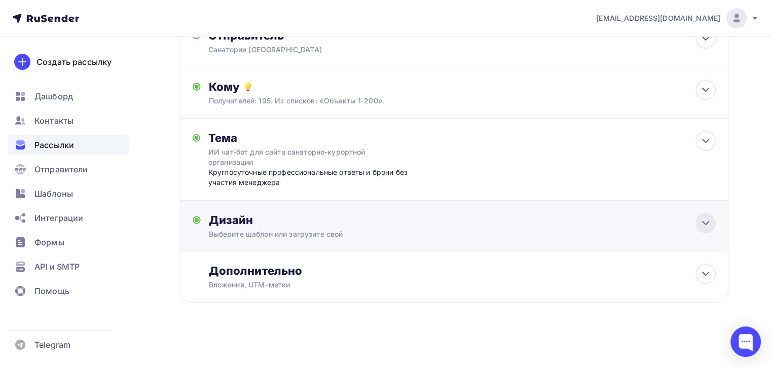
click at [704, 223] on icon at bounding box center [706, 223] width 6 height 3
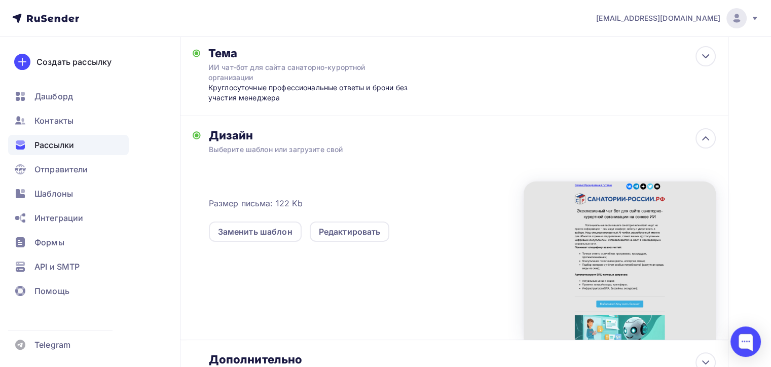
scroll to position [0, 0]
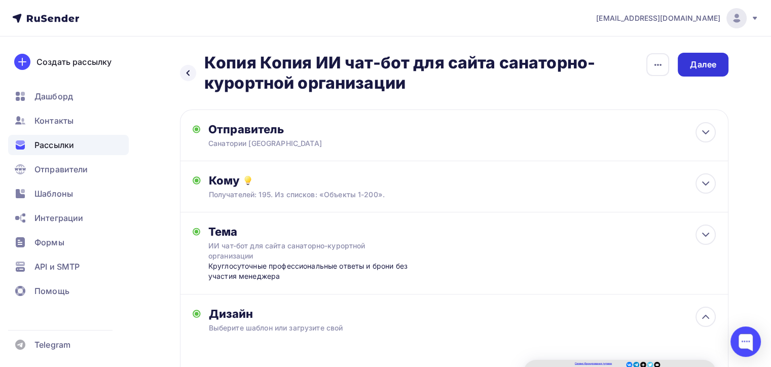
click at [704, 65] on div "Далее" at bounding box center [703, 65] width 26 height 12
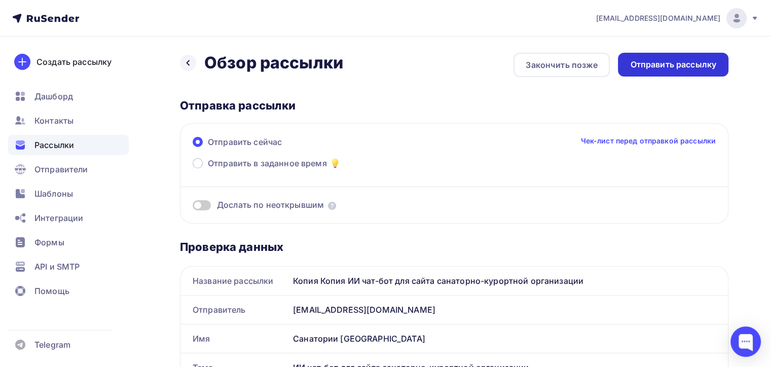
click at [679, 63] on div "Отправить рассылку" at bounding box center [673, 65] width 86 height 12
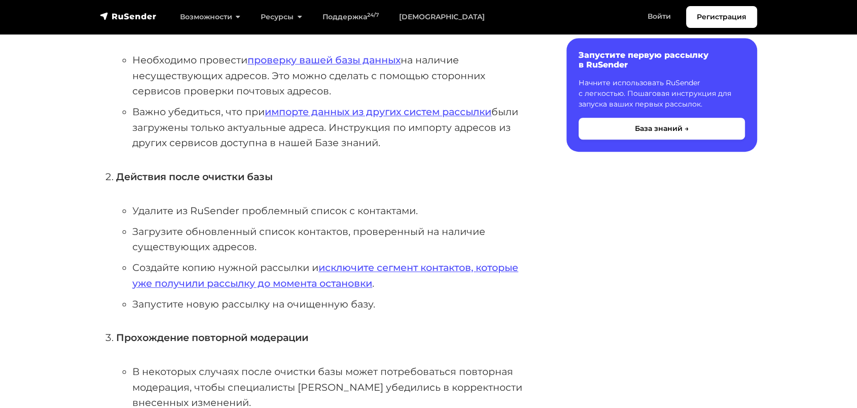
scroll to position [450, 0]
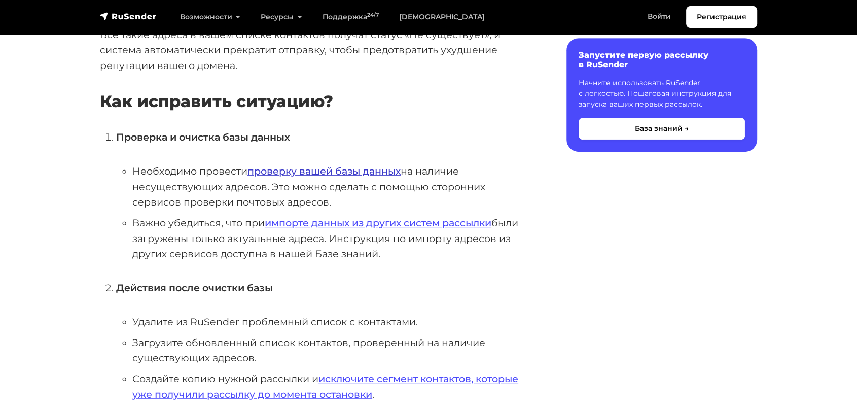
click at [311, 169] on link "проверку вашей базы данных" at bounding box center [323, 171] width 153 height 12
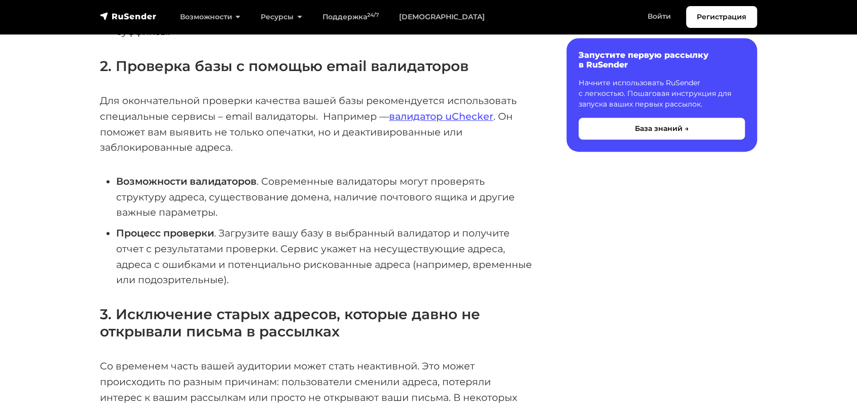
scroll to position [450, 0]
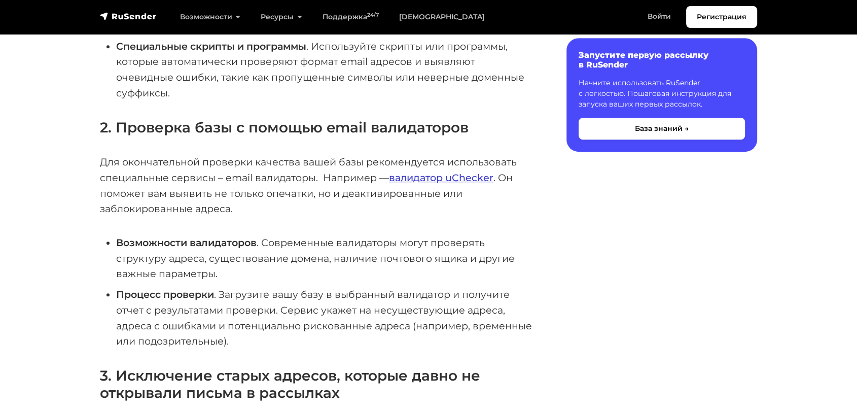
click at [437, 171] on link "валидатор uChecker" at bounding box center [441, 177] width 104 height 12
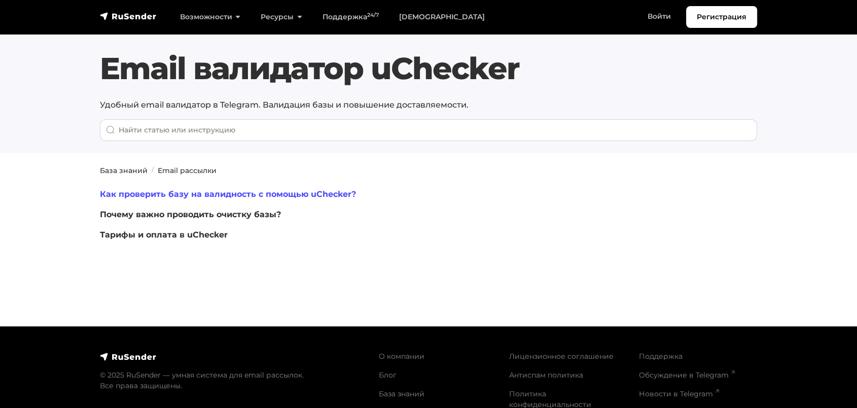
click at [171, 193] on link "Как проверить базу на валидность с помощью uChecker?" at bounding box center [228, 194] width 256 height 10
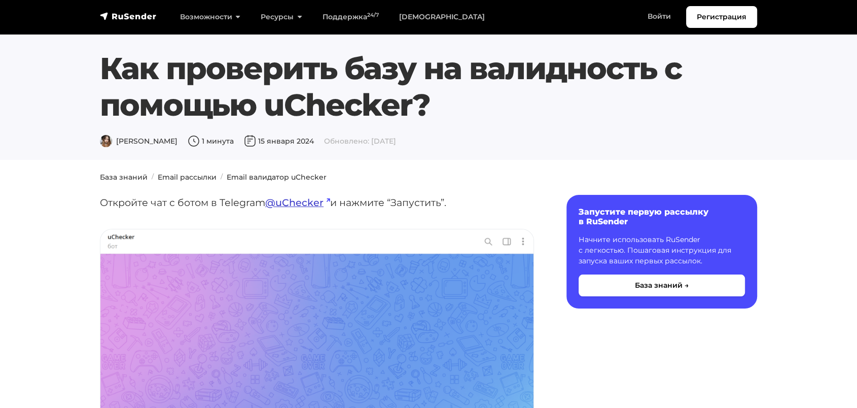
click at [297, 202] on link "@uChecker" at bounding box center [297, 202] width 65 height 12
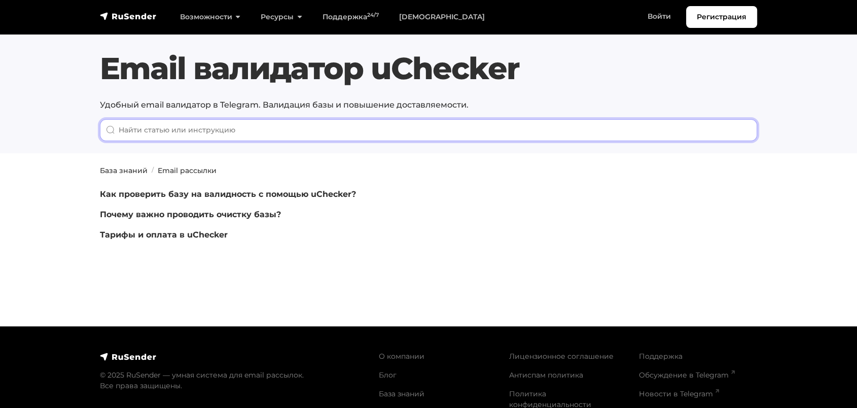
click at [129, 132] on input "When autocomplete results are available use up and down arrows to review and en…" at bounding box center [428, 130] width 657 height 22
